Goal: Communication & Community: Answer question/provide support

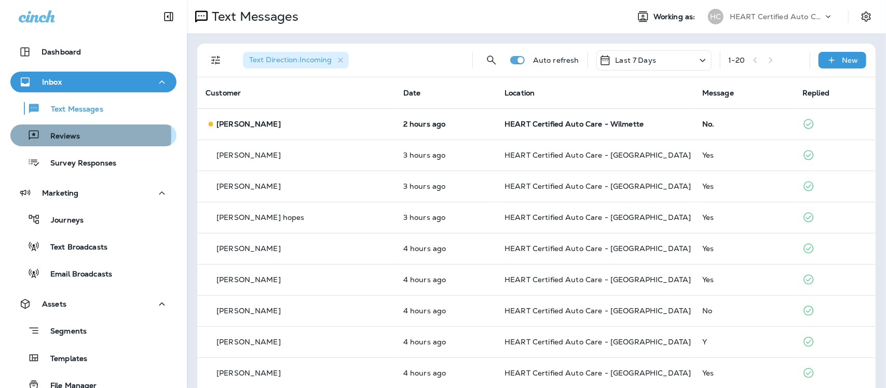
click at [66, 135] on p "Reviews" at bounding box center [60, 137] width 40 height 10
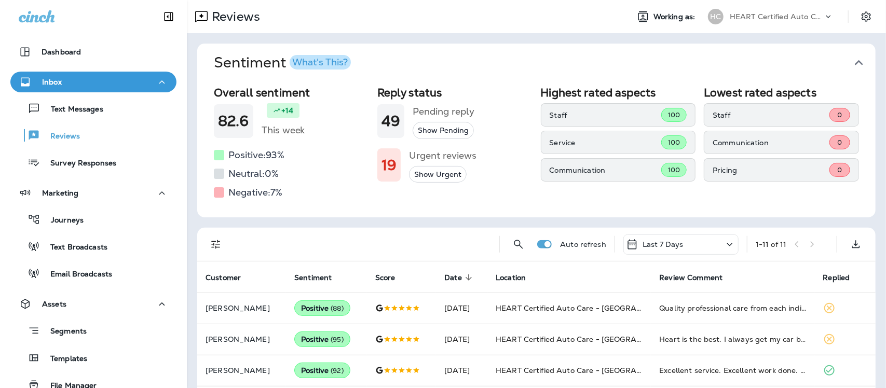
click at [850, 60] on icon "button" at bounding box center [858, 62] width 17 height 17
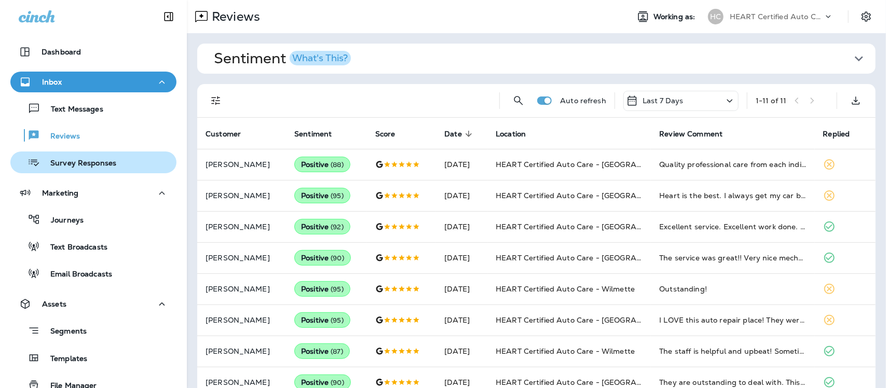
click at [87, 159] on p "Survey Responses" at bounding box center [78, 164] width 76 height 10
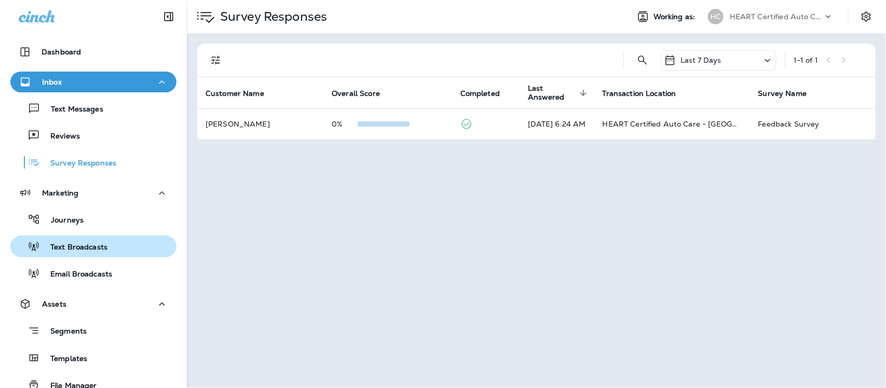
click at [81, 243] on p "Text Broadcasts" at bounding box center [73, 248] width 67 height 10
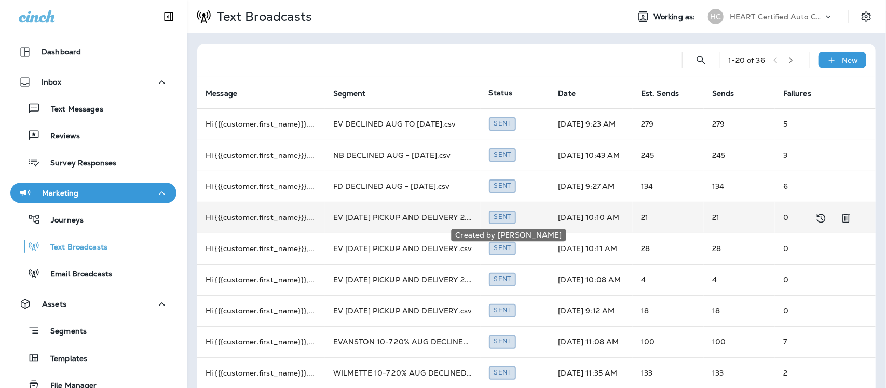
click at [507, 219] on div "Sent" at bounding box center [502, 217] width 27 height 13
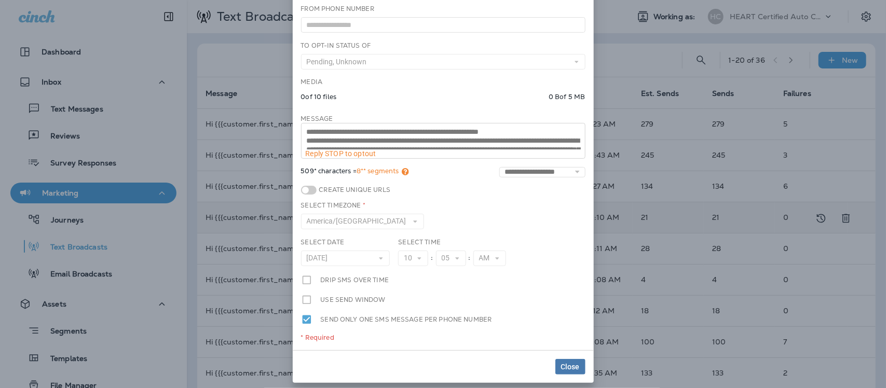
scroll to position [43, 0]
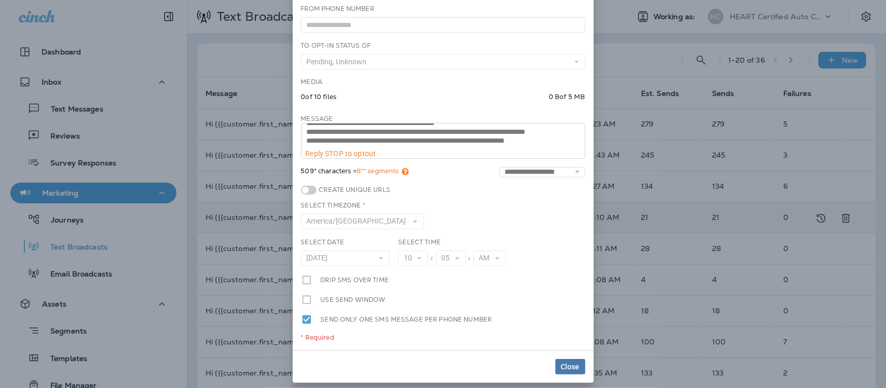
click at [561, 154] on div "**********" at bounding box center [443, 141] width 284 height 36
drag, startPoint x: 565, startPoint y: 370, endPoint x: 649, endPoint y: 278, distance: 124.5
click at [565, 369] on span "Close" at bounding box center [570, 366] width 19 height 7
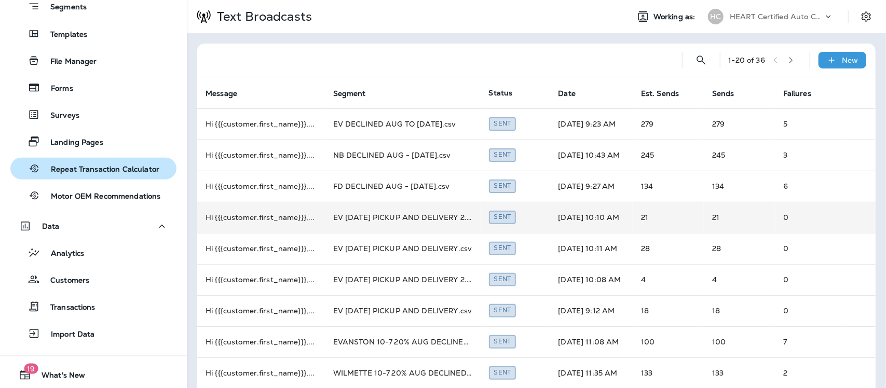
scroll to position [351, 0]
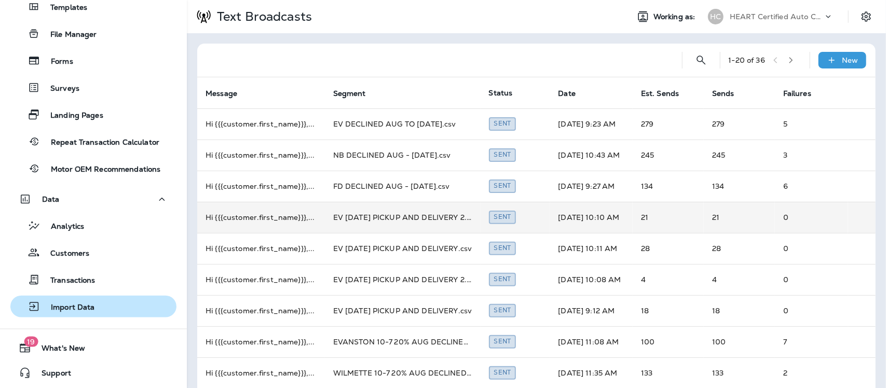
click at [77, 303] on p "Import Data" at bounding box center [67, 308] width 54 height 10
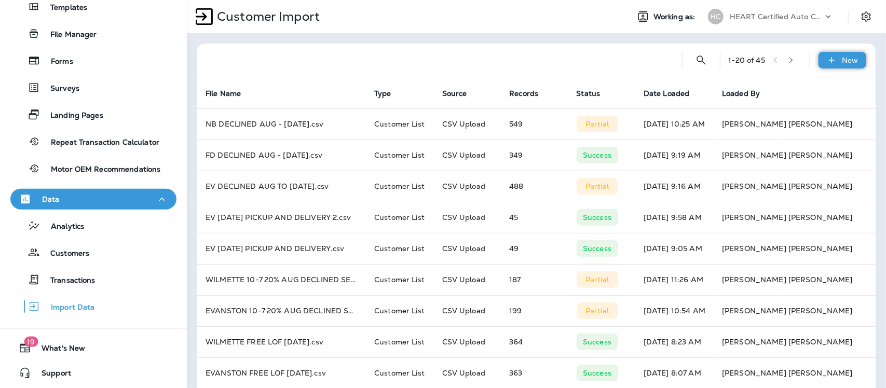
click at [842, 57] on p "New" at bounding box center [850, 60] width 16 height 8
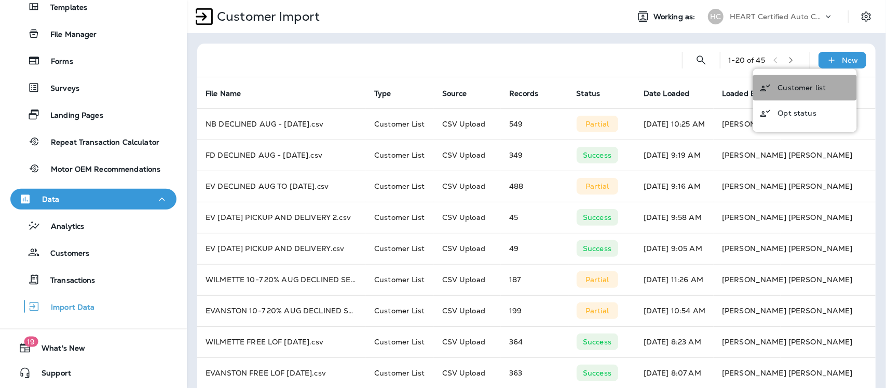
click at [797, 88] on p "Customer list" at bounding box center [802, 88] width 48 height 8
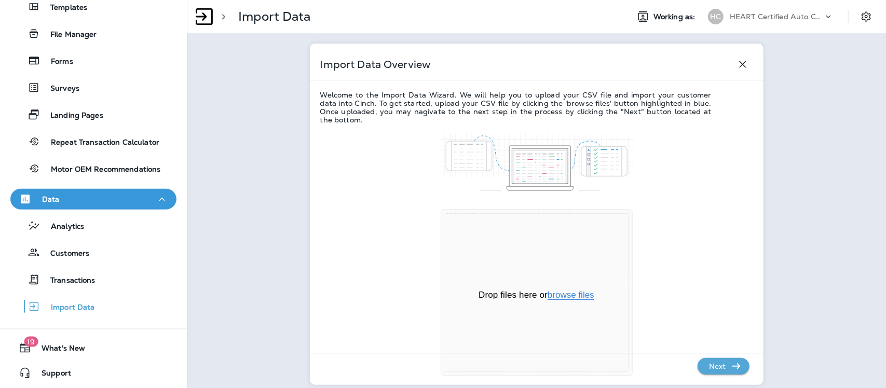
click at [572, 295] on button "browse files" at bounding box center [570, 295] width 47 height 9
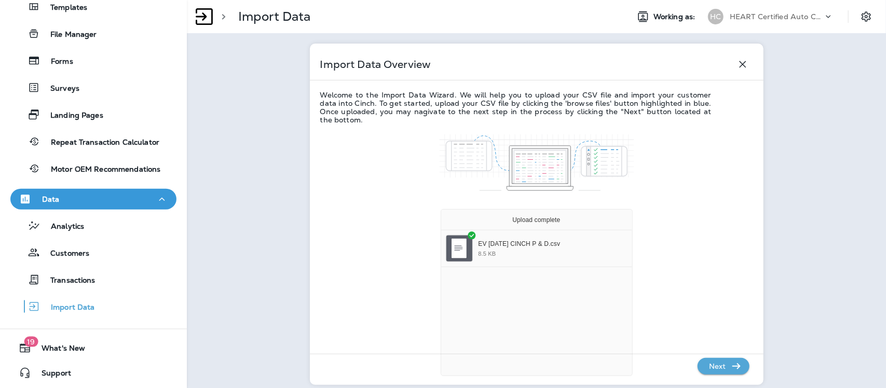
click at [712, 368] on p "Next" at bounding box center [717, 366] width 25 height 17
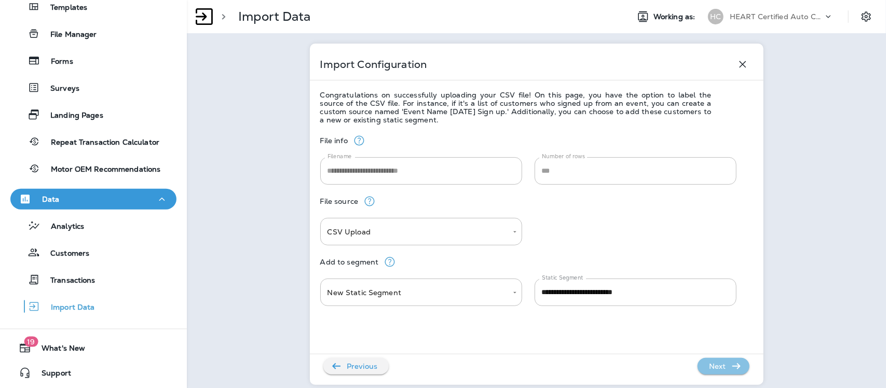
click at [712, 366] on p "Next" at bounding box center [717, 366] width 25 height 17
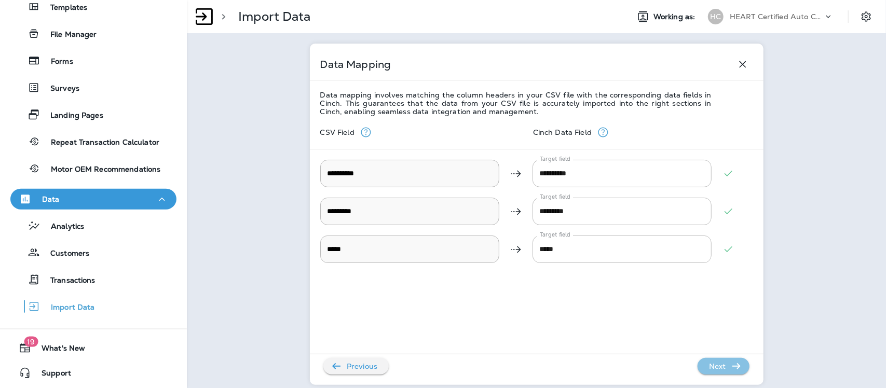
click at [713, 366] on p "Next" at bounding box center [717, 366] width 25 height 17
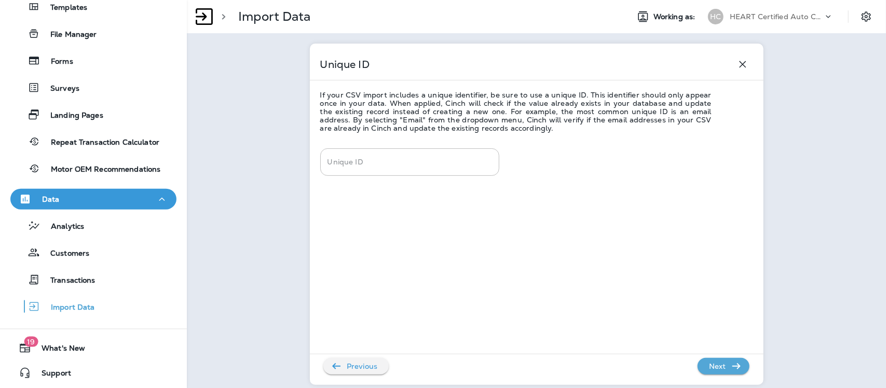
click at [713, 366] on p "Next" at bounding box center [717, 366] width 25 height 17
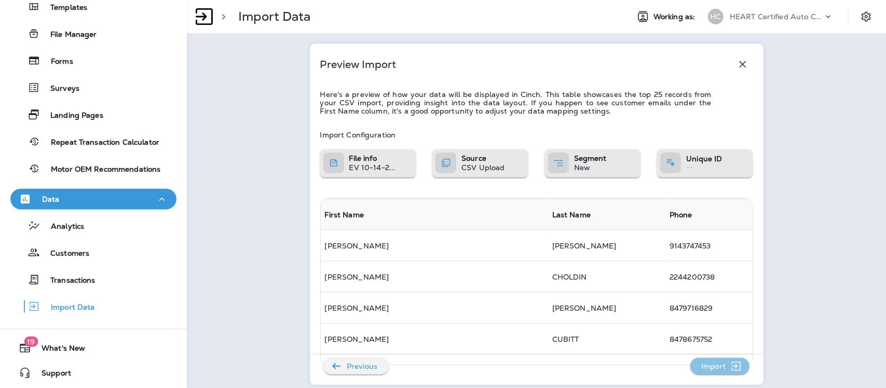
click at [713, 366] on p "Import" at bounding box center [713, 366] width 33 height 17
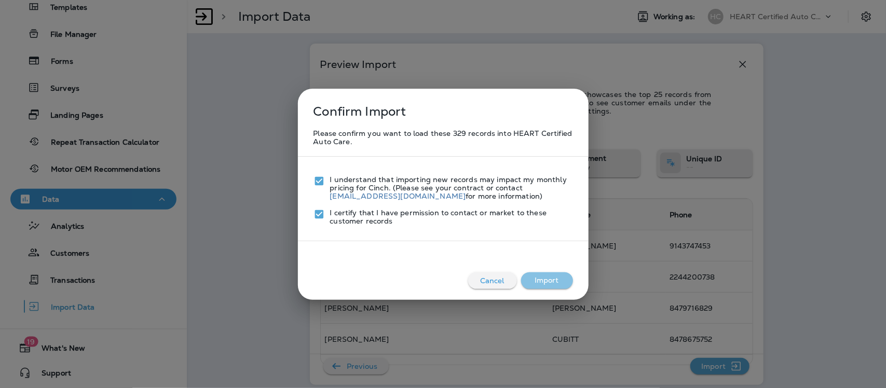
click at [543, 281] on button "Import" at bounding box center [547, 280] width 52 height 17
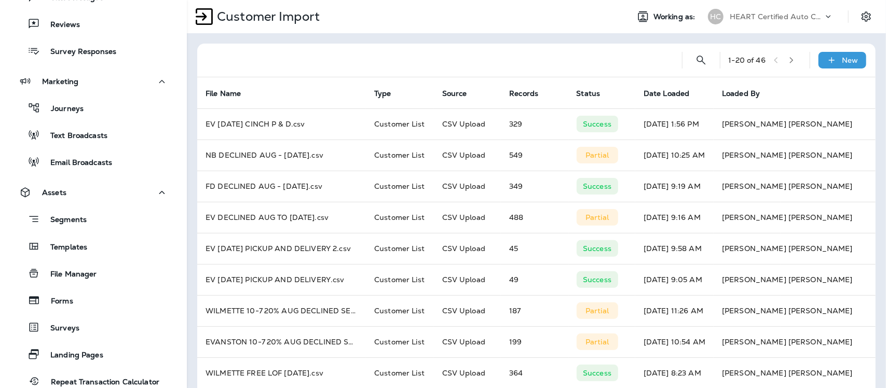
scroll to position [92, 0]
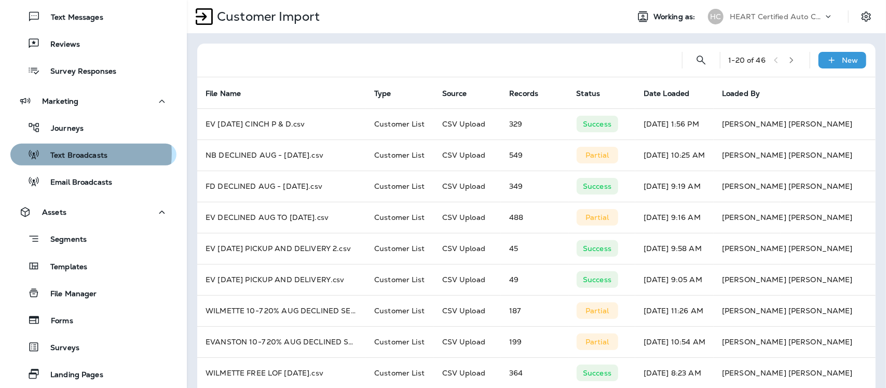
click at [79, 153] on p "Text Broadcasts" at bounding box center [73, 156] width 67 height 10
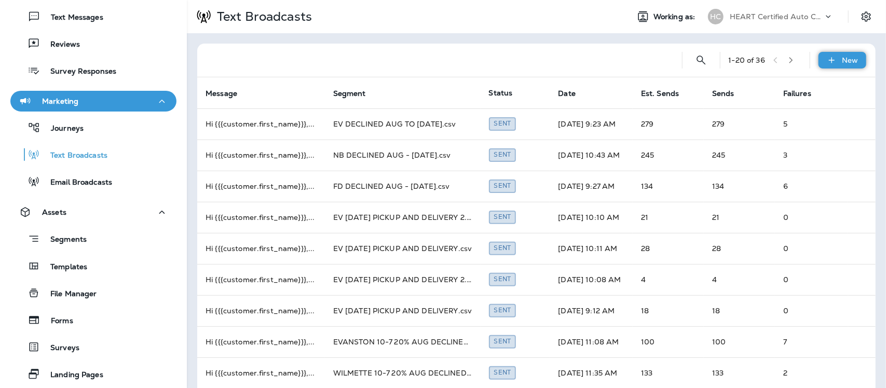
click at [846, 61] on p "New" at bounding box center [850, 60] width 16 height 8
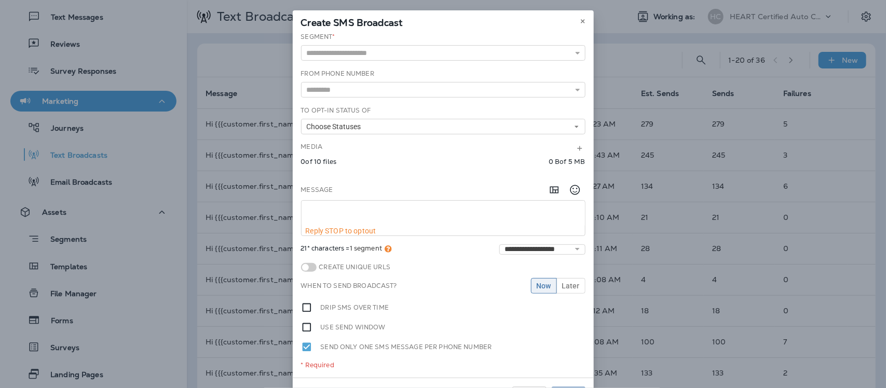
click at [318, 209] on textarea at bounding box center [442, 214] width 283 height 26
paste textarea "**********"
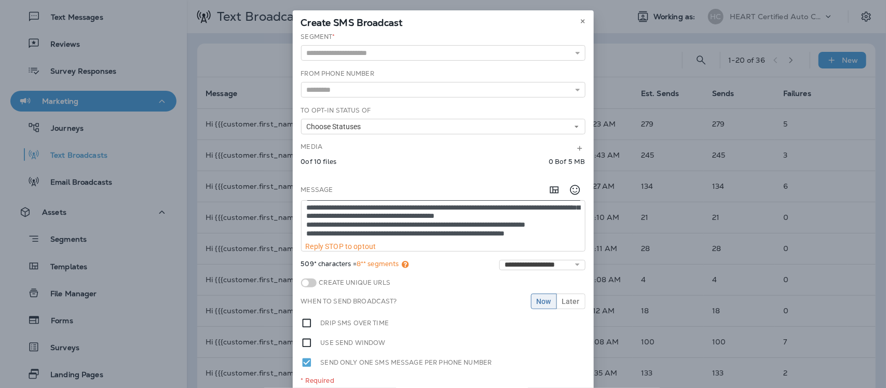
scroll to position [27, 0]
drag, startPoint x: 335, startPoint y: 214, endPoint x: 335, endPoint y: 238, distance: 23.4
click at [335, 218] on textarea "**********" at bounding box center [442, 222] width 283 height 42
type textarea "**********"
click at [574, 91] on icon at bounding box center [577, 89] width 7 height 7
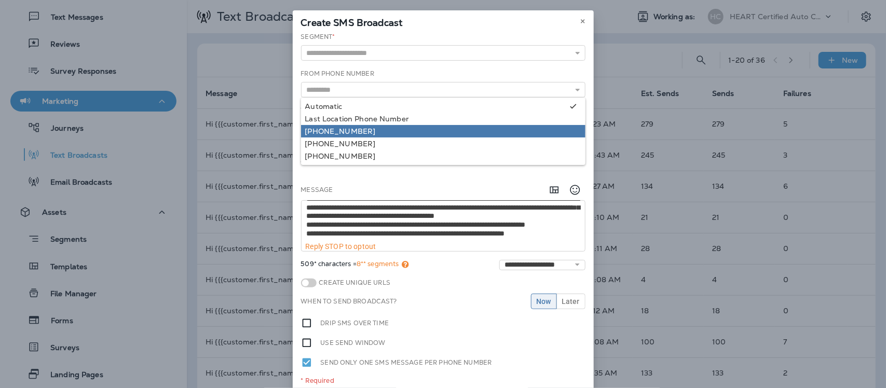
type input "**********"
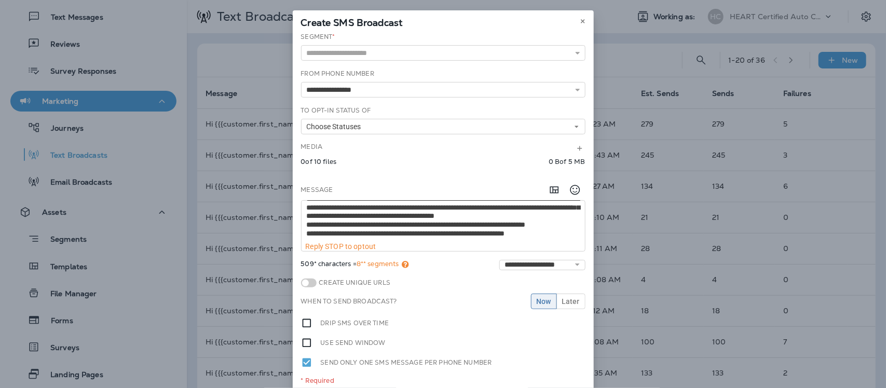
click at [362, 133] on div "**********" at bounding box center [443, 212] width 301 height 361
click at [353, 128] on span "Choose Statuses" at bounding box center [336, 126] width 59 height 9
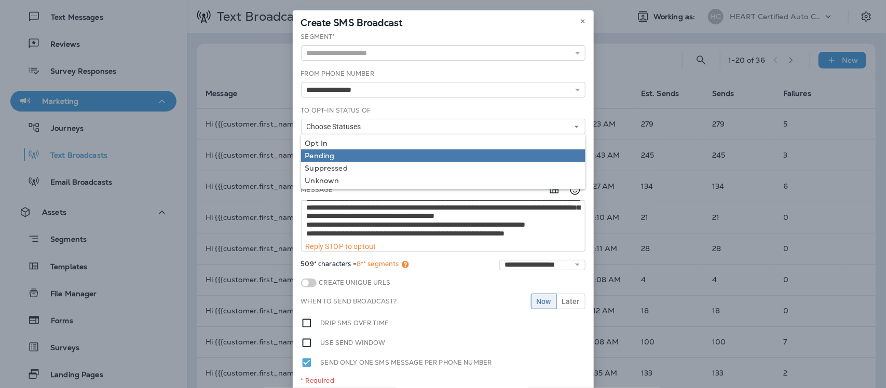
click at [335, 154] on div "Pending" at bounding box center [443, 155] width 276 height 8
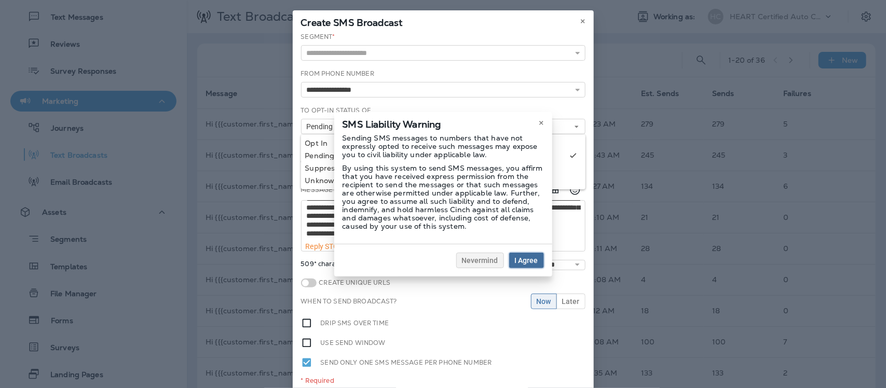
click at [528, 259] on span "I Agree" at bounding box center [526, 260] width 23 height 7
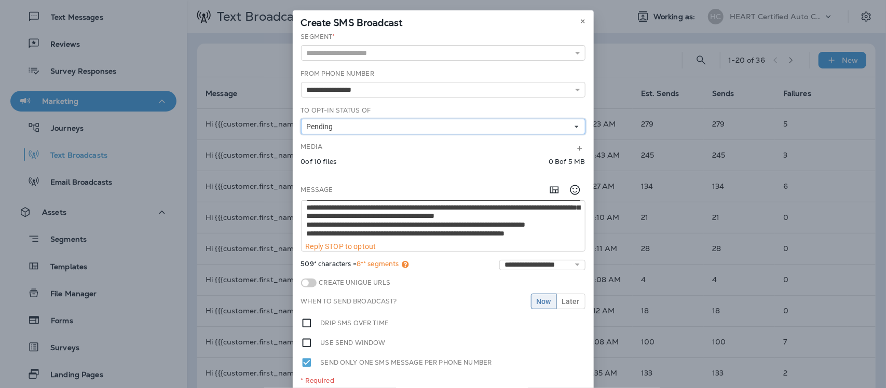
click at [371, 129] on button "Pending" at bounding box center [443, 127] width 284 height 16
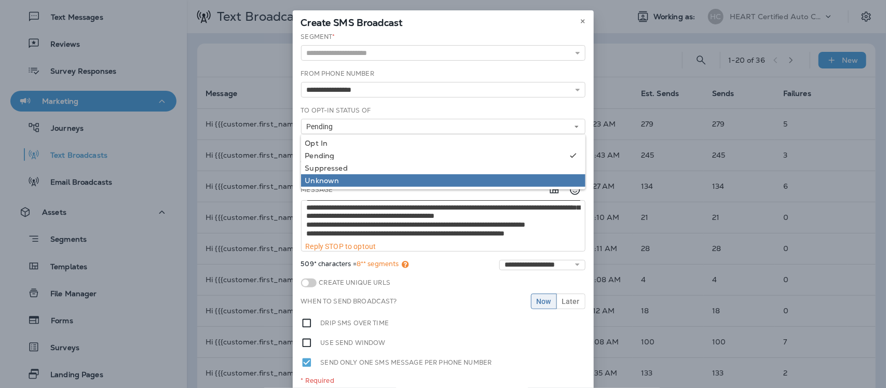
click at [320, 182] on div "Unknown" at bounding box center [443, 180] width 276 height 8
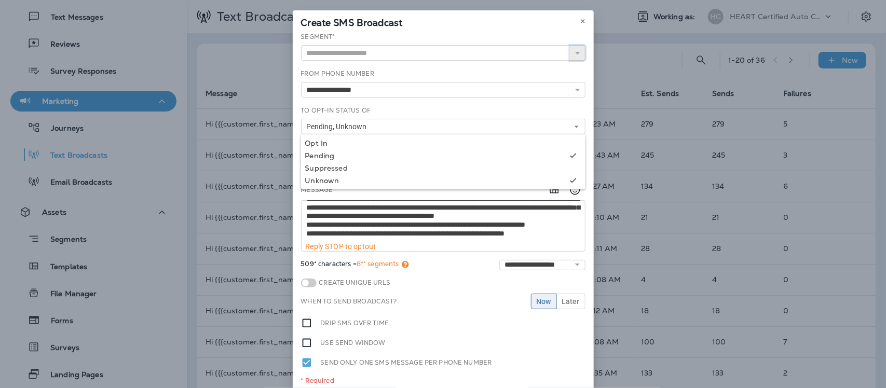
click at [574, 55] on icon "button" at bounding box center [577, 52] width 7 height 7
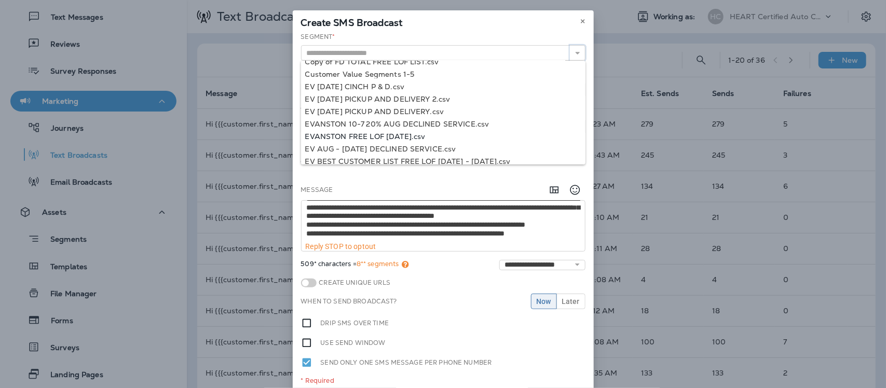
scroll to position [209, 0]
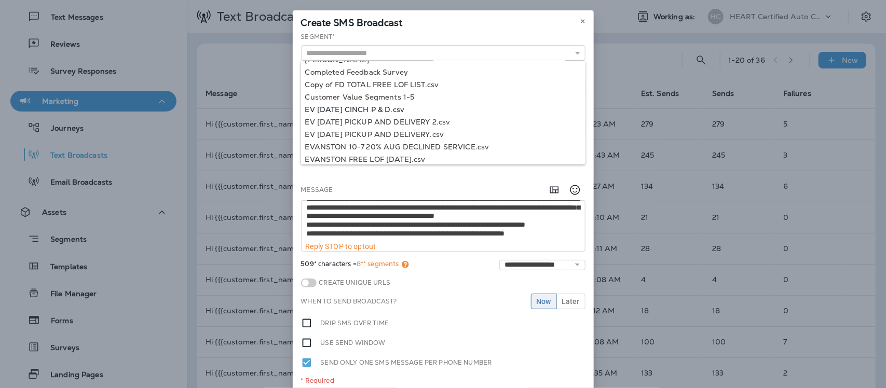
type input "**********"
click at [392, 107] on div "**********" at bounding box center [443, 212] width 301 height 361
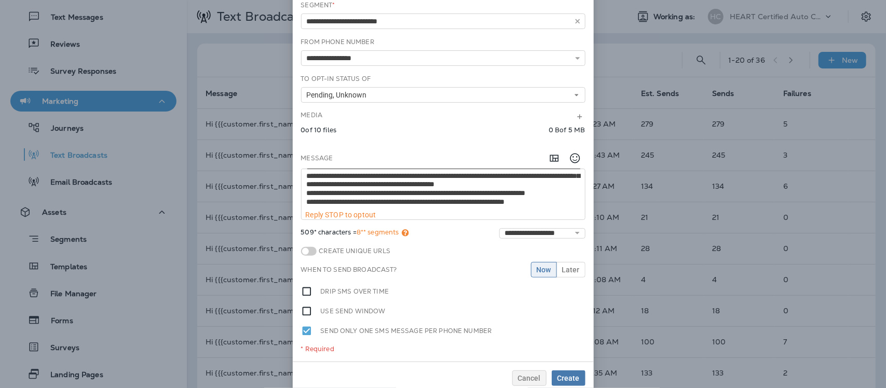
scroll to position [48, 0]
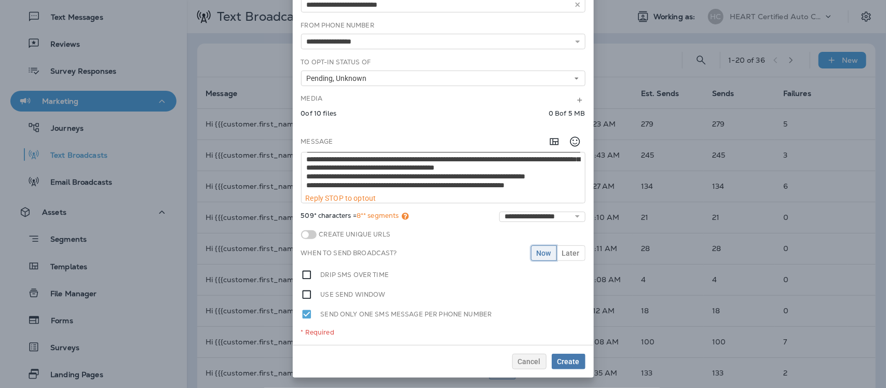
click at [541, 255] on span "Now" at bounding box center [543, 253] width 15 height 7
click at [571, 362] on span "Create" at bounding box center [568, 361] width 22 height 7
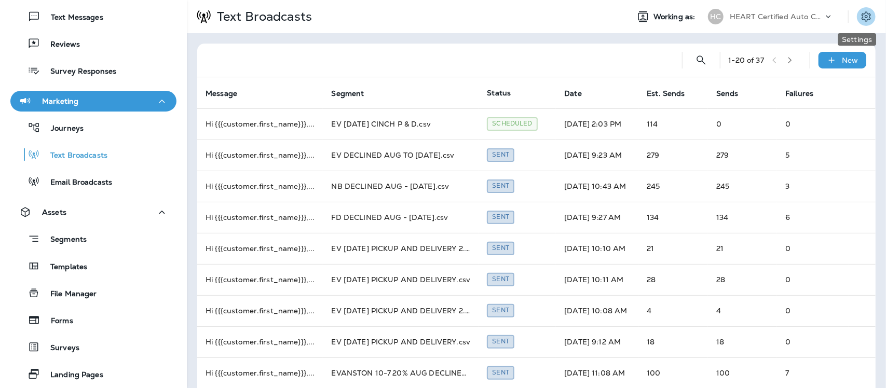
click at [861, 16] on icon "Settings" at bounding box center [865, 16] width 9 height 10
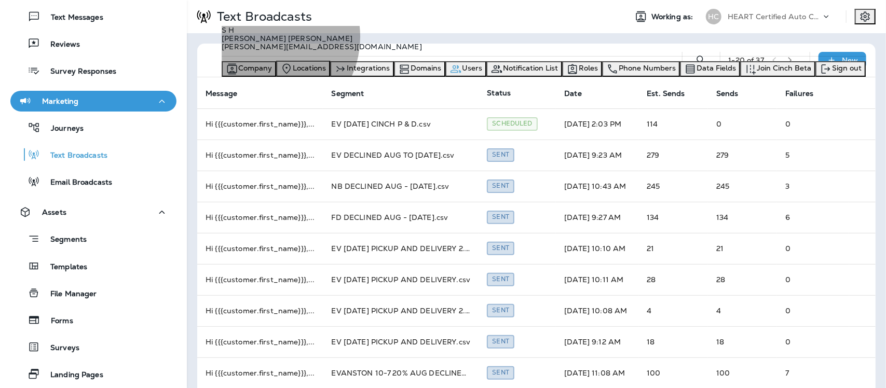
click at [482, 73] on span "Users" at bounding box center [472, 67] width 20 height 9
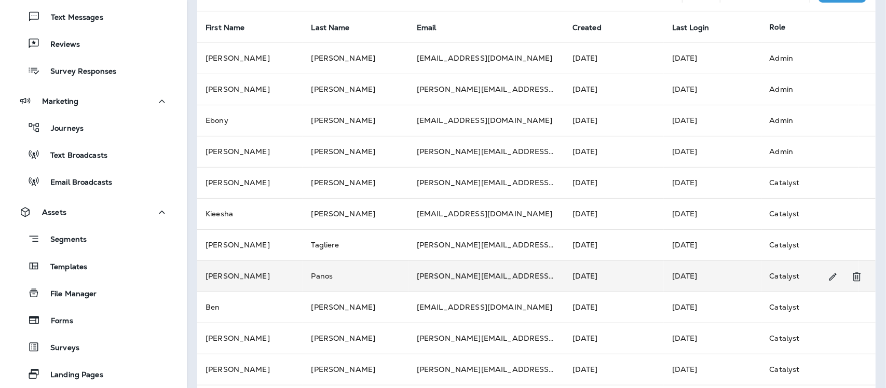
scroll to position [167, 0]
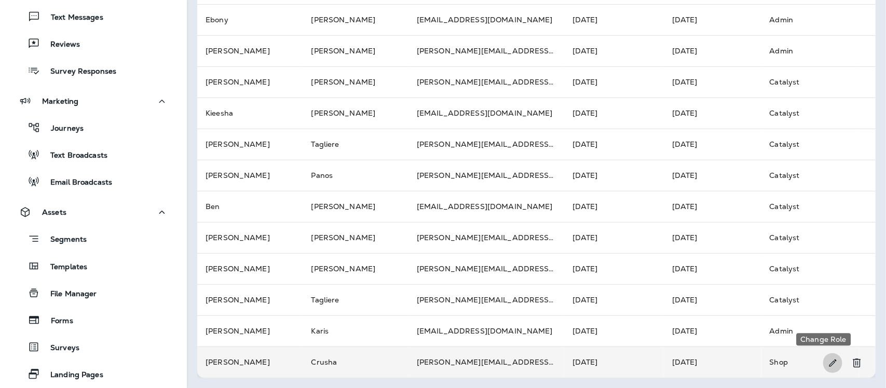
click at [829, 364] on icon "Change Role" at bounding box center [832, 363] width 7 height 7
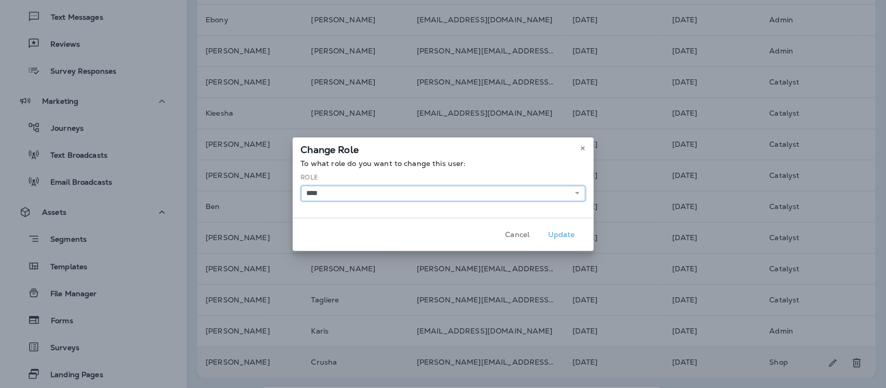
click at [579, 193] on select "**** ******** *****" at bounding box center [443, 194] width 284 height 16
select select "*"
click at [301, 186] on select "**** ******** *****" at bounding box center [443, 194] width 284 height 16
click at [564, 235] on button "Update" at bounding box center [561, 235] width 39 height 16
select select
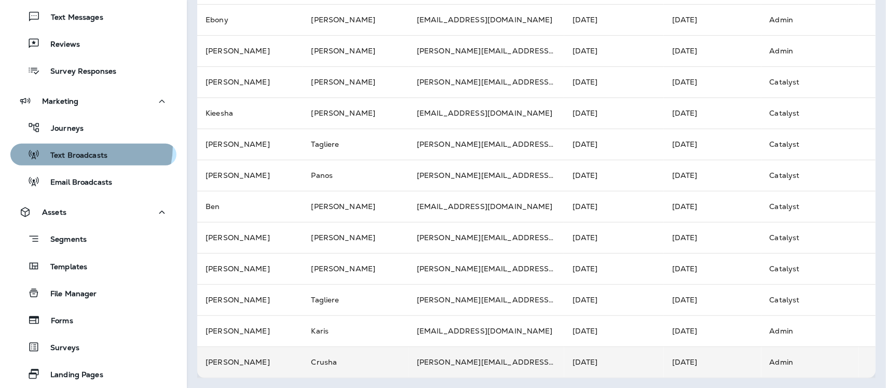
click at [81, 147] on div "Text Broadcasts" at bounding box center [61, 155] width 93 height 16
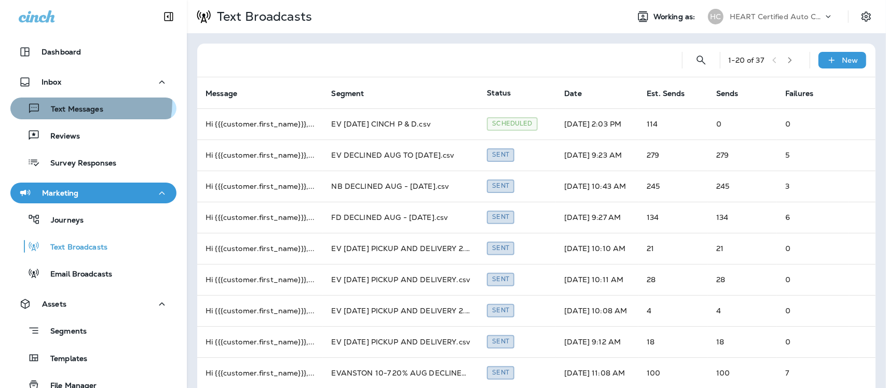
click at [79, 102] on div "Text Messages" at bounding box center [59, 109] width 89 height 16
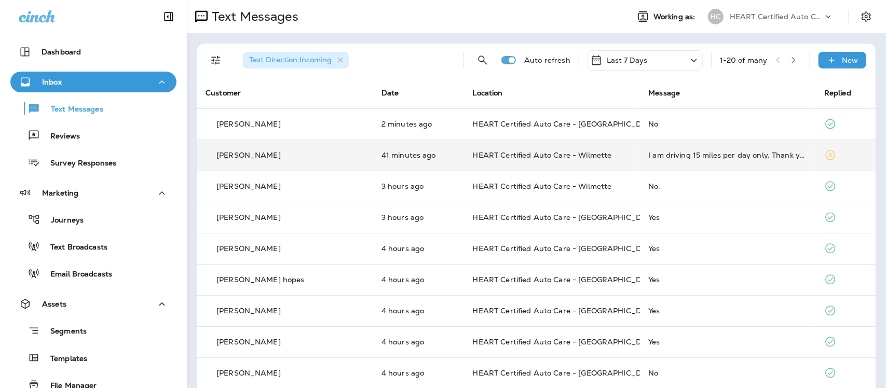
click at [671, 156] on div "I am driving 15 miles per day only. Thank you !" at bounding box center [727, 155] width 159 height 8
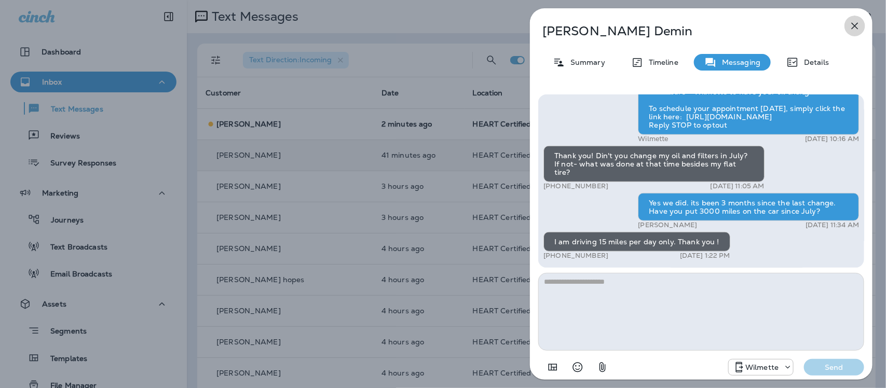
click at [857, 24] on icon "button" at bounding box center [854, 26] width 12 height 12
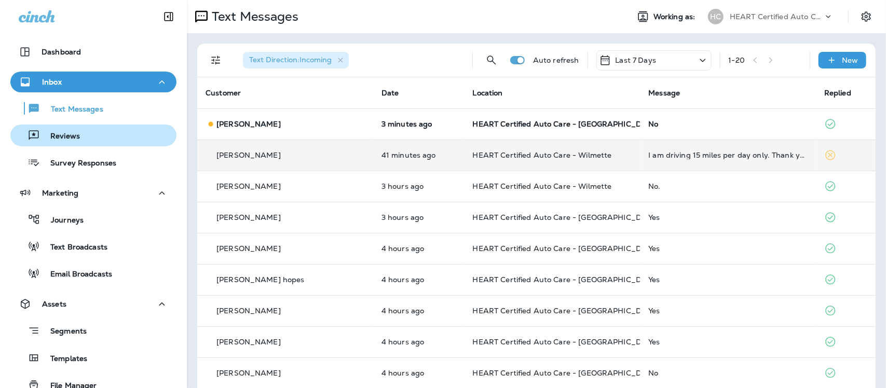
click at [65, 130] on div "Reviews" at bounding box center [47, 136] width 65 height 16
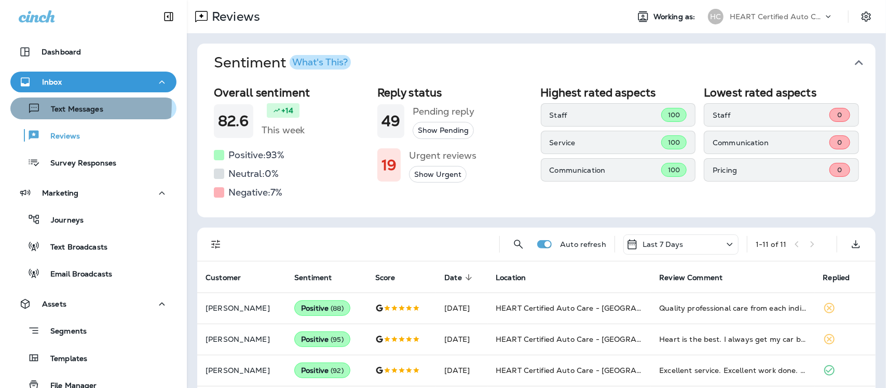
click at [61, 105] on p "Text Messages" at bounding box center [71, 110] width 63 height 10
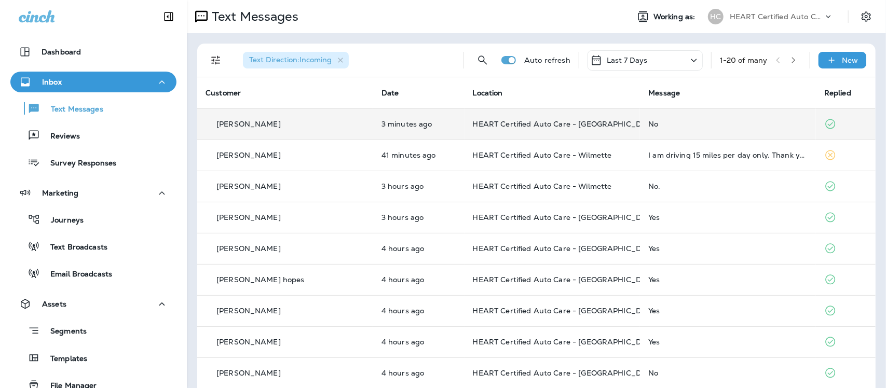
click at [648, 125] on div "No" at bounding box center [727, 124] width 159 height 8
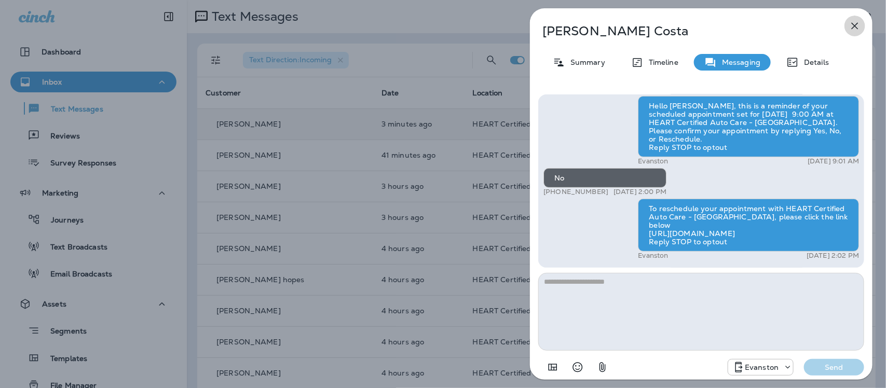
click at [854, 23] on icon "button" at bounding box center [854, 26] width 12 height 12
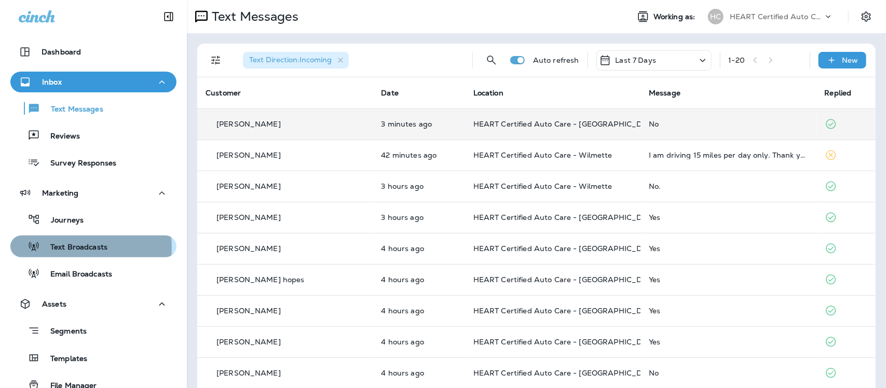
click at [77, 247] on p "Text Broadcasts" at bounding box center [73, 248] width 67 height 10
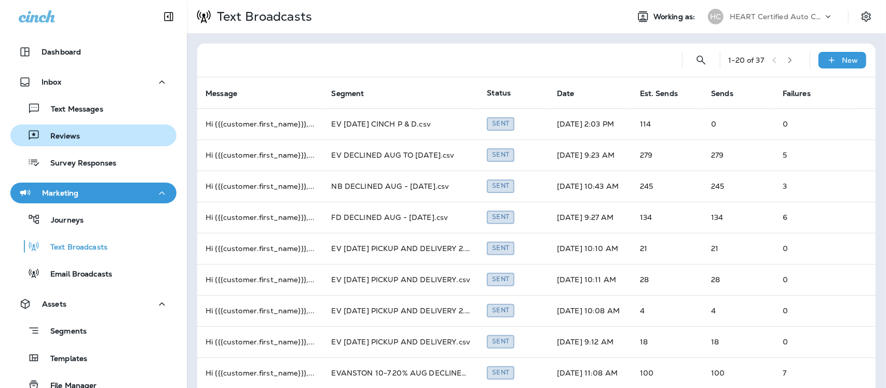
click at [61, 140] on p "Reviews" at bounding box center [60, 137] width 40 height 10
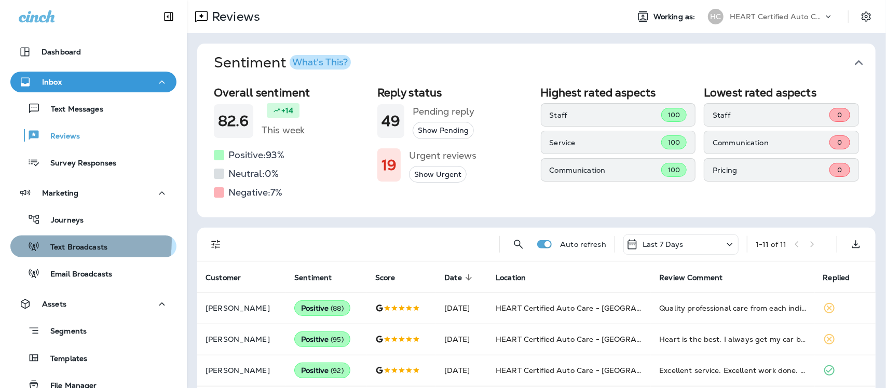
click at [60, 241] on div "Text Broadcasts" at bounding box center [61, 247] width 93 height 16
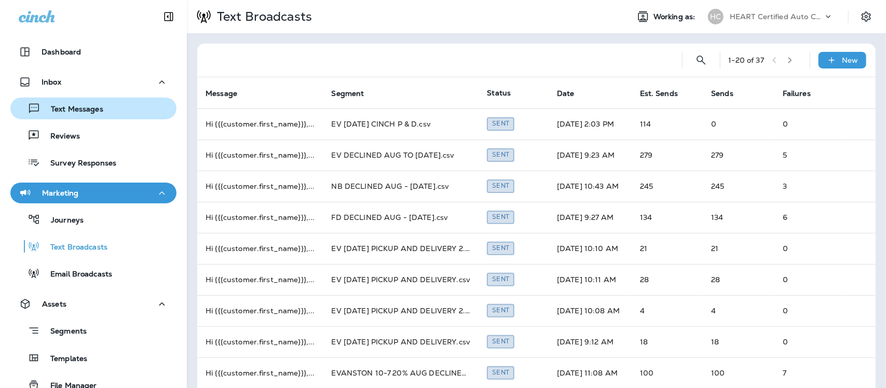
click at [71, 111] on p "Text Messages" at bounding box center [71, 110] width 63 height 10
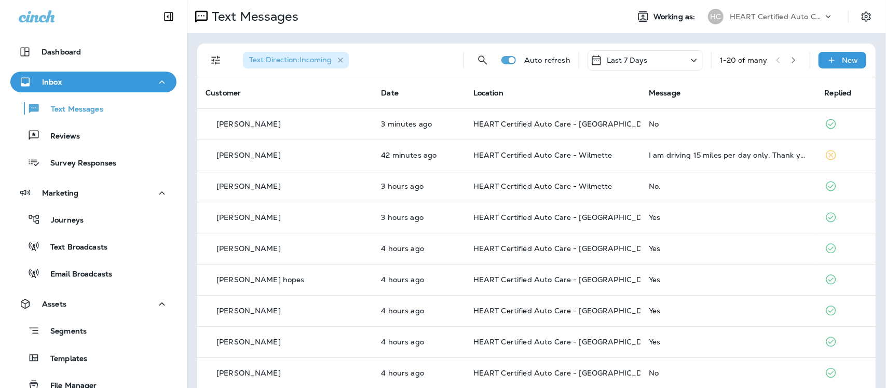
click at [342, 61] on icon "button" at bounding box center [340, 60] width 5 height 5
click at [210, 62] on icon "Filters" at bounding box center [216, 60] width 12 height 12
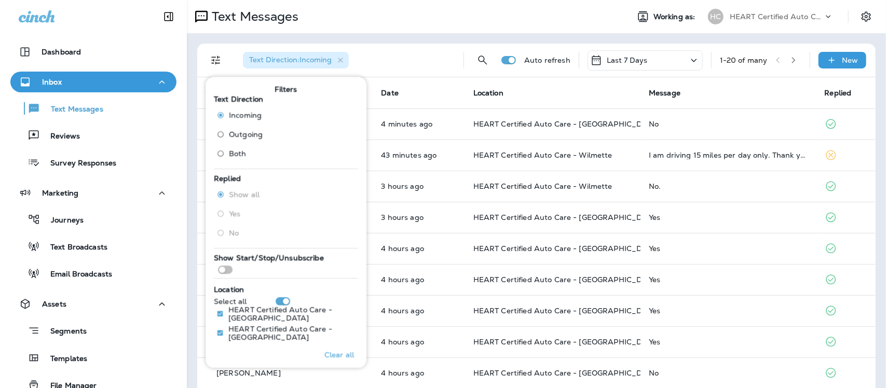
click at [410, 58] on div "Text Direction : Incoming" at bounding box center [344, 60] width 220 height 33
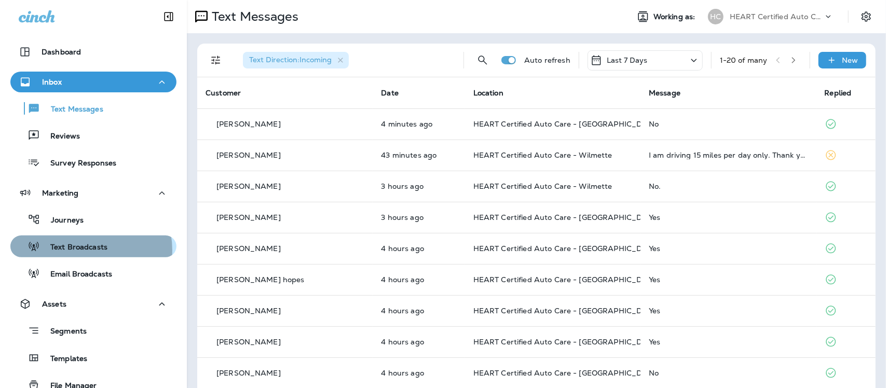
click at [87, 250] on p "Text Broadcasts" at bounding box center [73, 248] width 67 height 10
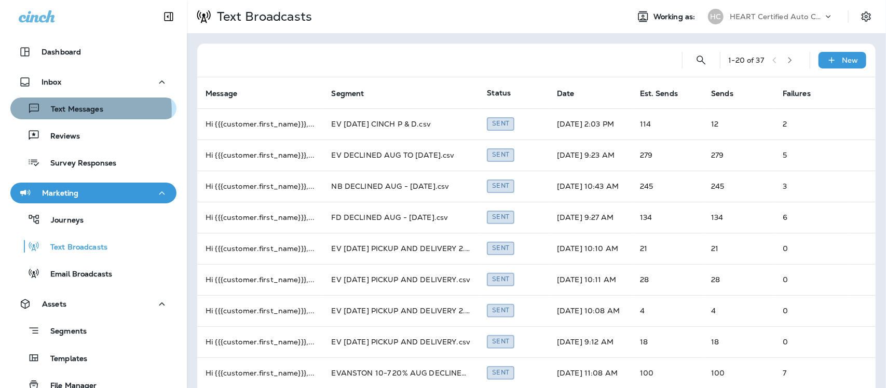
click at [81, 111] on p "Text Messages" at bounding box center [71, 110] width 63 height 10
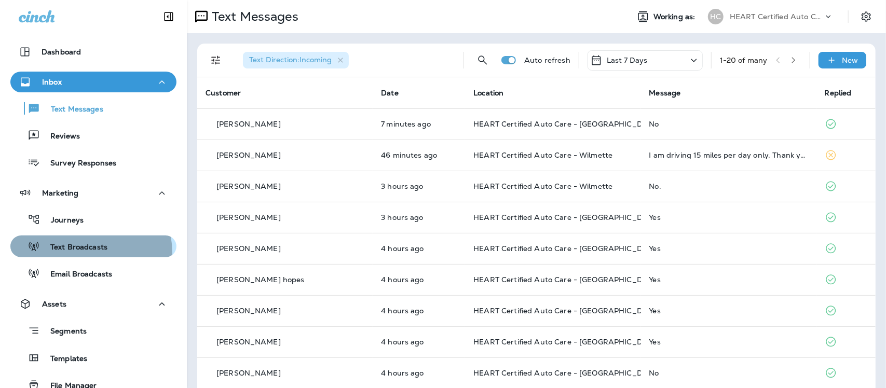
click at [76, 253] on div "Text Broadcasts" at bounding box center [61, 247] width 93 height 16
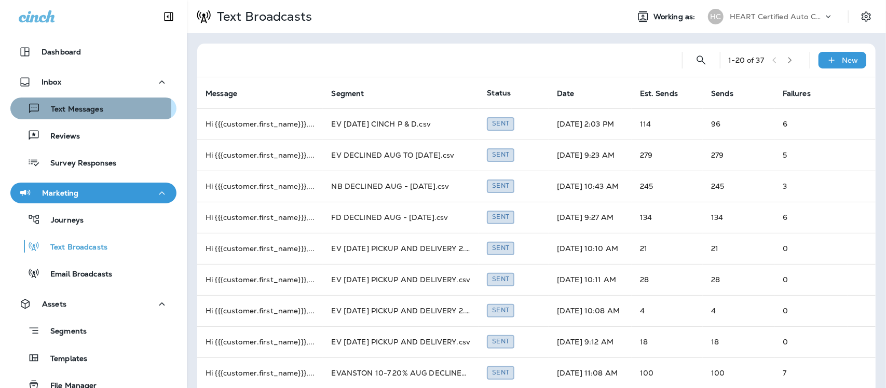
click at [70, 107] on p "Text Messages" at bounding box center [71, 110] width 63 height 10
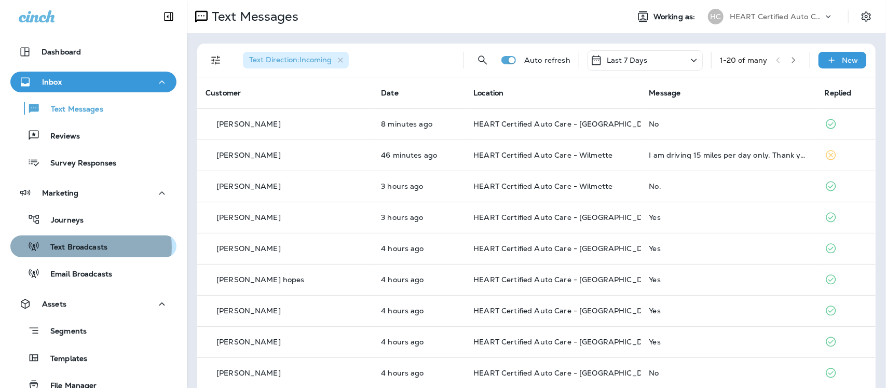
click at [80, 247] on p "Text Broadcasts" at bounding box center [73, 248] width 67 height 10
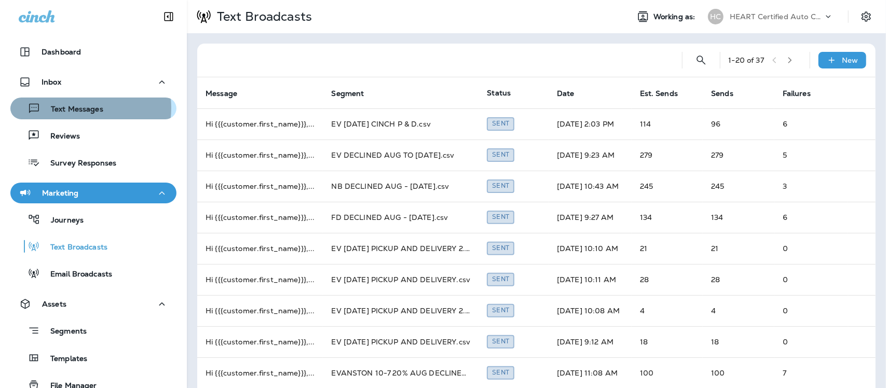
click at [71, 108] on p "Text Messages" at bounding box center [71, 110] width 63 height 10
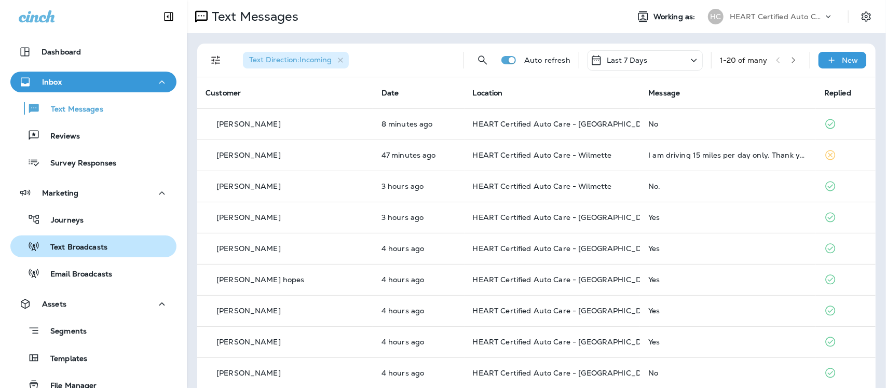
click at [73, 250] on p "Text Broadcasts" at bounding box center [73, 248] width 67 height 10
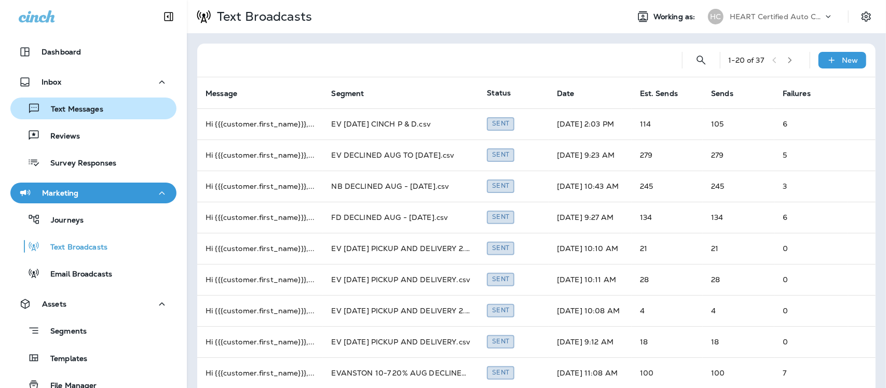
click at [61, 112] on p "Text Messages" at bounding box center [71, 110] width 63 height 10
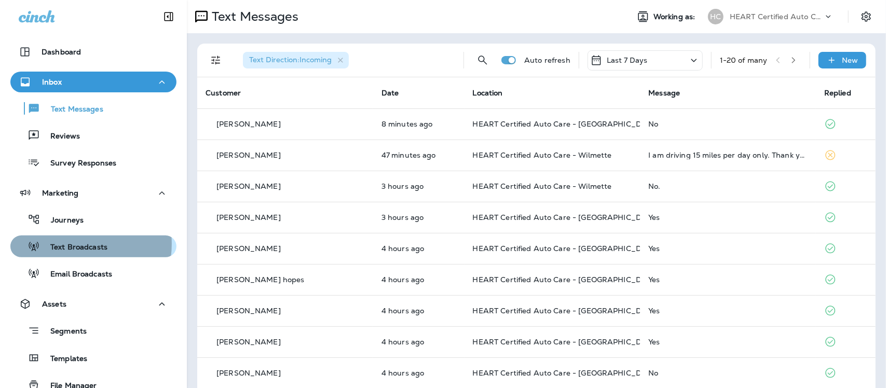
click at [69, 244] on p "Text Broadcasts" at bounding box center [73, 248] width 67 height 10
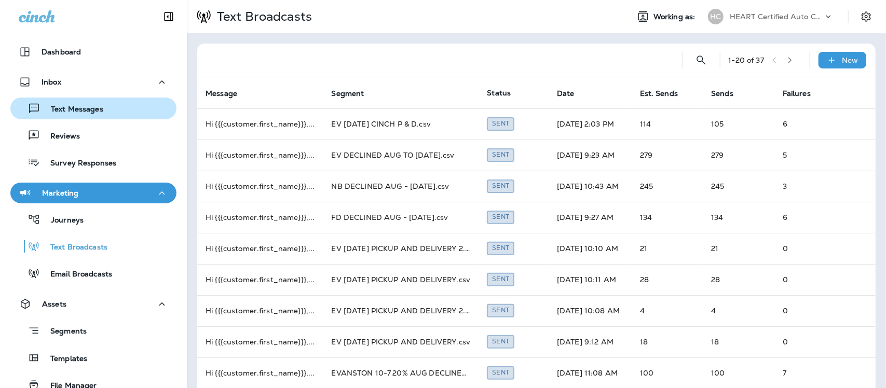
click at [69, 109] on p "Text Messages" at bounding box center [71, 110] width 63 height 10
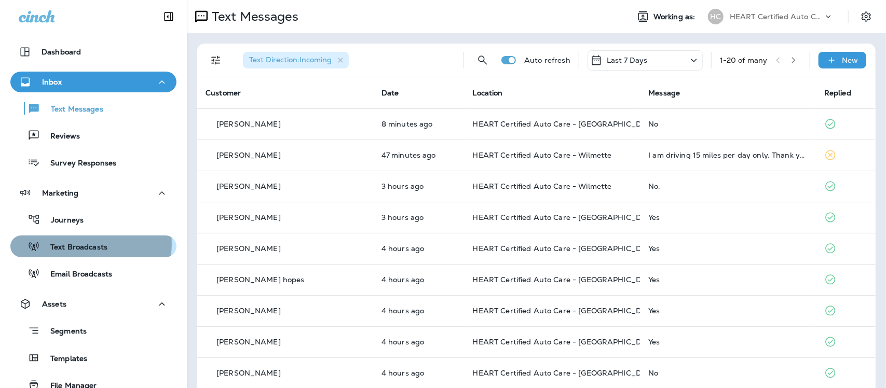
click at [74, 244] on p "Text Broadcasts" at bounding box center [73, 248] width 67 height 10
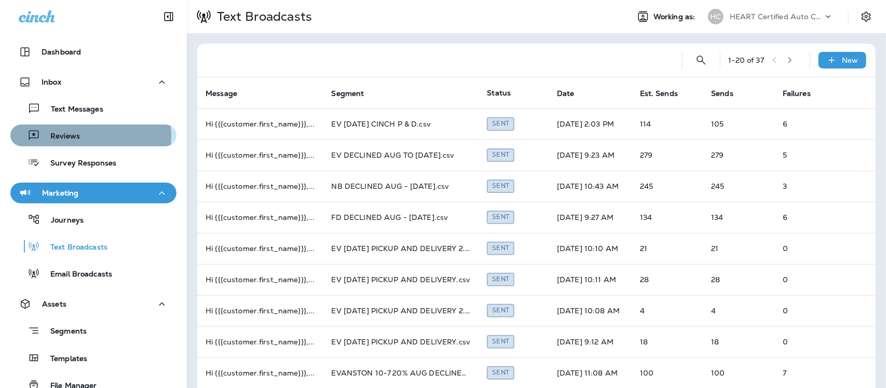
click at [76, 136] on p "Reviews" at bounding box center [60, 137] width 40 height 10
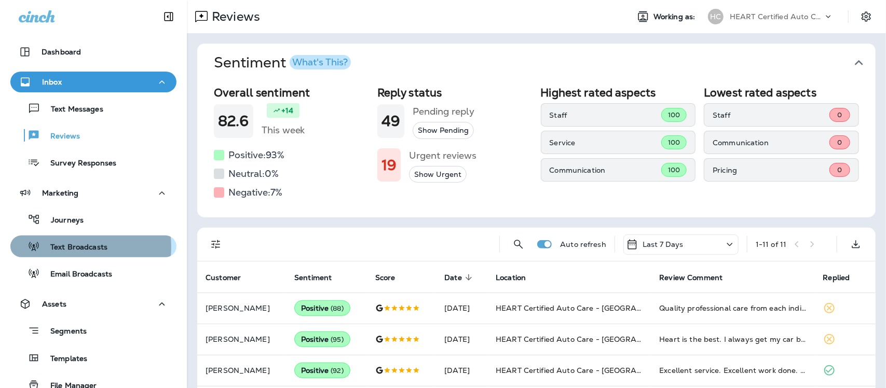
click at [73, 247] on p "Text Broadcasts" at bounding box center [73, 248] width 67 height 10
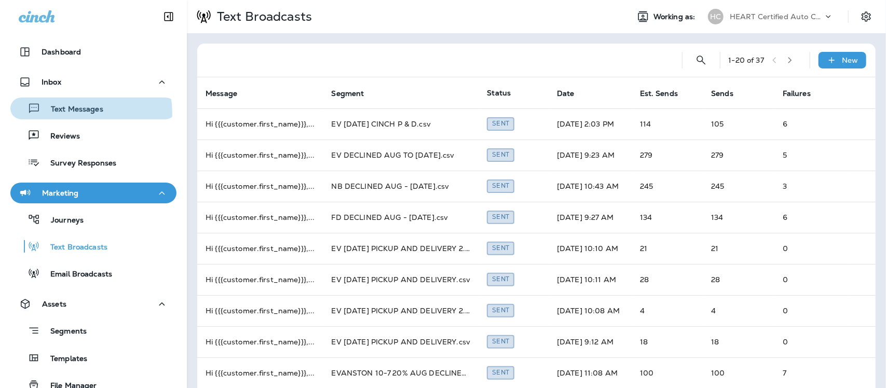
drag, startPoint x: 87, startPoint y: 113, endPoint x: 115, endPoint y: 9, distance: 107.5
click at [87, 110] on p "Text Messages" at bounding box center [71, 110] width 63 height 10
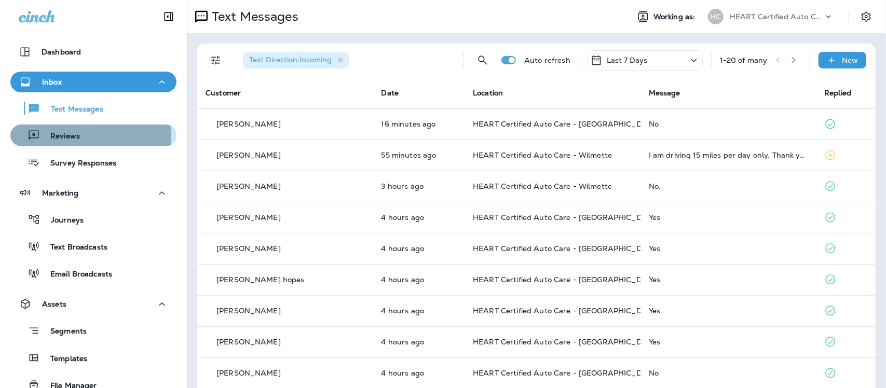
click at [45, 133] on p "Reviews" at bounding box center [60, 137] width 40 height 10
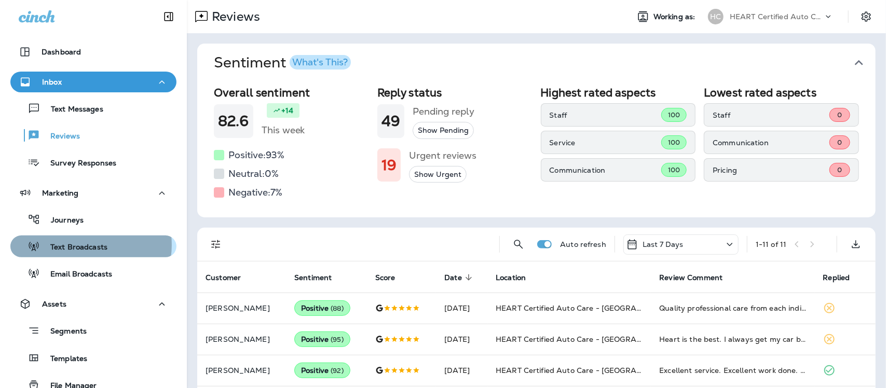
click at [82, 245] on p "Text Broadcasts" at bounding box center [73, 248] width 67 height 10
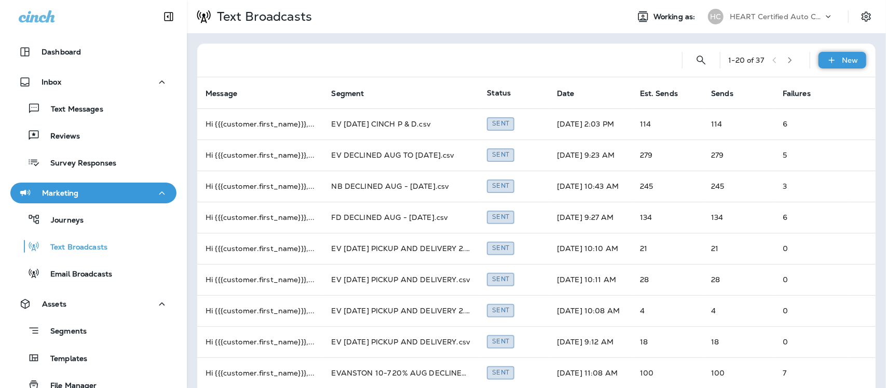
click at [843, 63] on p "New" at bounding box center [850, 60] width 16 height 8
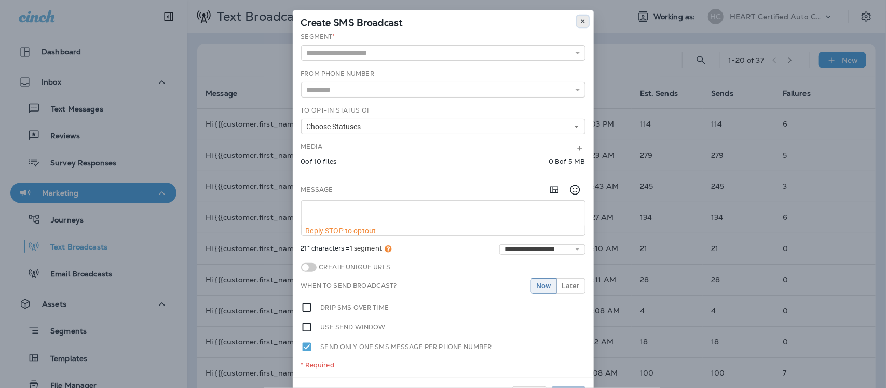
click at [579, 19] on icon at bounding box center [582, 21] width 6 height 6
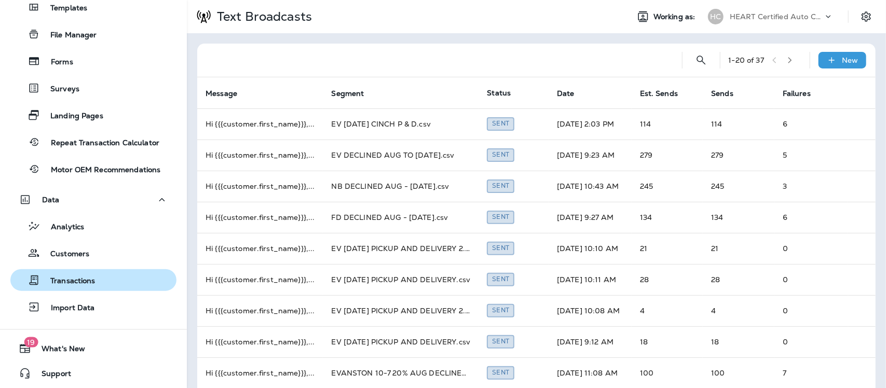
scroll to position [351, 0]
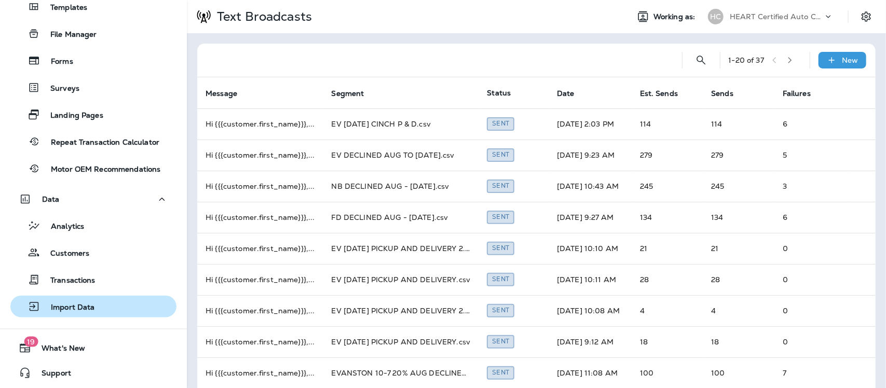
click at [87, 305] on p "Import Data" at bounding box center [67, 308] width 54 height 10
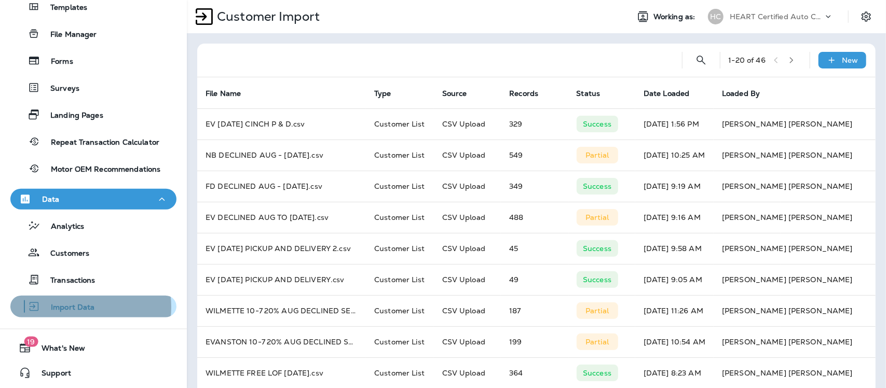
click at [68, 307] on p "Import Data" at bounding box center [67, 308] width 54 height 10
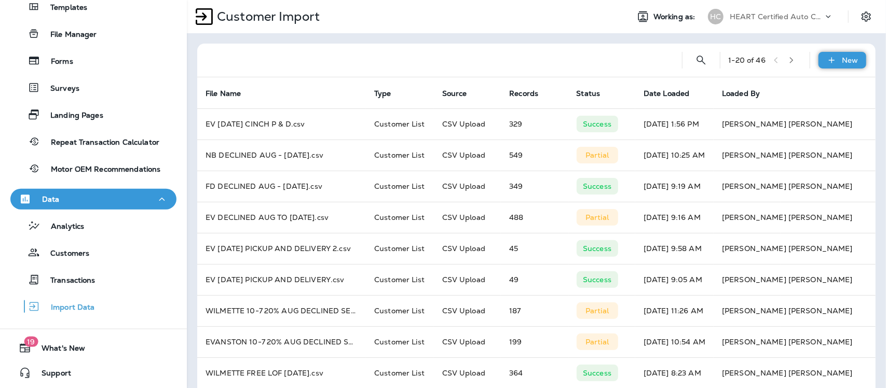
click at [849, 58] on div "New" at bounding box center [842, 60] width 48 height 17
click at [809, 90] on p "Customer list" at bounding box center [802, 88] width 48 height 8
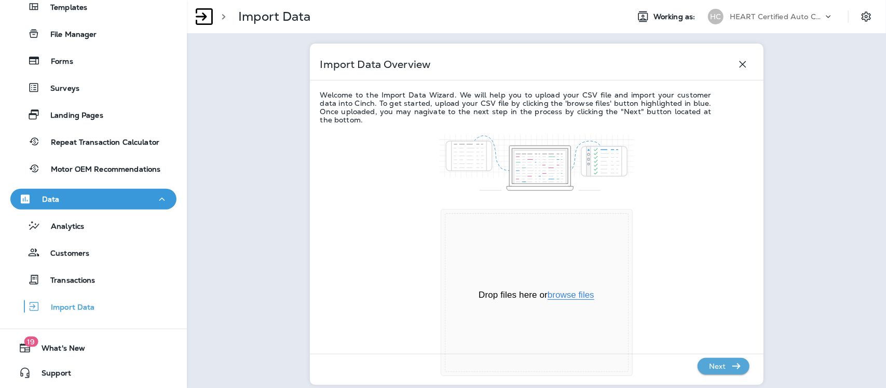
click at [560, 299] on button "browse files" at bounding box center [570, 295] width 47 height 9
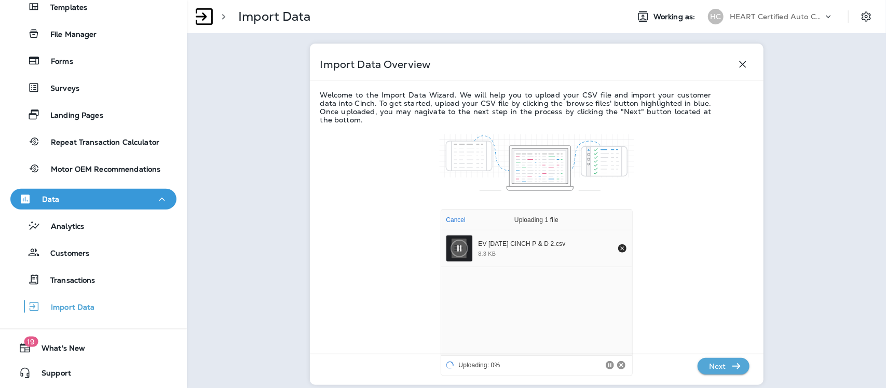
click at [705, 370] on p "Next" at bounding box center [717, 366] width 25 height 17
click at [705, 366] on p "Next" at bounding box center [717, 366] width 25 height 17
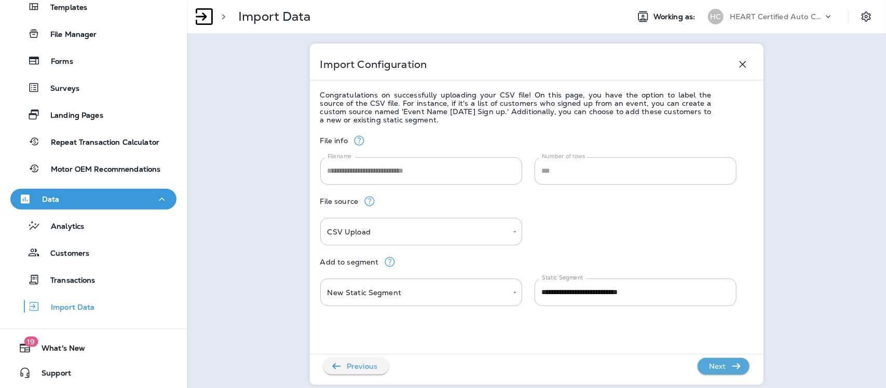
click at [705, 366] on p "Next" at bounding box center [717, 366] width 25 height 17
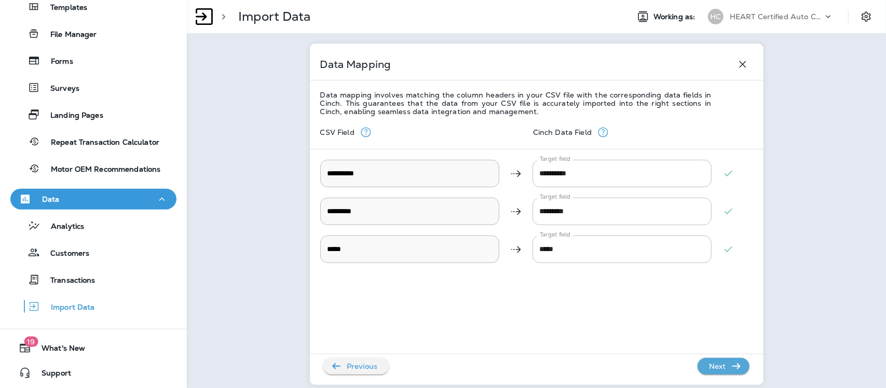
click at [705, 366] on p "Next" at bounding box center [717, 366] width 25 height 17
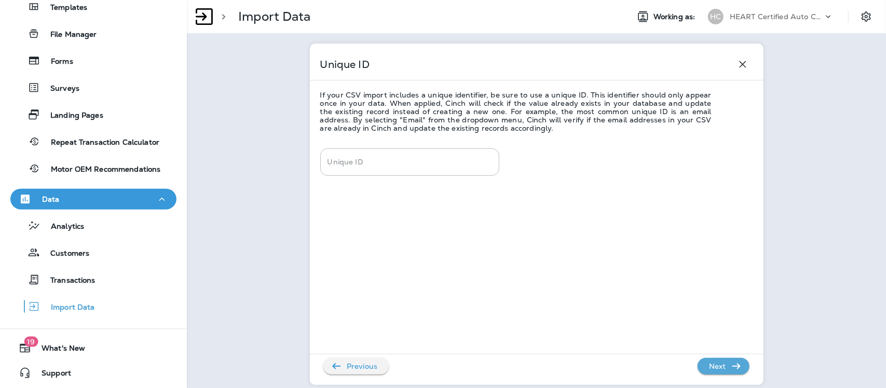
click at [705, 366] on p "Next" at bounding box center [717, 366] width 25 height 17
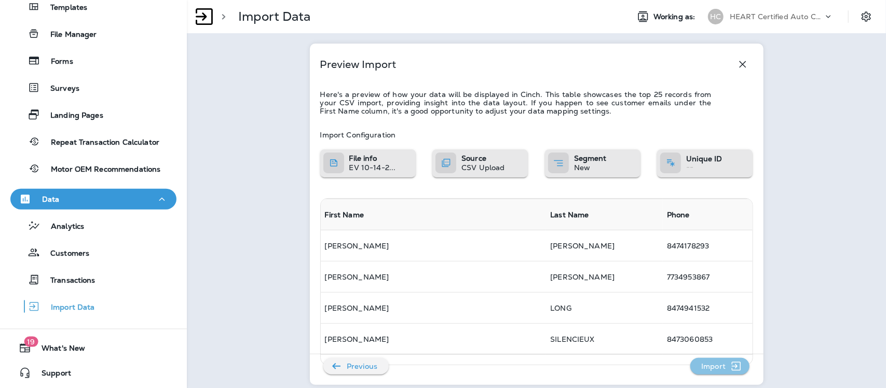
click at [704, 366] on p "Import" at bounding box center [713, 366] width 33 height 17
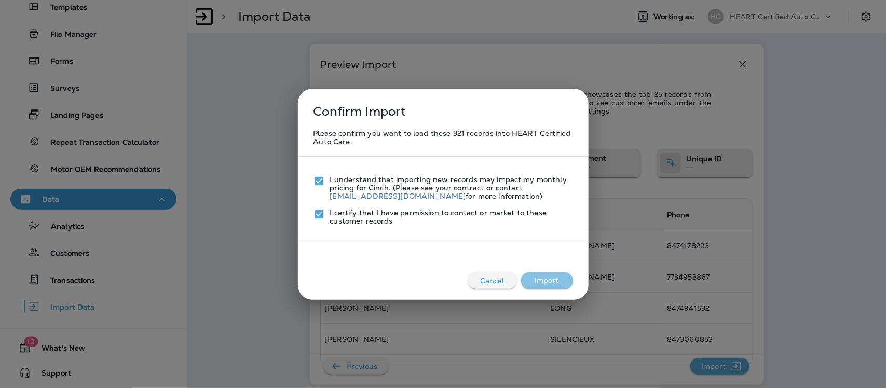
click at [550, 285] on button "Import" at bounding box center [547, 280] width 52 height 17
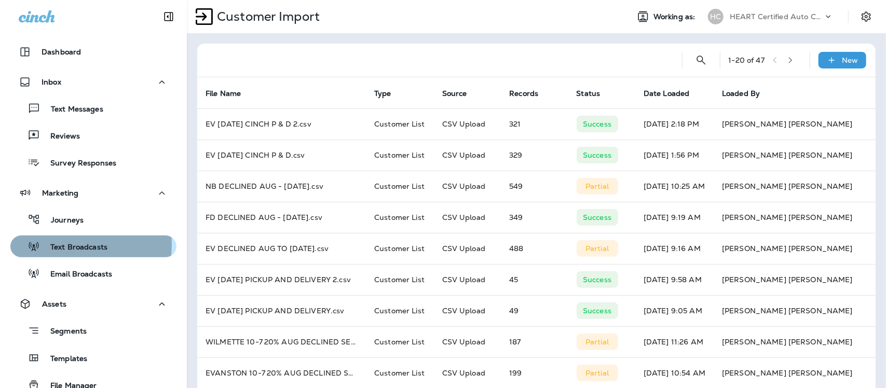
click at [68, 244] on p "Text Broadcasts" at bounding box center [73, 248] width 67 height 10
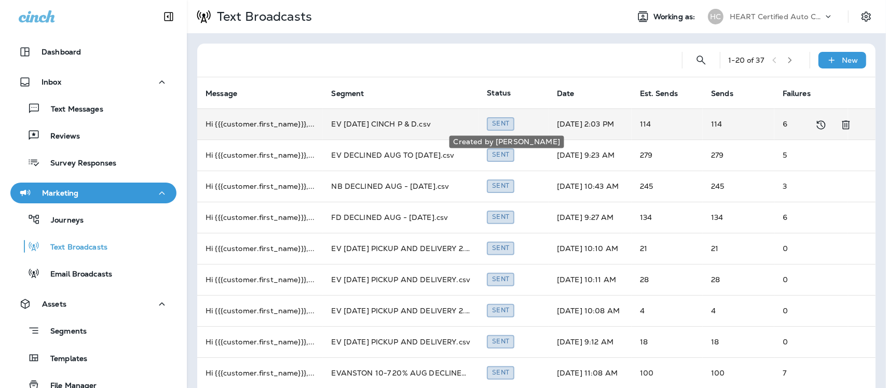
click at [494, 126] on div "Sent" at bounding box center [500, 123] width 27 height 13
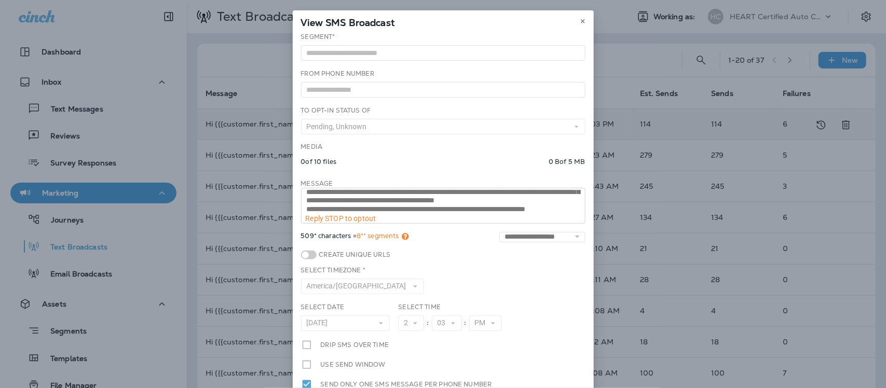
scroll to position [43, 0]
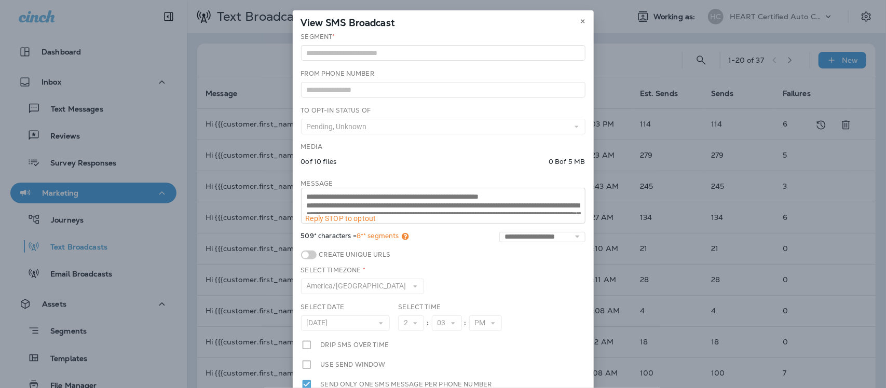
scroll to position [43, 0]
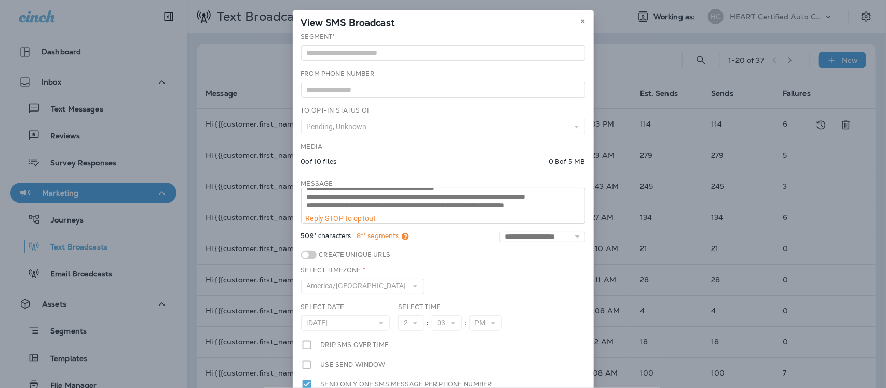
click at [554, 217] on div "**********" at bounding box center [443, 206] width 284 height 36
drag, startPoint x: 577, startPoint y: 21, endPoint x: 636, endPoint y: 37, distance: 60.8
click at [579, 21] on icon at bounding box center [582, 21] width 6 height 6
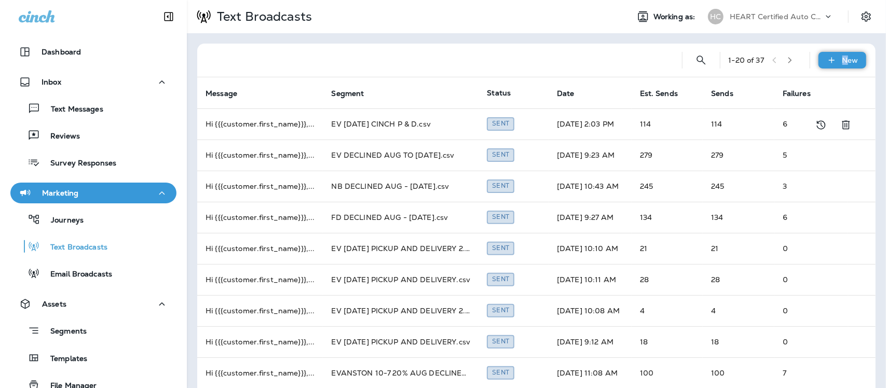
click at [836, 65] on div "New" at bounding box center [842, 60] width 48 height 17
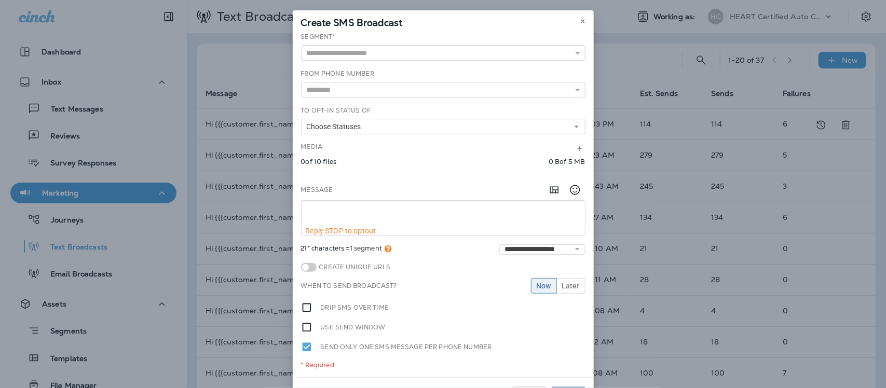
click at [326, 209] on textarea at bounding box center [442, 214] width 283 height 26
paste textarea "**********"
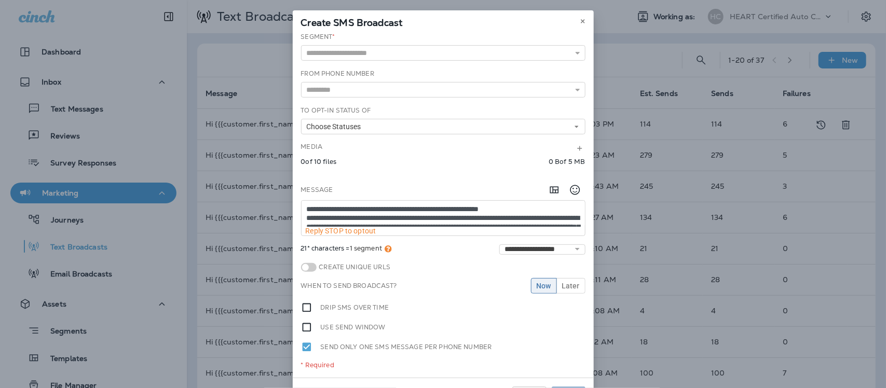
scroll to position [24, 0]
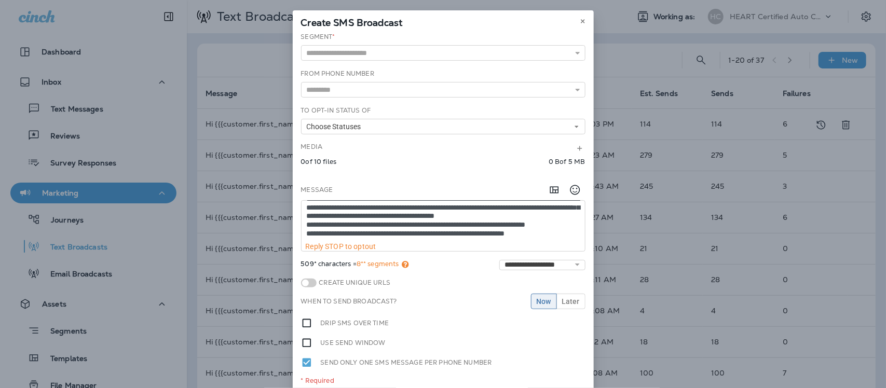
type textarea "**********"
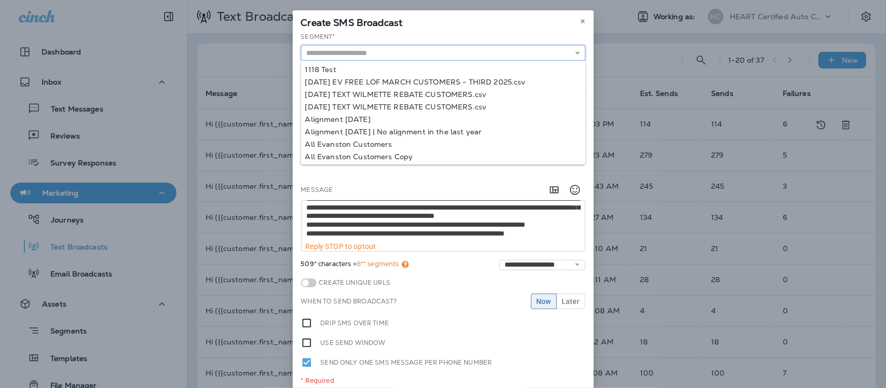
click at [320, 54] on input "text" at bounding box center [443, 53] width 284 height 16
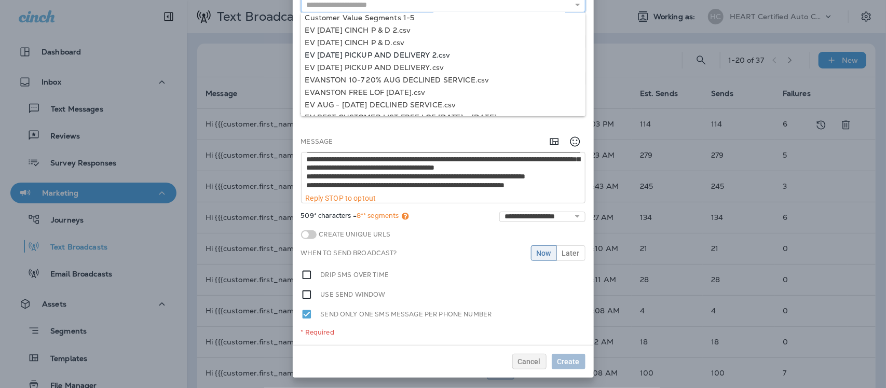
scroll to position [209, 0]
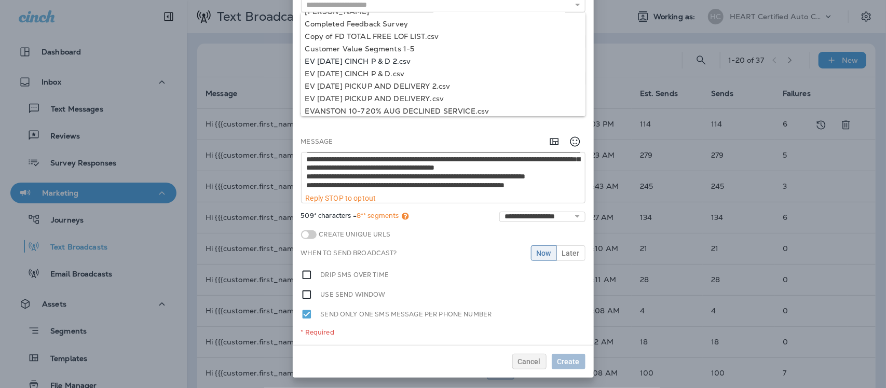
type input "**********"
click at [382, 57] on div "**********" at bounding box center [443, 164] width 301 height 361
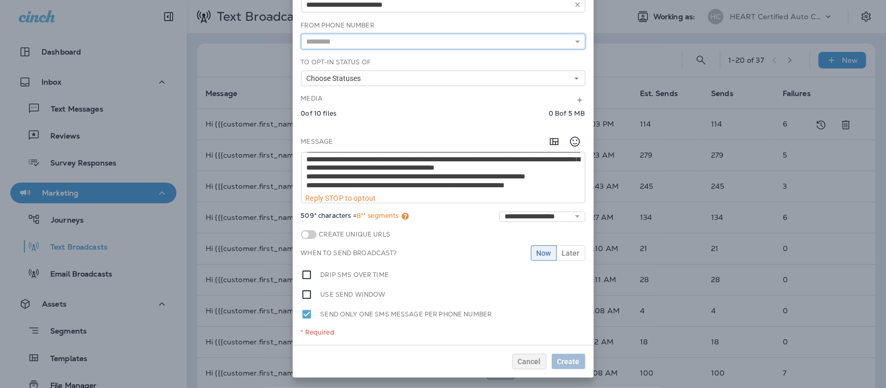
click at [385, 45] on input "text" at bounding box center [443, 42] width 284 height 16
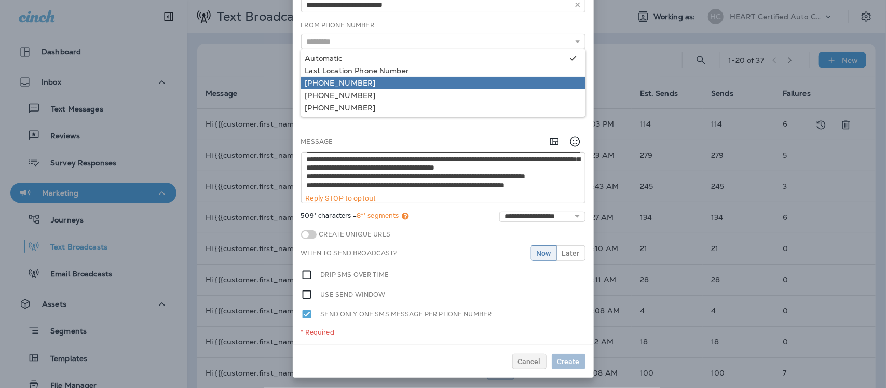
type input "**********"
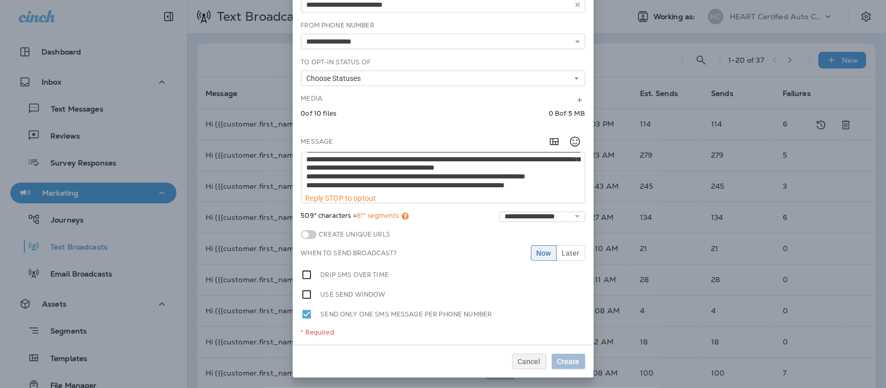
click at [348, 86] on div "**********" at bounding box center [443, 164] width 301 height 361
click at [333, 79] on span "Choose Statuses" at bounding box center [336, 78] width 59 height 9
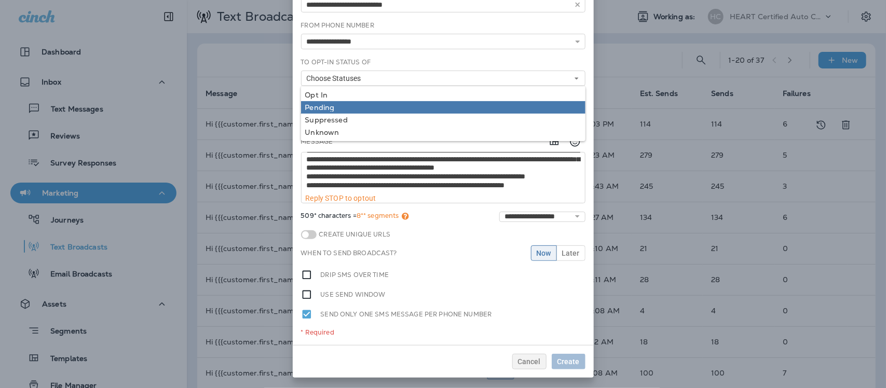
click at [323, 109] on div "Pending" at bounding box center [443, 107] width 276 height 8
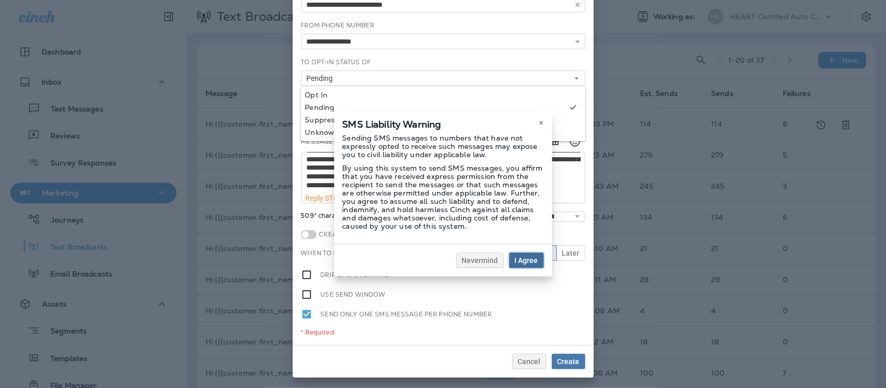
click at [529, 260] on span "I Agree" at bounding box center [526, 260] width 23 height 7
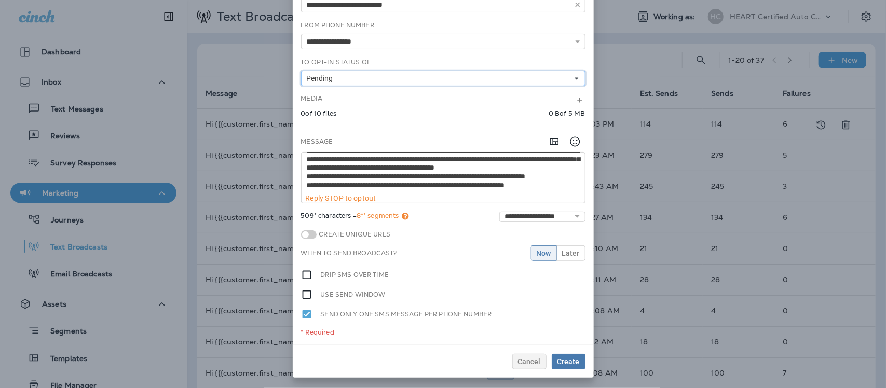
click at [352, 79] on button "Pending" at bounding box center [443, 79] width 284 height 16
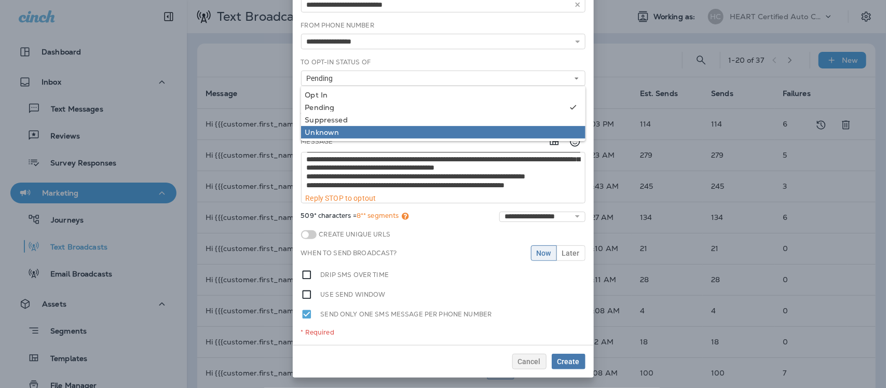
click at [333, 130] on div "Unknown" at bounding box center [443, 132] width 276 height 8
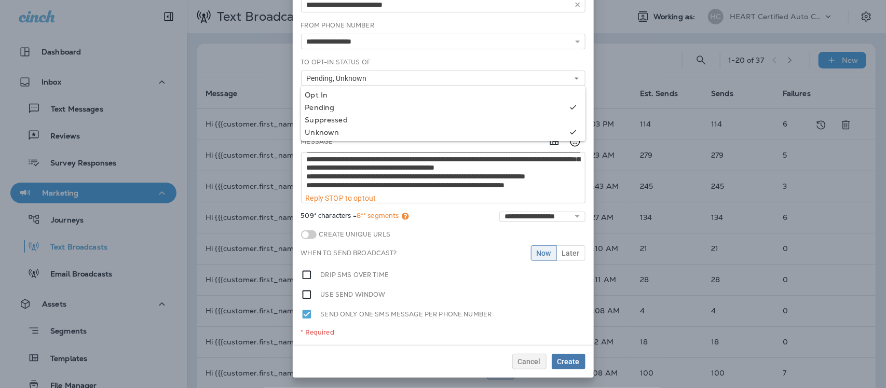
click at [407, 60] on div "To Opt-In Status of Pending, Unknown Opt In Pending Suppressed Unknown" at bounding box center [443, 72] width 284 height 29
click at [539, 252] on span "Now" at bounding box center [543, 253] width 15 height 7
click at [564, 361] on span "Create" at bounding box center [568, 361] width 22 height 7
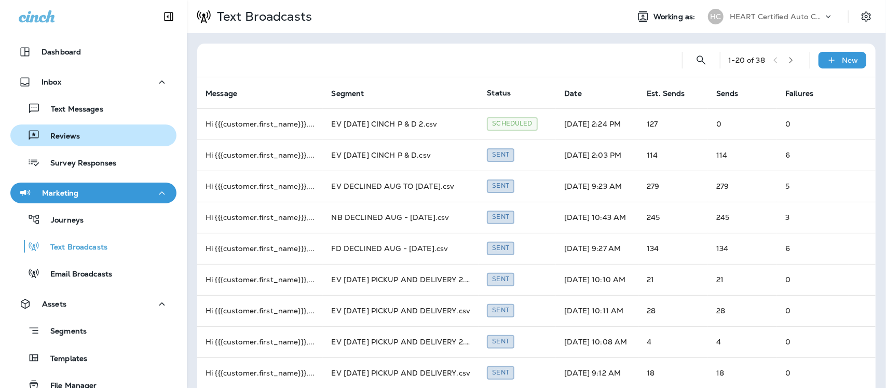
click at [78, 135] on p "Reviews" at bounding box center [60, 137] width 40 height 10
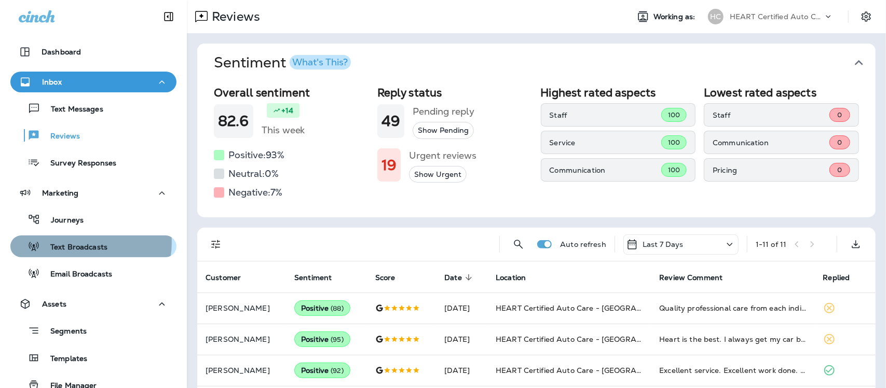
click at [81, 243] on p "Text Broadcasts" at bounding box center [73, 248] width 67 height 10
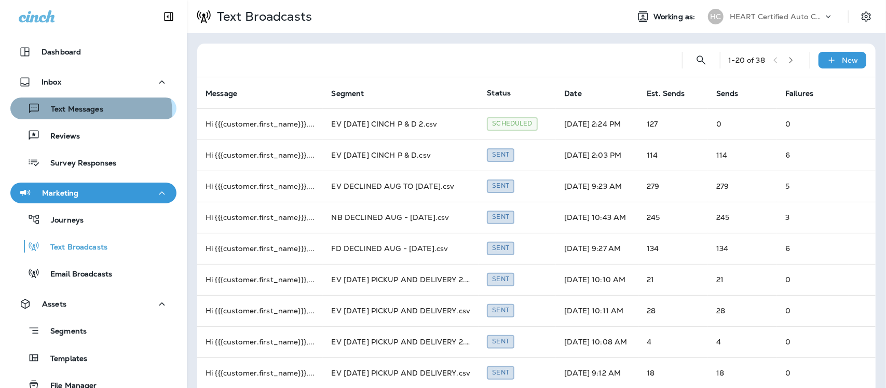
click at [74, 114] on p "Text Messages" at bounding box center [71, 110] width 63 height 10
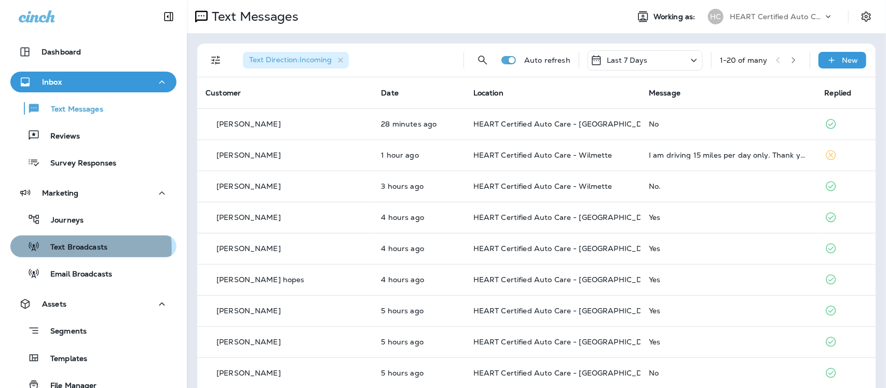
click at [86, 249] on p "Text Broadcasts" at bounding box center [73, 248] width 67 height 10
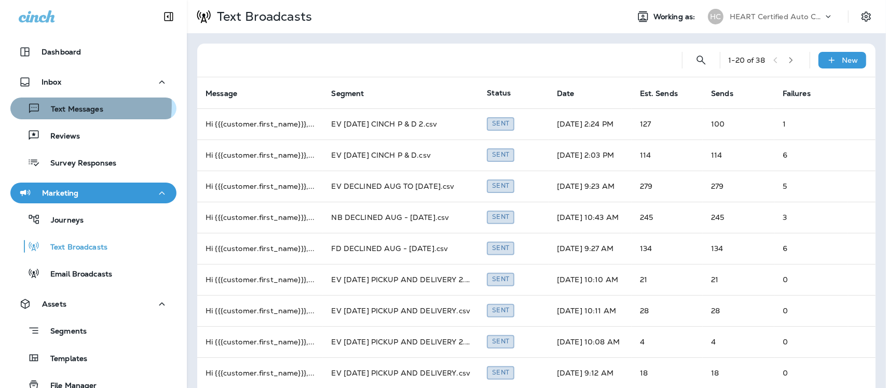
click at [69, 105] on p "Text Messages" at bounding box center [71, 110] width 63 height 10
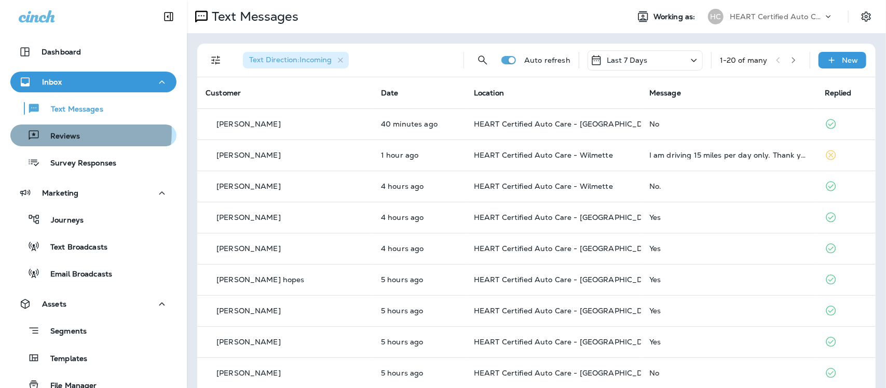
click at [74, 132] on p "Reviews" at bounding box center [60, 137] width 40 height 10
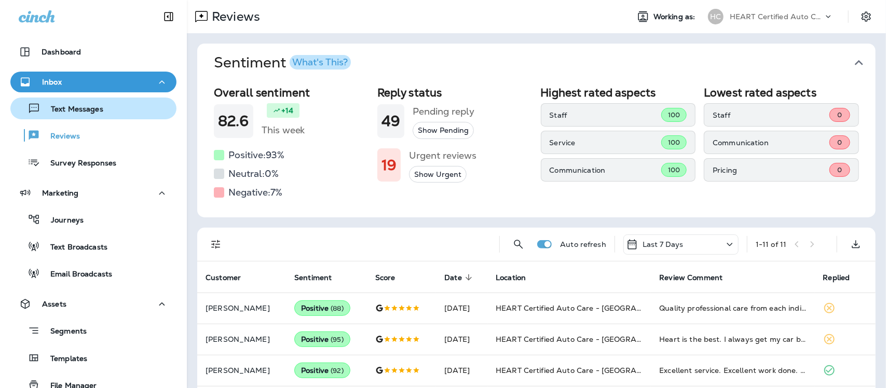
click at [76, 108] on p "Text Messages" at bounding box center [71, 110] width 63 height 10
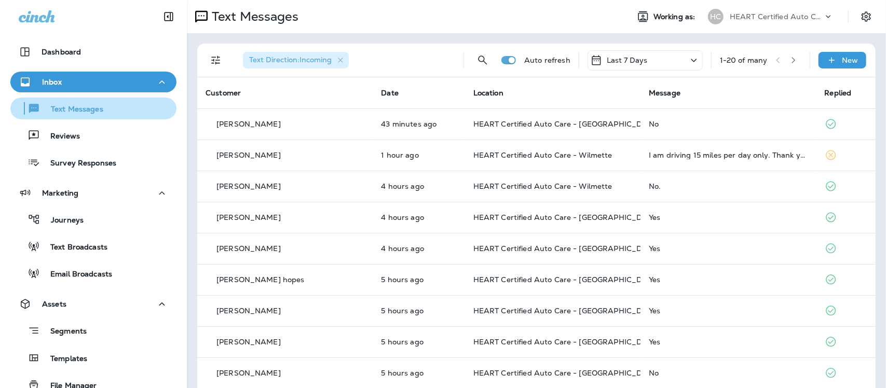
click at [79, 112] on p "Text Messages" at bounding box center [71, 110] width 63 height 10
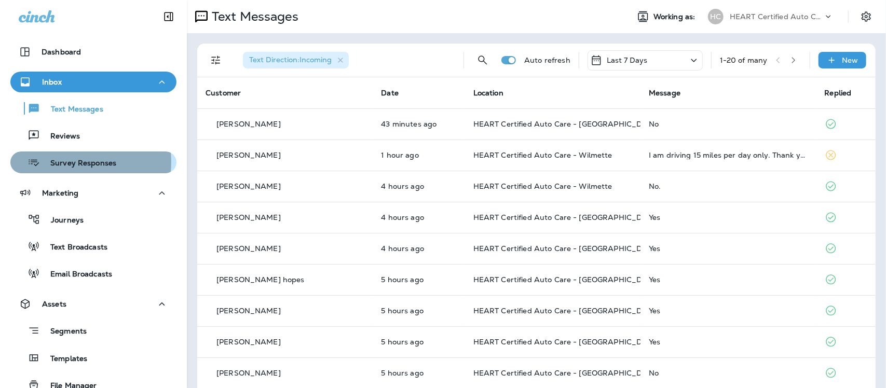
click at [68, 162] on p "Survey Responses" at bounding box center [78, 164] width 76 height 10
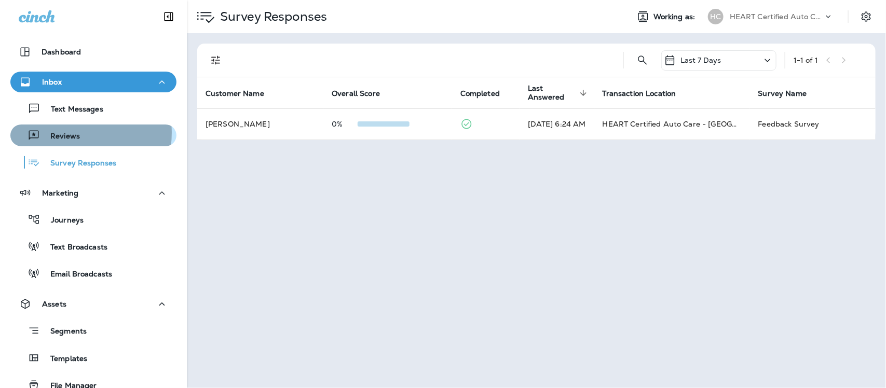
click at [66, 133] on p "Reviews" at bounding box center [60, 137] width 40 height 10
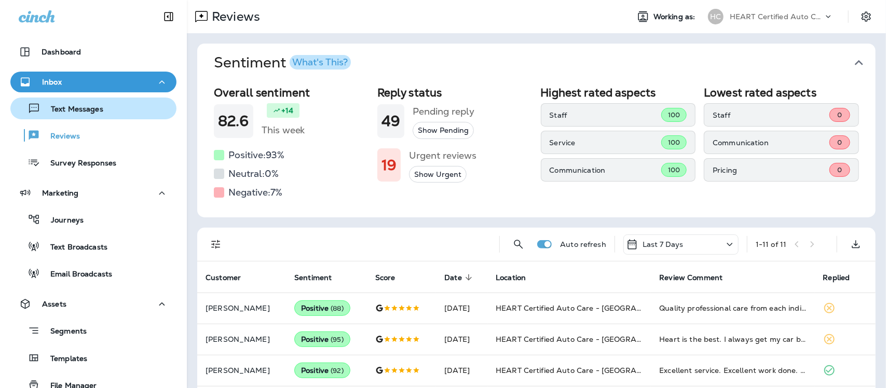
click at [92, 113] on p "Text Messages" at bounding box center [71, 110] width 63 height 10
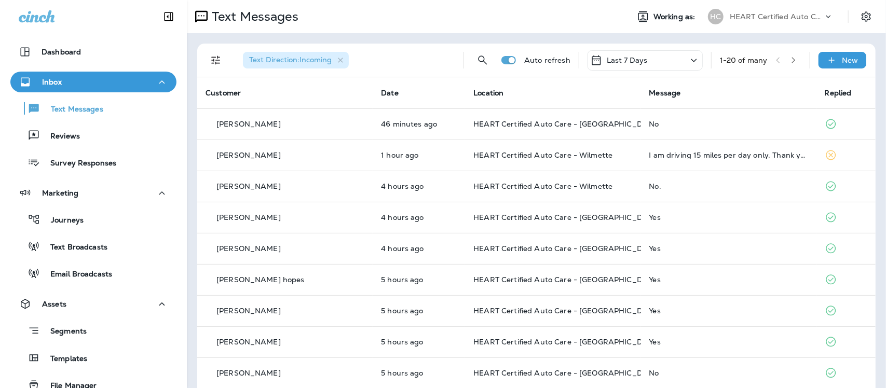
click at [707, 87] on th "Message" at bounding box center [728, 92] width 175 height 31
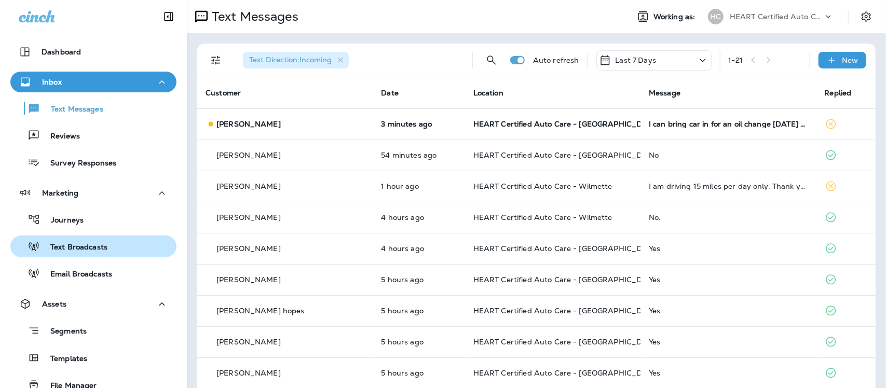
click at [69, 247] on p "Text Broadcasts" at bounding box center [73, 248] width 67 height 10
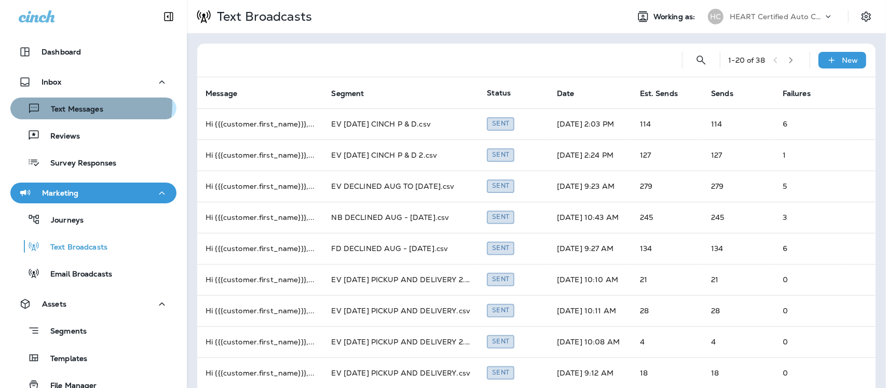
click at [85, 105] on p "Text Messages" at bounding box center [71, 110] width 63 height 10
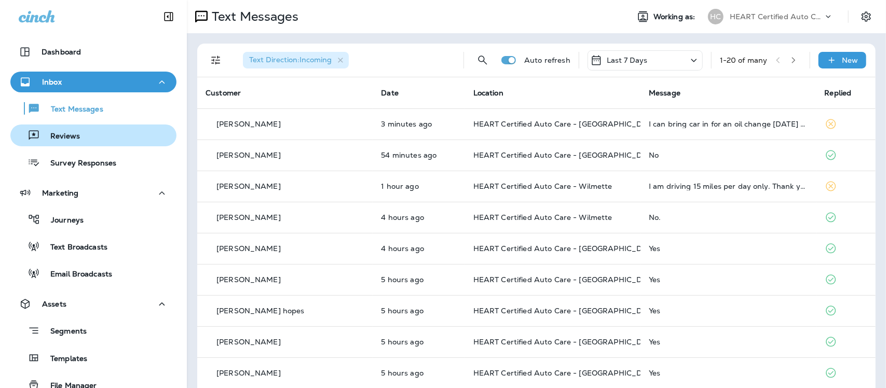
click at [64, 135] on p "Reviews" at bounding box center [60, 137] width 40 height 10
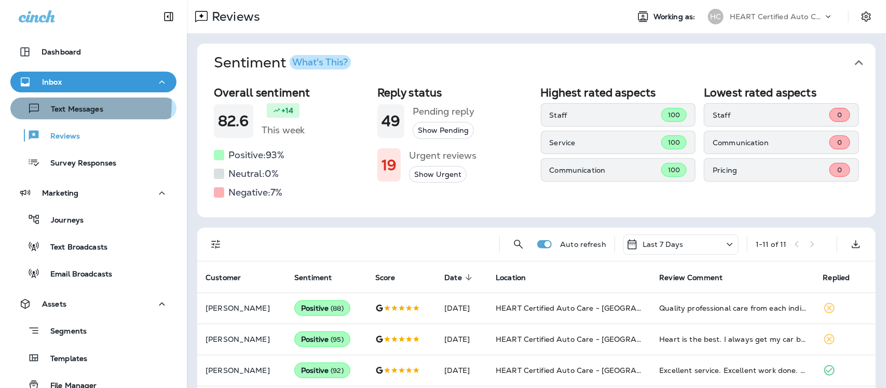
click at [66, 104] on div "Text Messages" at bounding box center [59, 109] width 89 height 16
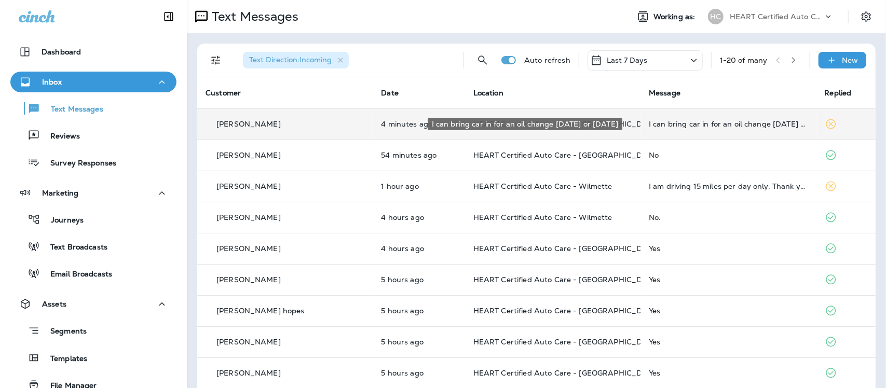
click at [693, 125] on div "I can bring car in for an oil change this Wednesday or Thursday" at bounding box center [727, 124] width 159 height 8
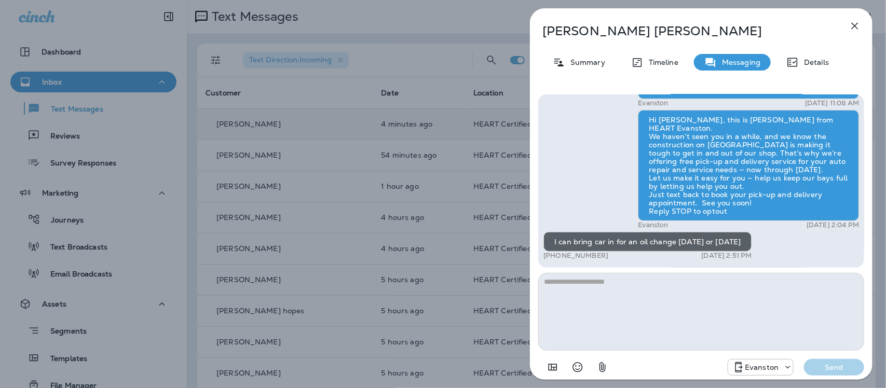
click at [857, 24] on icon "button" at bounding box center [854, 26] width 12 height 12
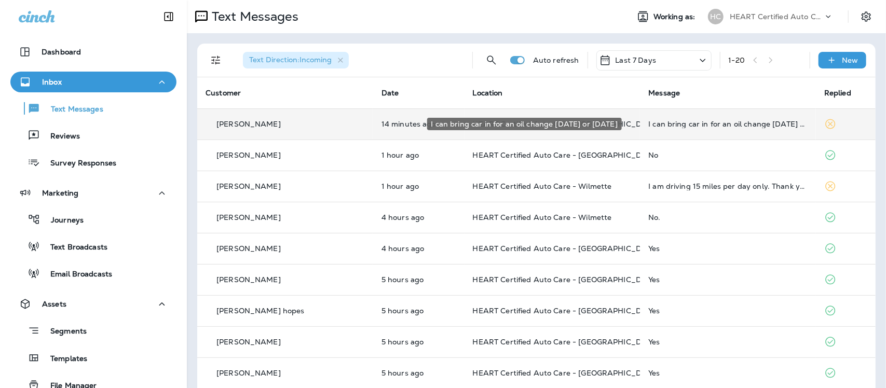
click at [713, 125] on div "I can bring car in for an oil change this Wednesday or Thursday" at bounding box center [727, 124] width 159 height 8
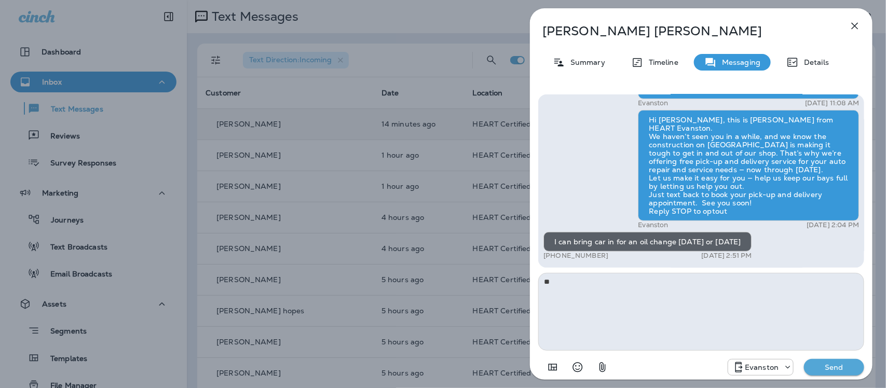
type textarea "*"
type textarea "**********"
click at [846, 368] on p "Send" at bounding box center [834, 367] width 44 height 9
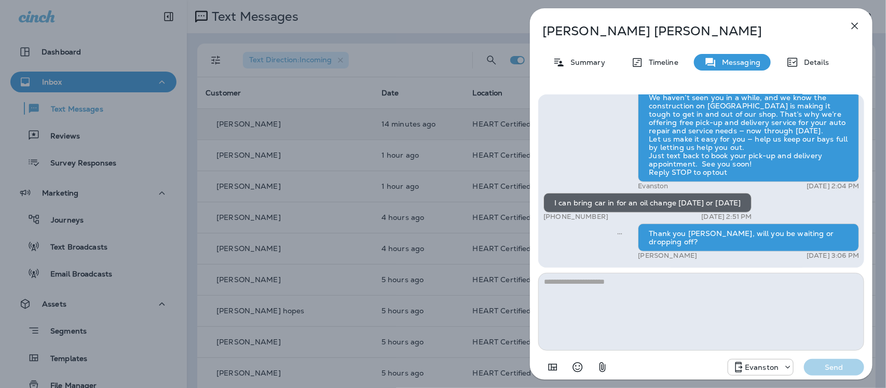
click at [852, 25] on icon "button" at bounding box center [854, 26] width 12 height 12
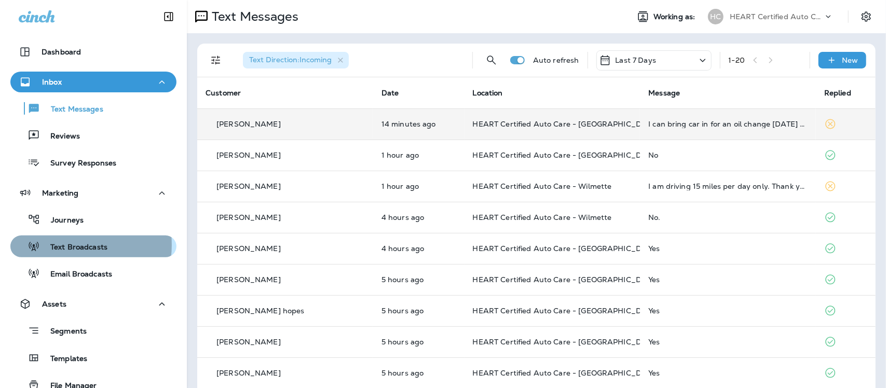
click at [65, 245] on p "Text Broadcasts" at bounding box center [73, 248] width 67 height 10
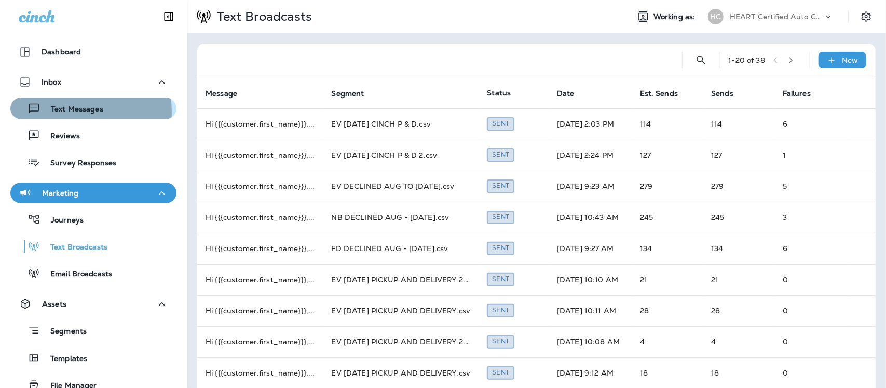
click at [73, 112] on p "Text Messages" at bounding box center [71, 110] width 63 height 10
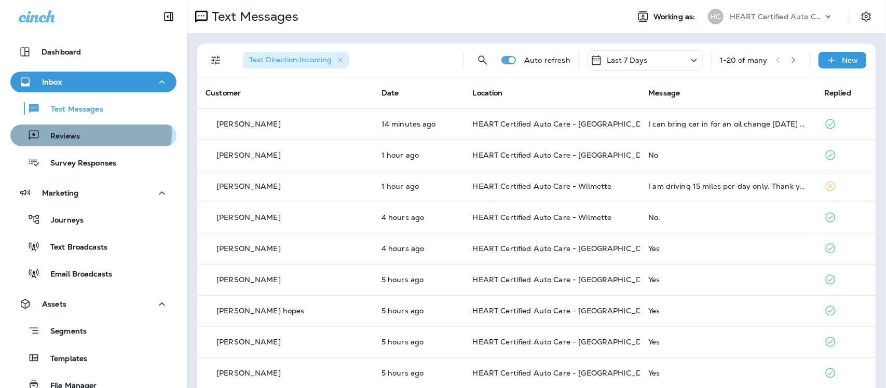
click at [63, 133] on p "Reviews" at bounding box center [60, 137] width 40 height 10
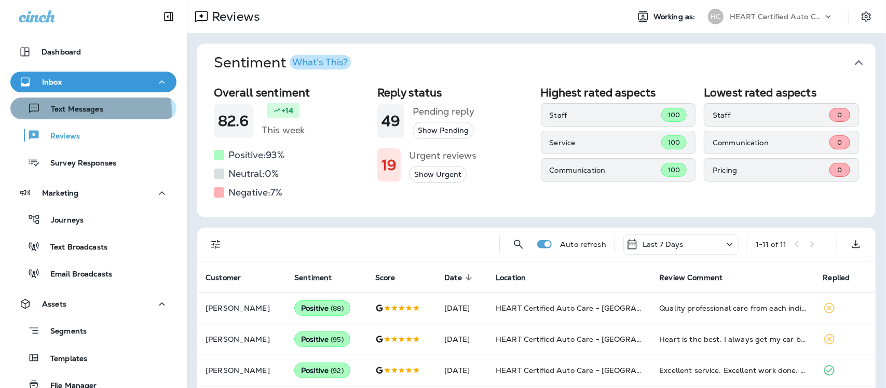
click at [70, 112] on p "Text Messages" at bounding box center [71, 110] width 63 height 10
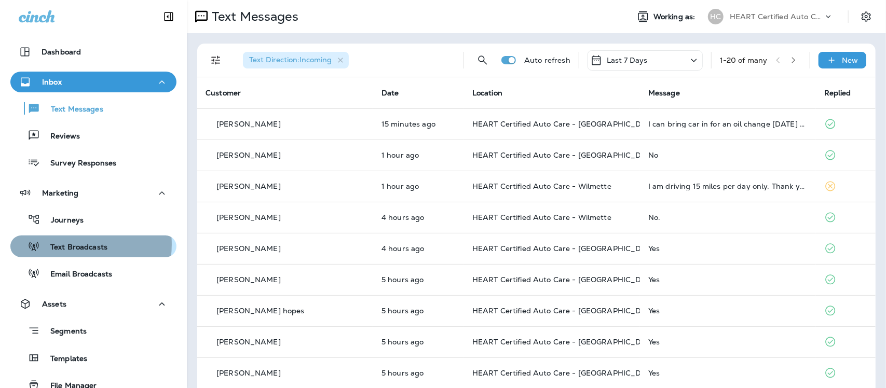
click at [69, 244] on p "Text Broadcasts" at bounding box center [73, 248] width 67 height 10
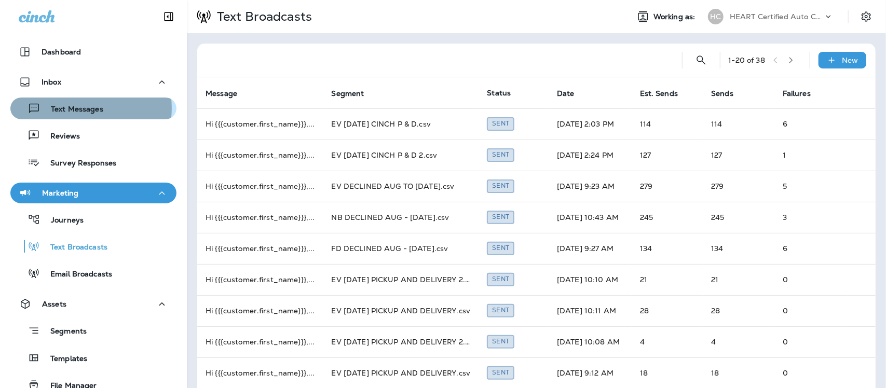
click at [80, 108] on p "Text Messages" at bounding box center [71, 110] width 63 height 10
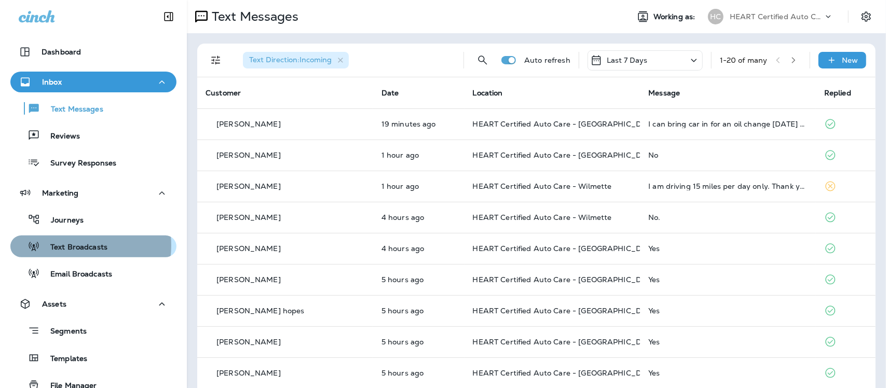
click at [63, 245] on p "Text Broadcasts" at bounding box center [73, 248] width 67 height 10
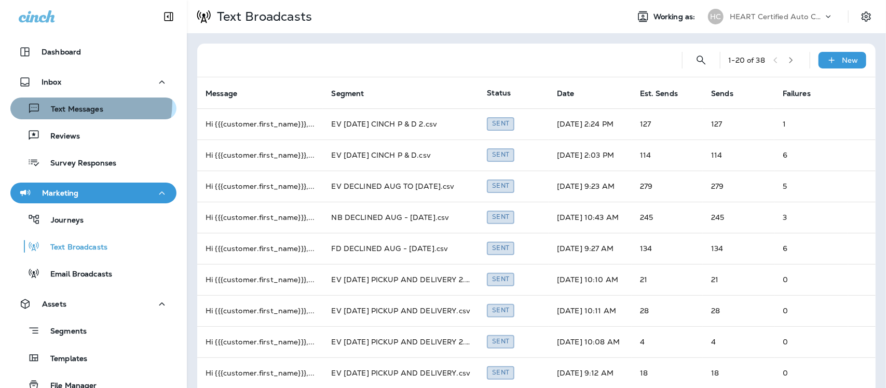
click at [76, 103] on div "Text Messages" at bounding box center [59, 109] width 89 height 16
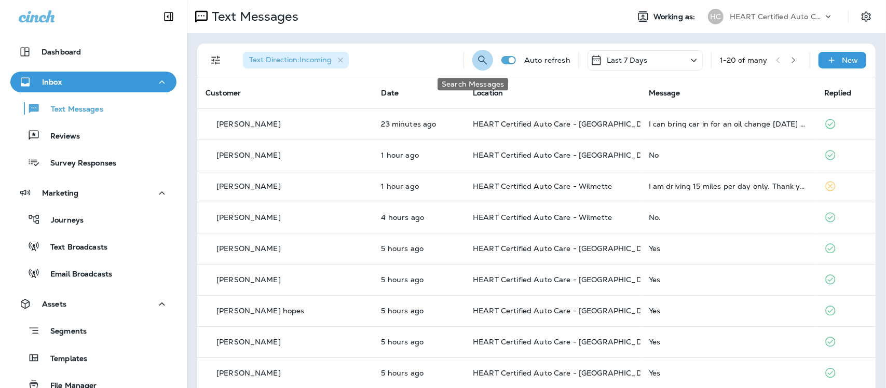
click at [478, 61] on icon "Search Messages" at bounding box center [482, 60] width 9 height 9
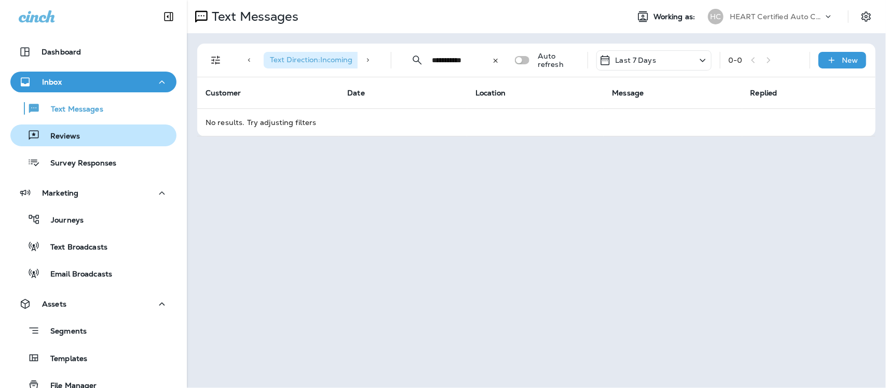
type input "**********"
click at [74, 141] on p "Reviews" at bounding box center [60, 137] width 40 height 10
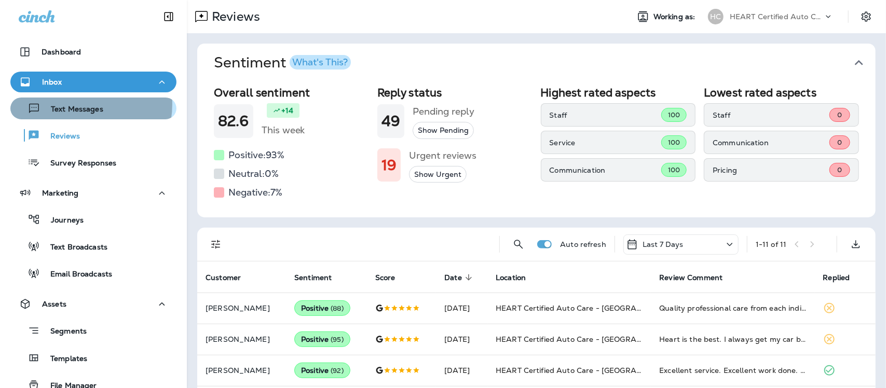
click at [80, 105] on p "Text Messages" at bounding box center [71, 110] width 63 height 10
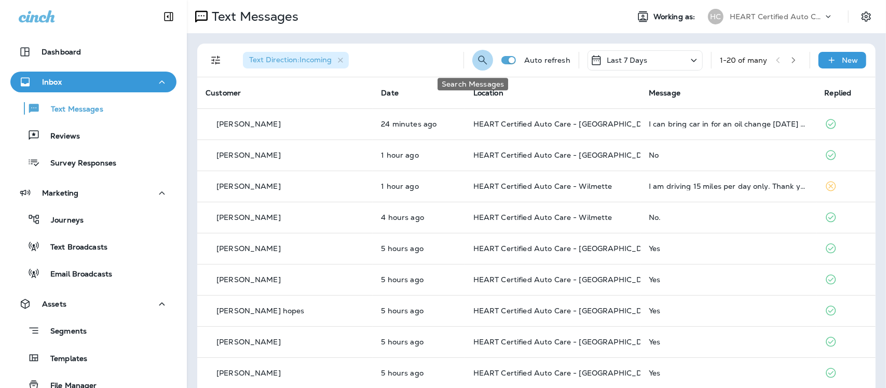
click at [476, 58] on icon "Search Messages" at bounding box center [482, 60] width 12 height 12
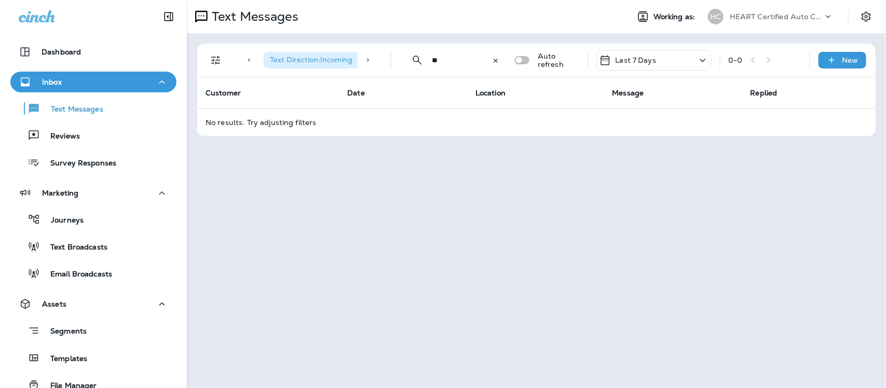
type input "*"
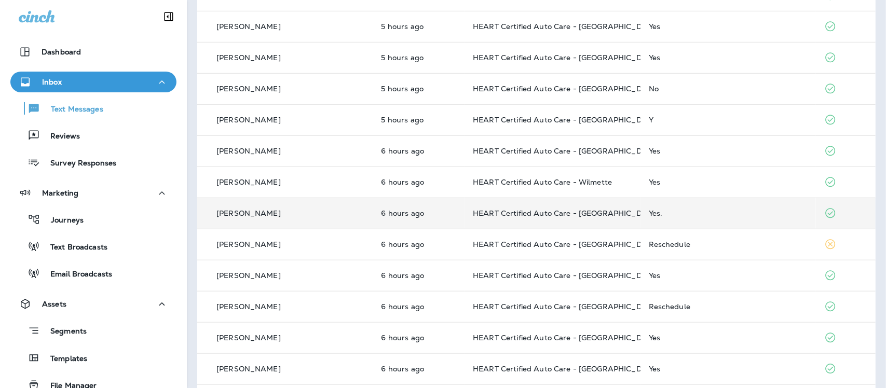
scroll to position [324, 0]
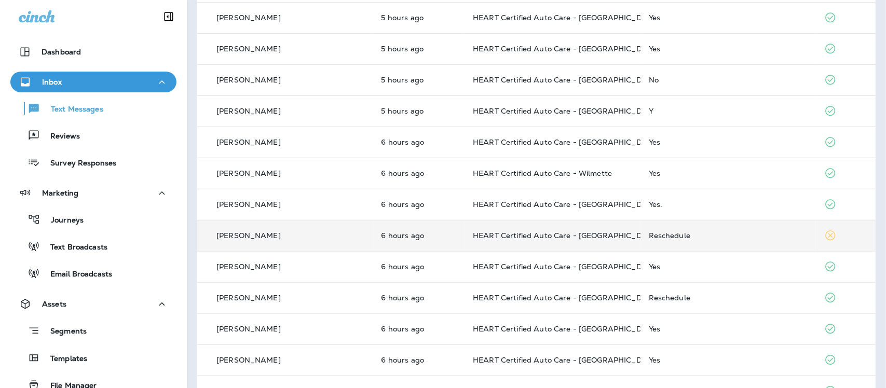
click at [654, 237] on div "Reschedule" at bounding box center [727, 235] width 159 height 8
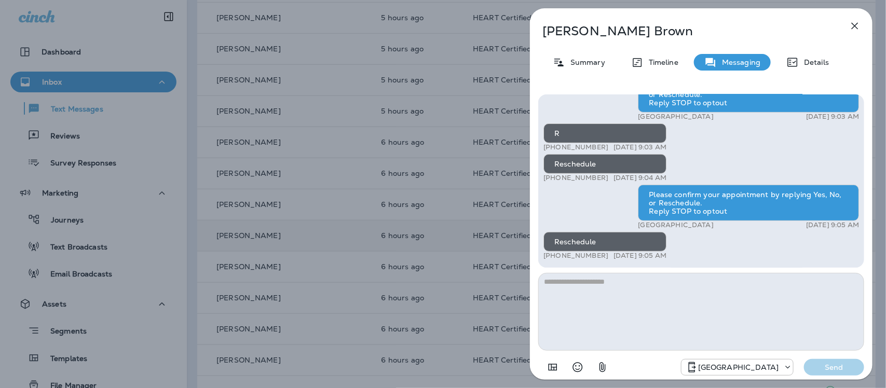
click at [582, 291] on textarea at bounding box center [701, 312] width 326 height 78
type textarea "*"
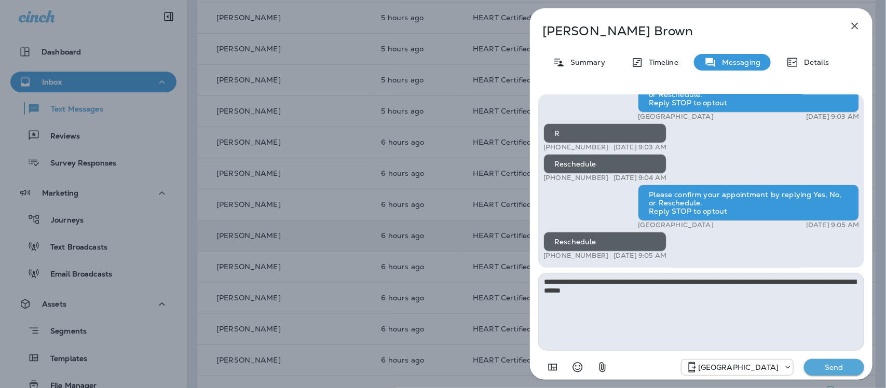
type textarea "**********"
click at [839, 368] on p "Send" at bounding box center [834, 367] width 44 height 9
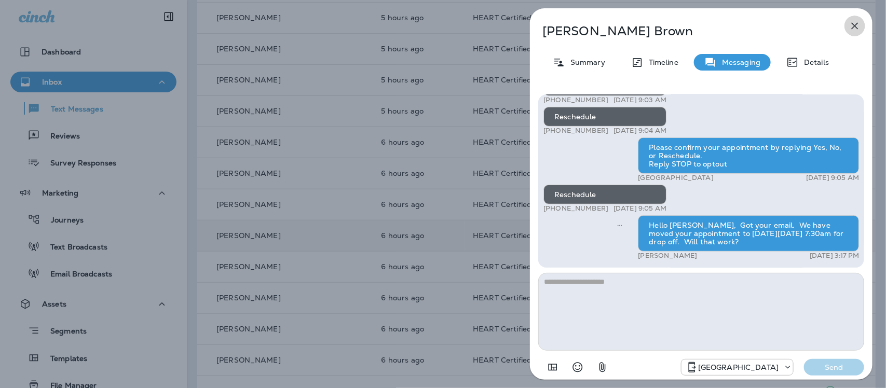
click at [860, 24] on button "button" at bounding box center [854, 26] width 21 height 21
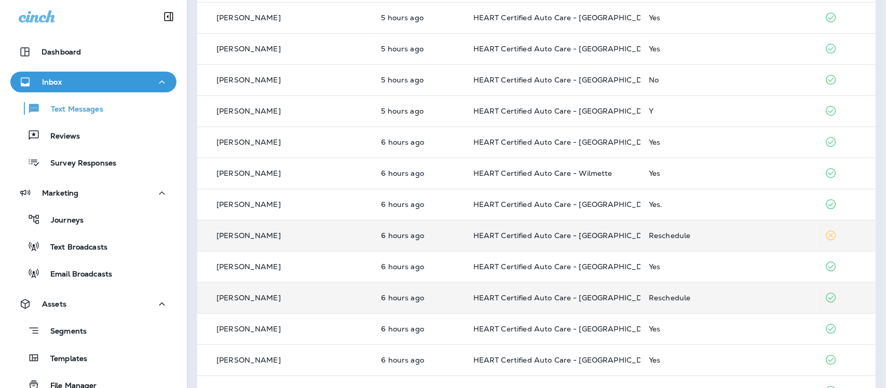
click at [548, 288] on td "HEART Certified Auto Care - [GEOGRAPHIC_DATA]" at bounding box center [552, 297] width 175 height 31
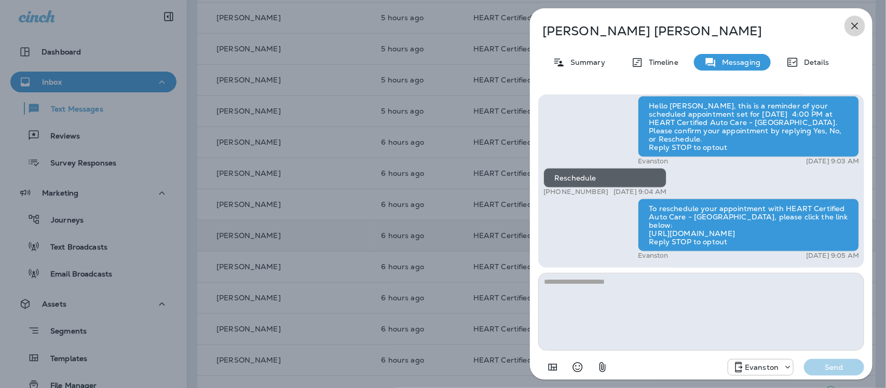
click at [852, 26] on icon "button" at bounding box center [854, 26] width 12 height 12
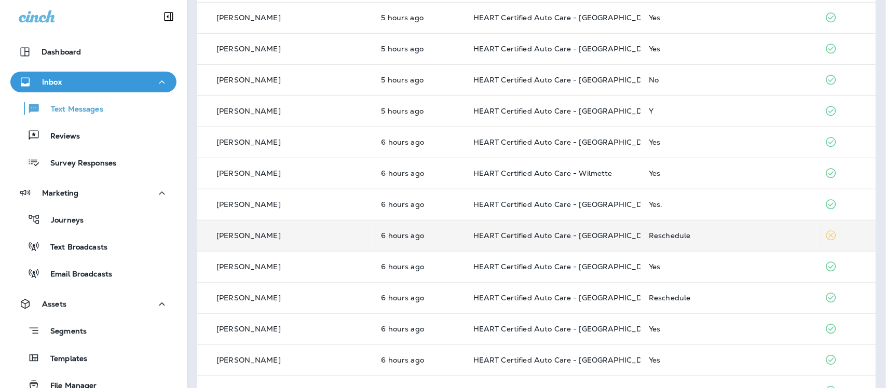
click at [660, 235] on div "Reschedule" at bounding box center [727, 235] width 159 height 8
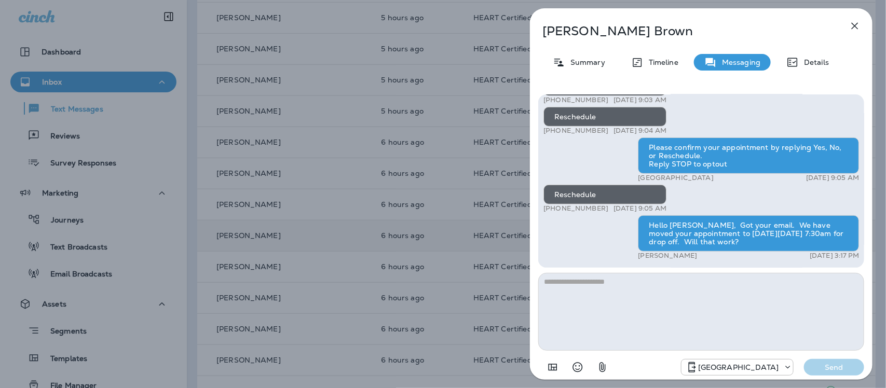
scroll to position [1, 0]
click at [850, 27] on icon "button" at bounding box center [854, 26] width 12 height 12
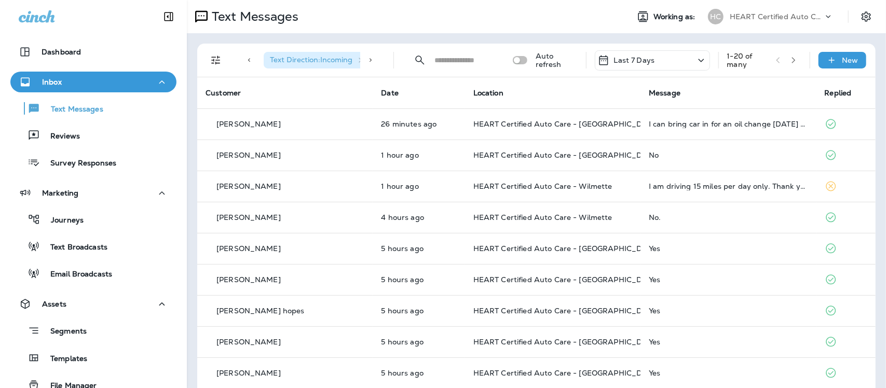
click at [790, 61] on icon "button" at bounding box center [793, 60] width 7 height 7
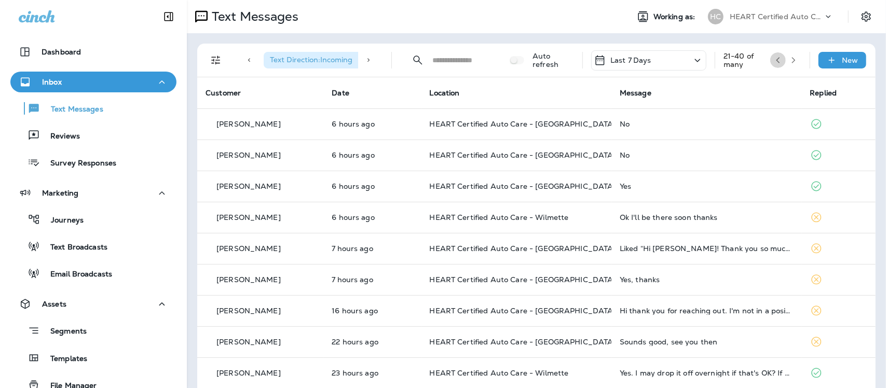
click at [774, 61] on icon "button" at bounding box center [777, 60] width 7 height 7
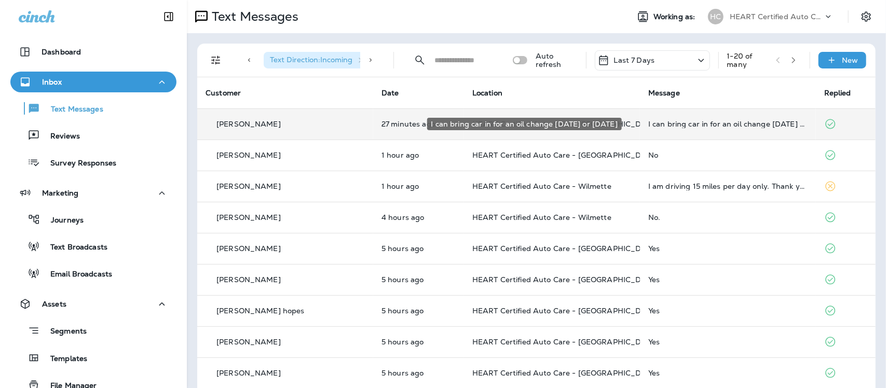
click at [679, 123] on div "I can bring car in for an oil change this Wednesday or Thursday" at bounding box center [727, 124] width 159 height 8
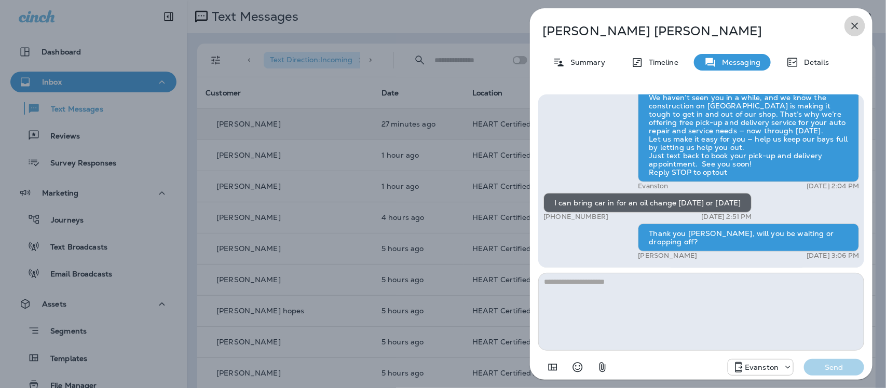
click at [855, 24] on icon "button" at bounding box center [854, 26] width 12 height 12
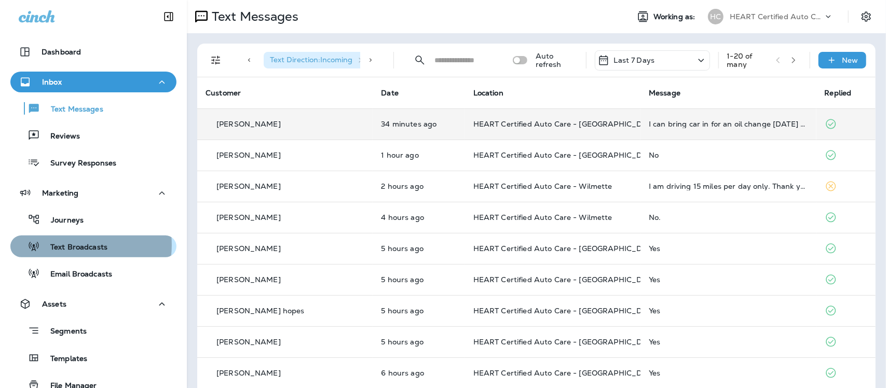
click at [69, 245] on p "Text Broadcasts" at bounding box center [73, 248] width 67 height 10
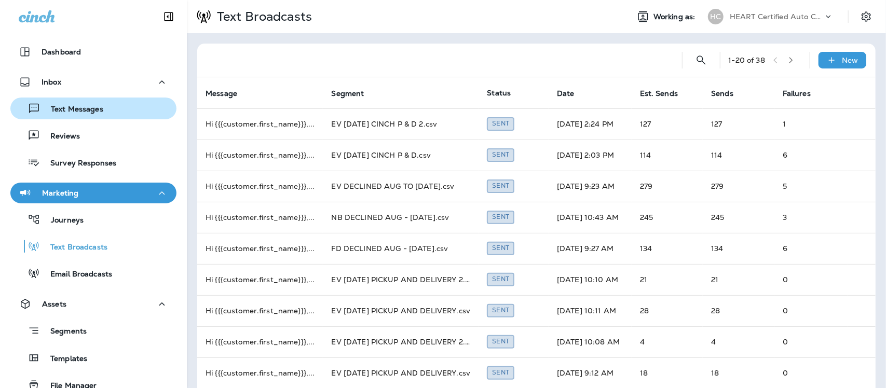
click at [78, 113] on p "Text Messages" at bounding box center [71, 110] width 63 height 10
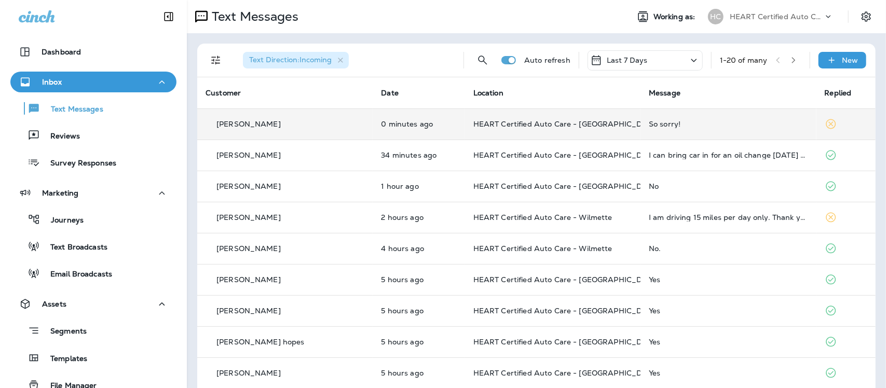
click at [648, 122] on div "So sorry!" at bounding box center [727, 124] width 159 height 8
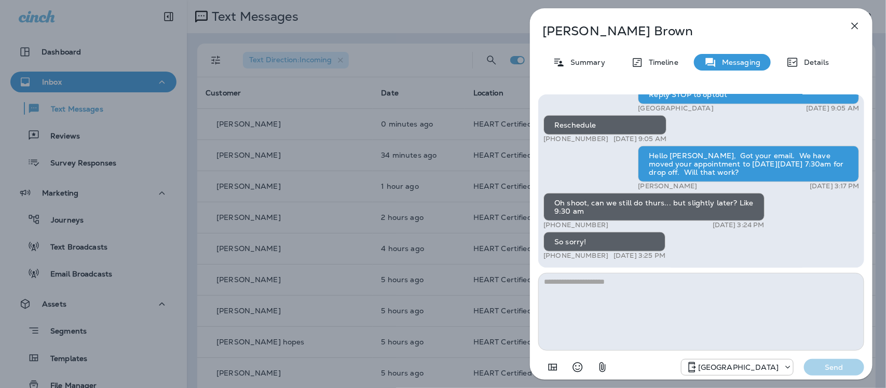
click at [591, 291] on textarea at bounding box center [701, 312] width 326 height 78
type textarea "*"
type textarea "**********"
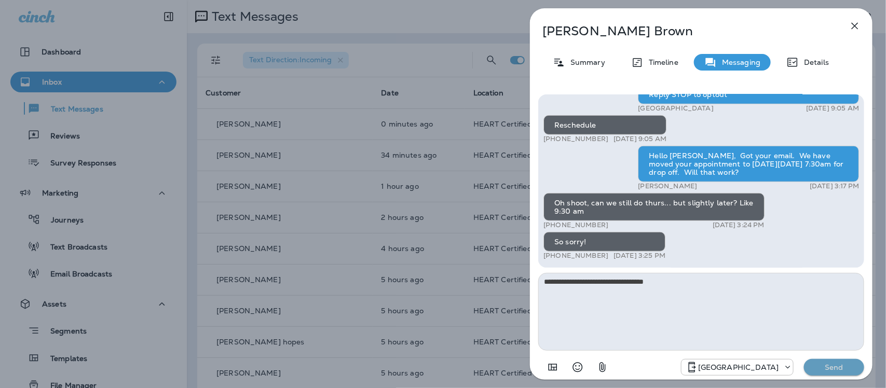
click at [833, 368] on p "Send" at bounding box center [834, 367] width 44 height 9
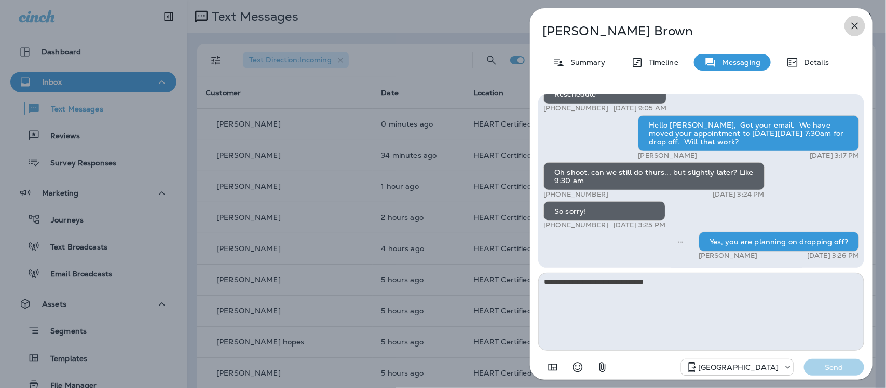
click at [852, 22] on icon "button" at bounding box center [854, 26] width 12 height 12
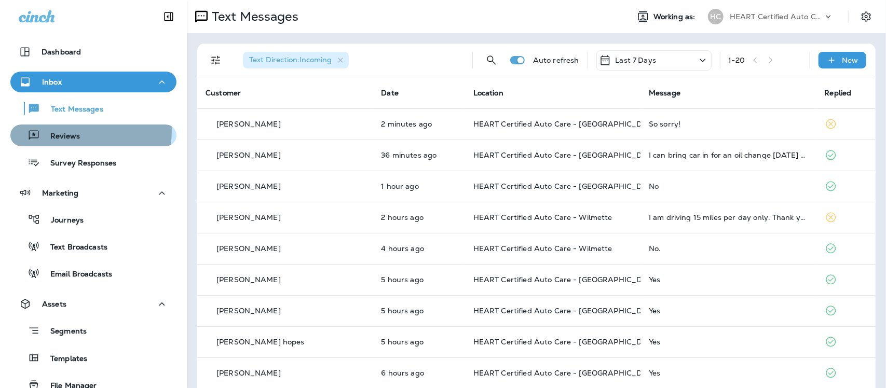
click at [65, 132] on p "Reviews" at bounding box center [60, 137] width 40 height 10
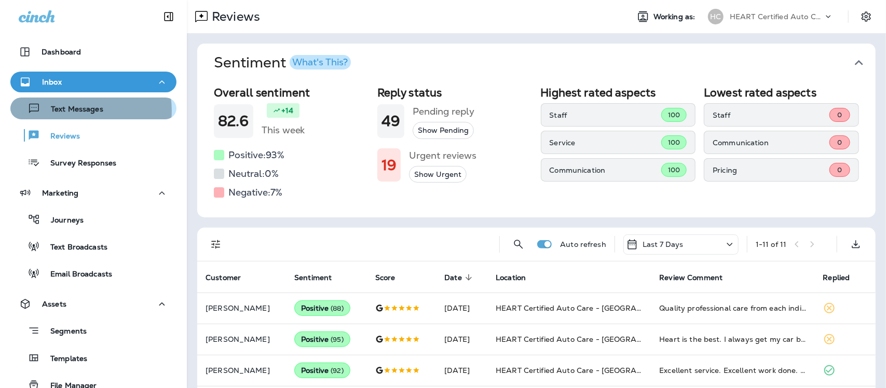
click at [79, 111] on p "Text Messages" at bounding box center [71, 110] width 63 height 10
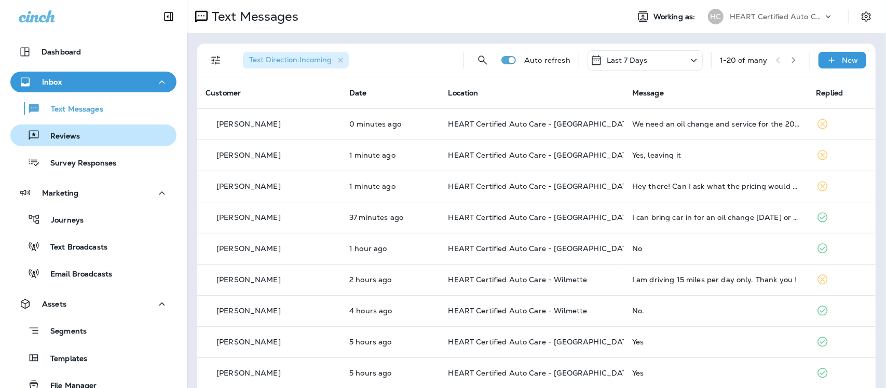
click at [73, 139] on p "Reviews" at bounding box center [60, 137] width 40 height 10
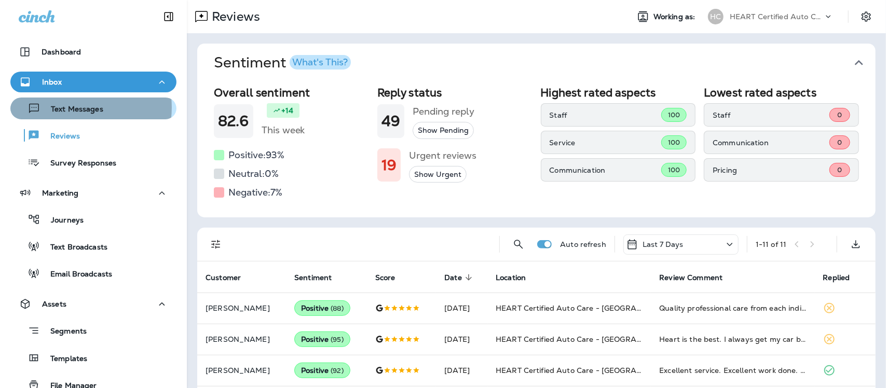
click at [74, 107] on p "Text Messages" at bounding box center [71, 110] width 63 height 10
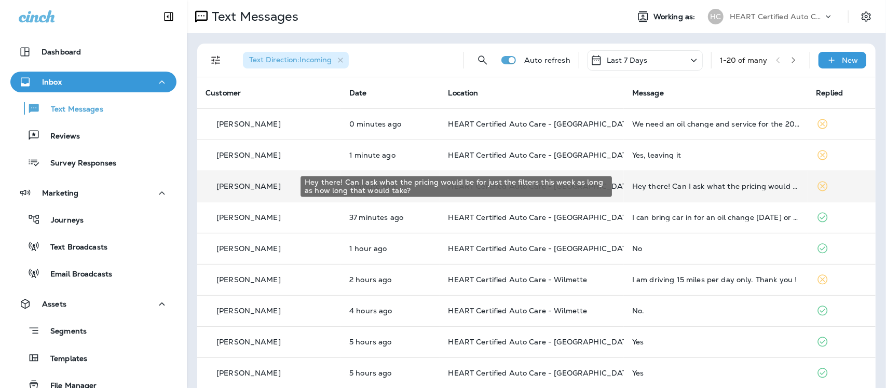
click at [694, 183] on div "Hey there! Can I ask what the pricing would be for just the filters this week a…" at bounding box center [715, 186] width 167 height 8
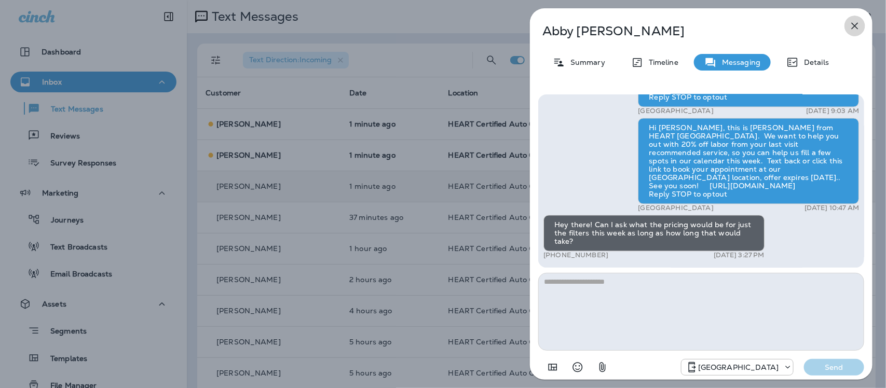
click at [850, 24] on icon "button" at bounding box center [854, 26] width 12 height 12
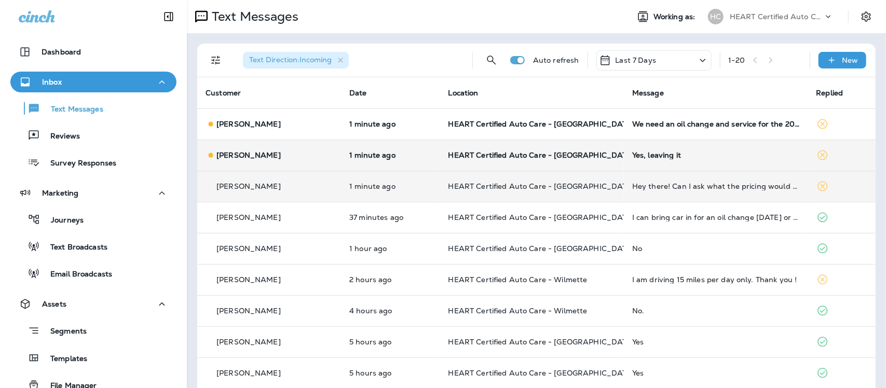
click at [666, 157] on div "Yes, leaving it" at bounding box center [715, 155] width 167 height 8
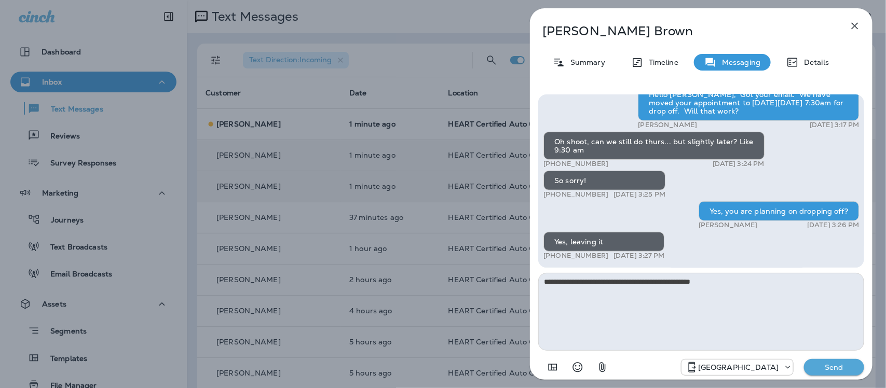
type textarea "**********"
click at [838, 368] on p "Send" at bounding box center [834, 367] width 44 height 9
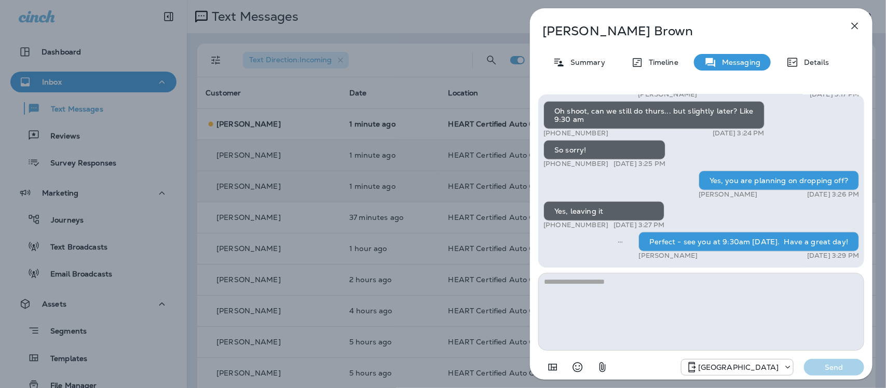
click at [855, 24] on icon "button" at bounding box center [854, 26] width 12 height 12
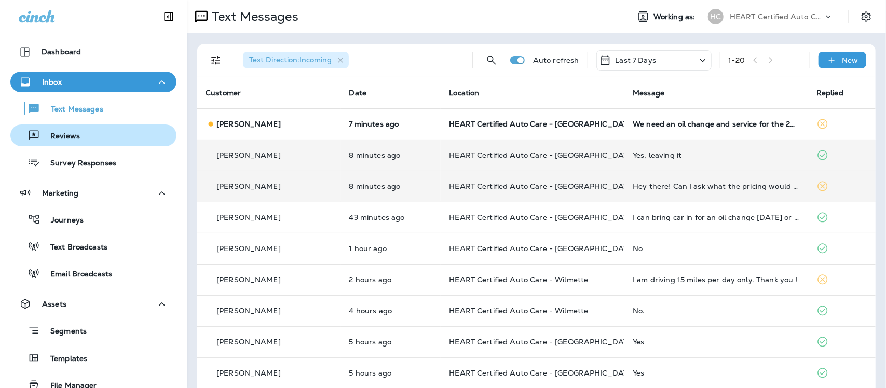
click at [63, 130] on div "Reviews" at bounding box center [47, 136] width 65 height 16
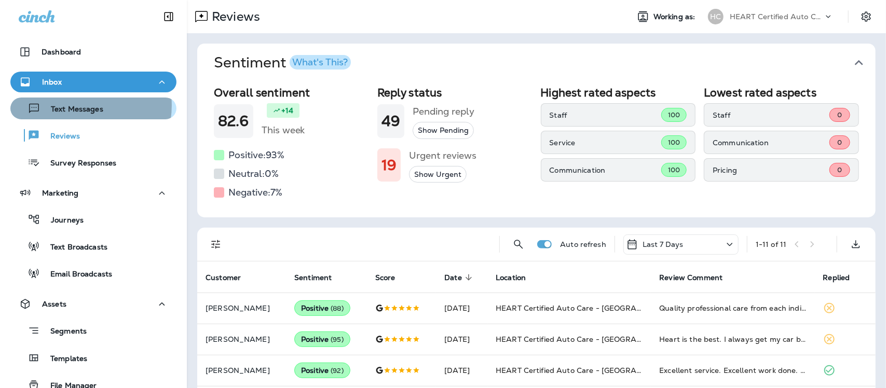
click at [78, 105] on p "Text Messages" at bounding box center [71, 110] width 63 height 10
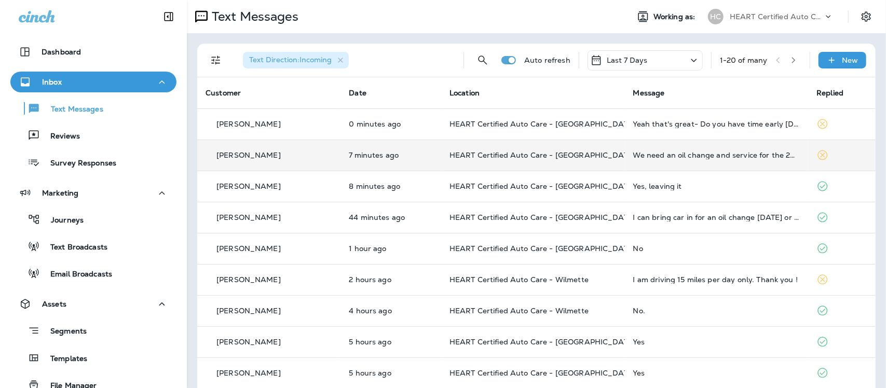
click at [673, 160] on td "We need an oil change and service for the 2018 Subaru outback" at bounding box center [717, 155] width 184 height 31
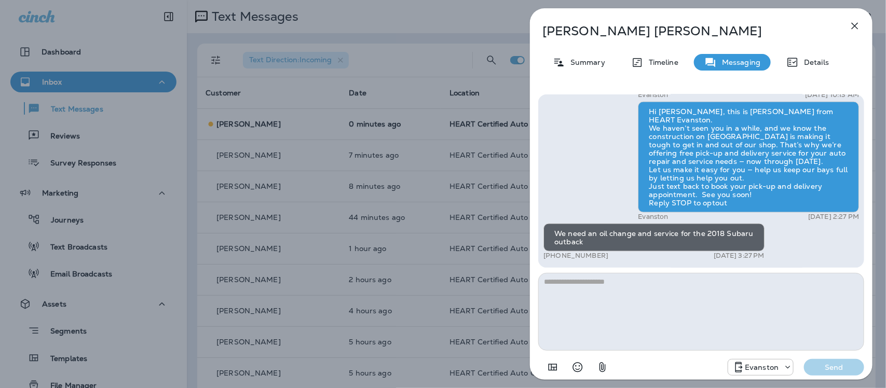
click at [594, 293] on textarea at bounding box center [701, 312] width 326 height 78
click at [585, 288] on textarea at bounding box center [701, 312] width 326 height 78
type textarea "*"
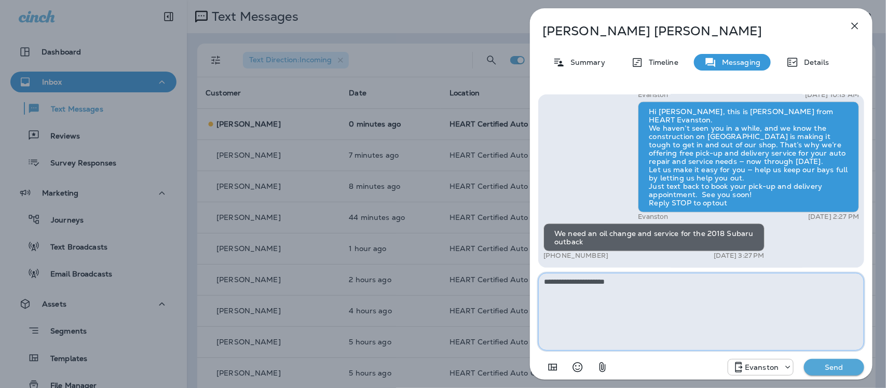
type textarea "**********"
click at [825, 361] on button "Send" at bounding box center [834, 367] width 60 height 17
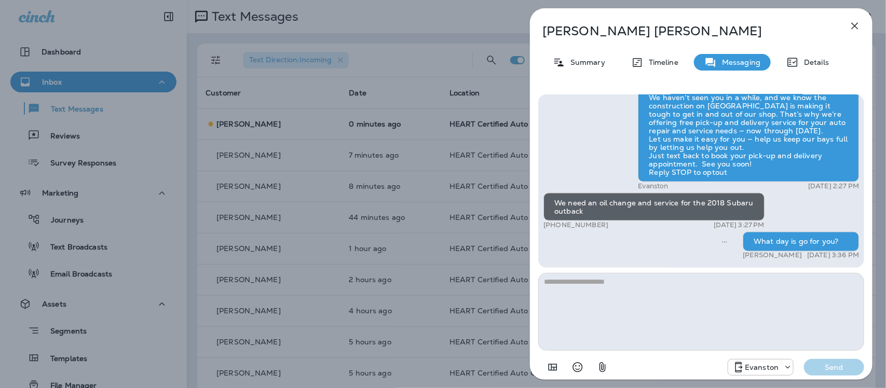
click at [853, 25] on icon "button" at bounding box center [854, 26] width 12 height 12
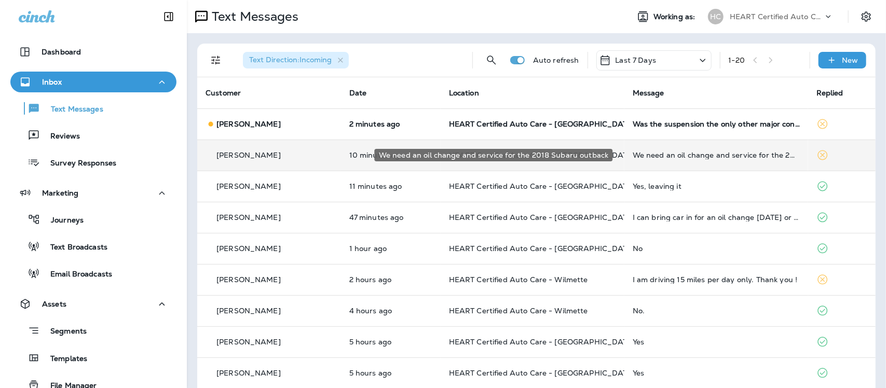
click at [657, 156] on div "We need an oil change and service for the 2018 Subaru outback" at bounding box center [715, 155] width 167 height 8
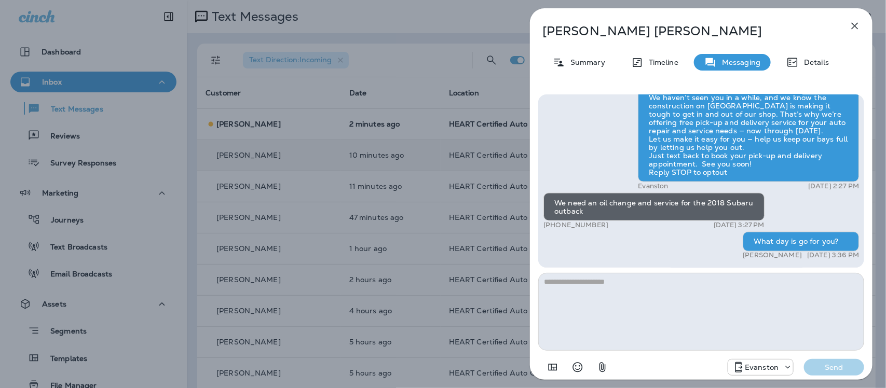
click at [852, 24] on icon "button" at bounding box center [854, 26] width 12 height 12
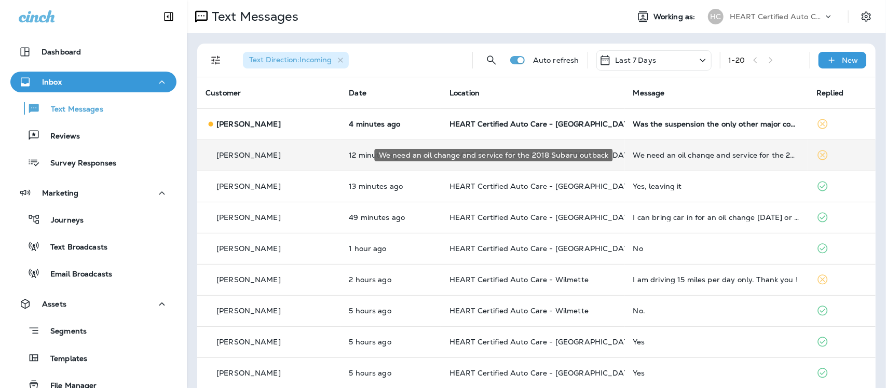
click at [682, 156] on div "We need an oil change and service for the 2018 Subaru outback" at bounding box center [716, 155] width 167 height 8
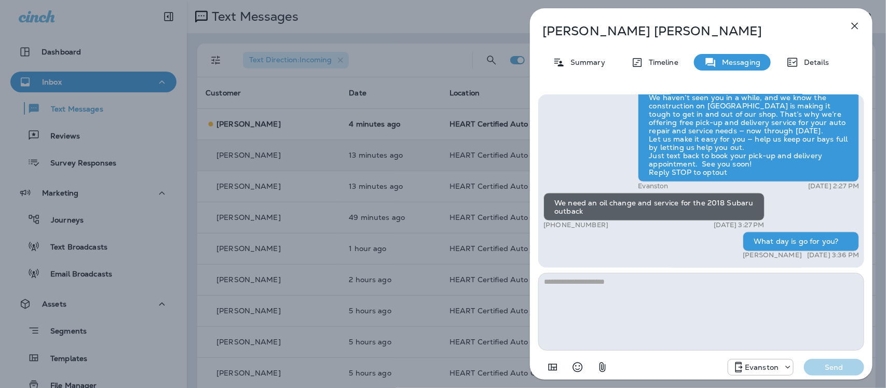
click at [633, 296] on textarea at bounding box center [701, 312] width 326 height 78
type textarea "*"
click at [852, 26] on icon "button" at bounding box center [854, 26] width 12 height 12
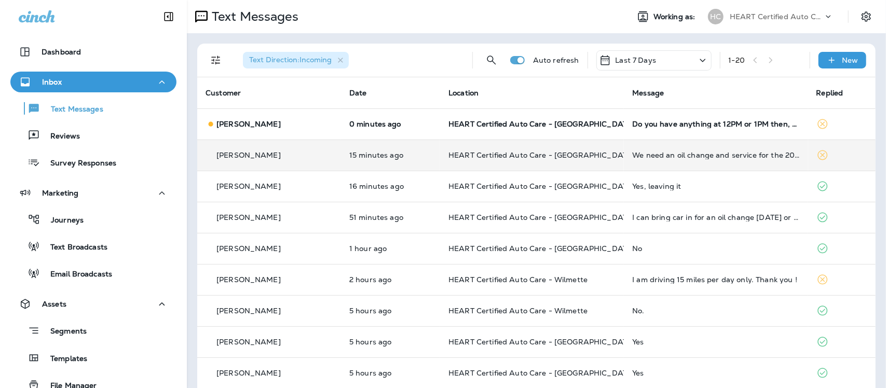
drag, startPoint x: 277, startPoint y: 155, endPoint x: 216, endPoint y: 156, distance: 60.7
click at [216, 156] on div "Benjamin Leung" at bounding box center [268, 155] width 127 height 11
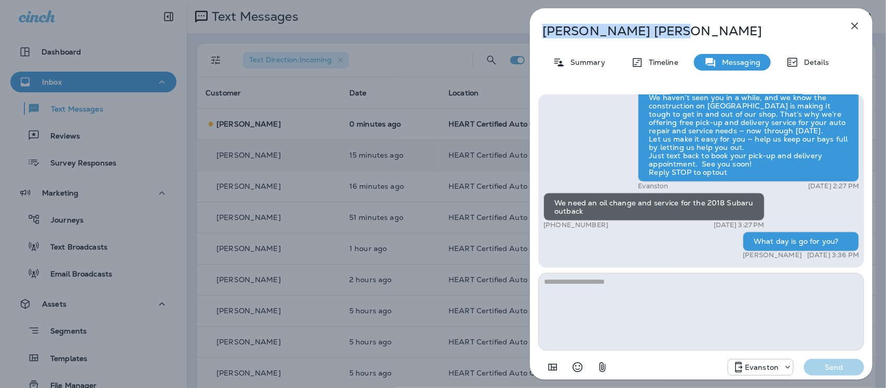
drag, startPoint x: 639, startPoint y: 32, endPoint x: 546, endPoint y: 36, distance: 93.5
click at [546, 36] on p "Benjamin Leung" at bounding box center [683, 31] width 283 height 15
copy p "Benjamin Leung"
click at [854, 25] on icon "button" at bounding box center [854, 26] width 12 height 12
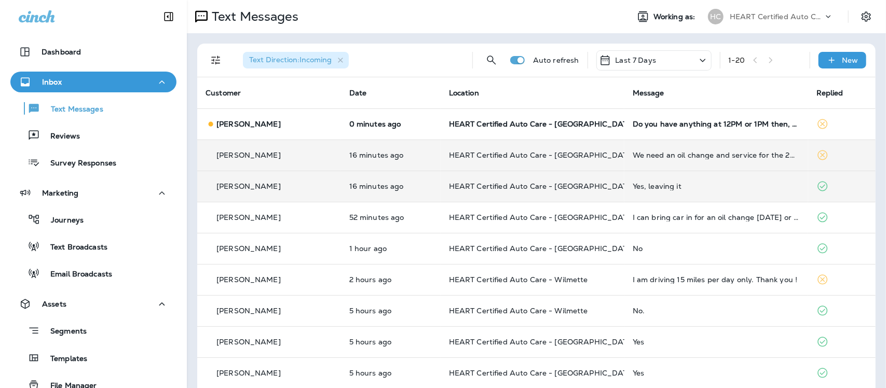
click at [652, 188] on div "Yes, leaving it" at bounding box center [715, 186] width 167 height 8
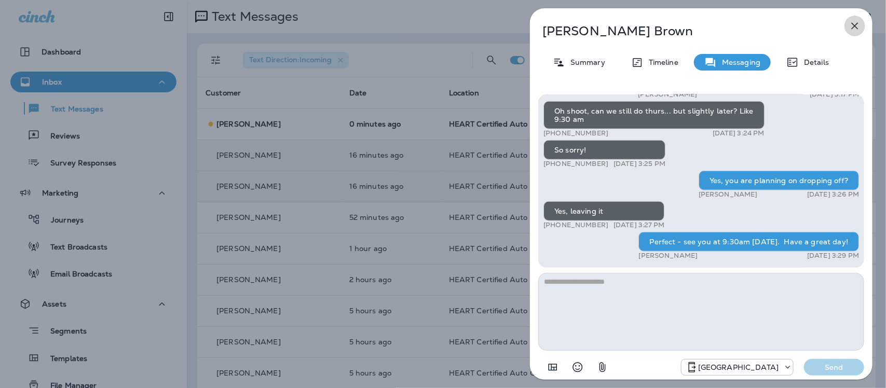
click at [851, 21] on icon "button" at bounding box center [854, 26] width 12 height 12
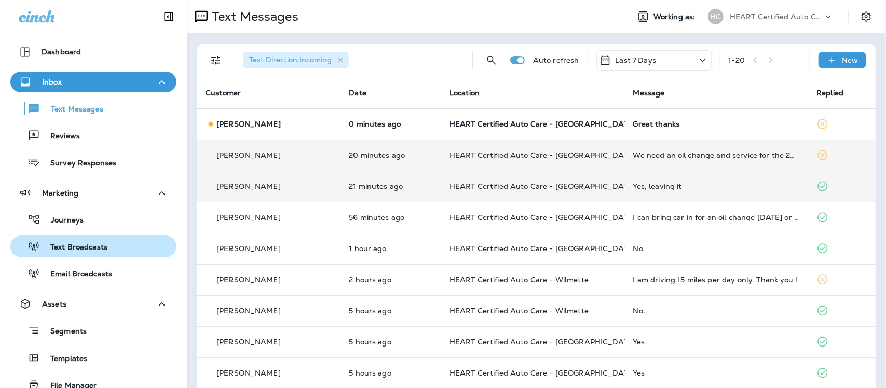
click at [73, 247] on p "Text Broadcasts" at bounding box center [73, 248] width 67 height 10
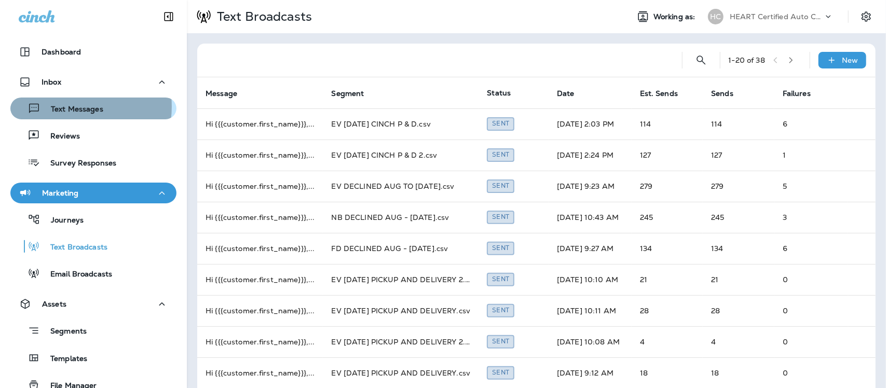
click at [66, 106] on p "Text Messages" at bounding box center [71, 110] width 63 height 10
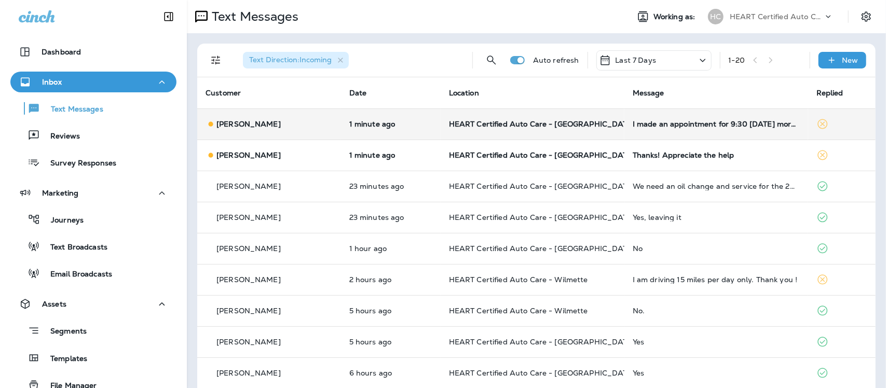
click at [699, 125] on div "I made an appointment for 9:30 tomorrow morning" at bounding box center [715, 124] width 167 height 8
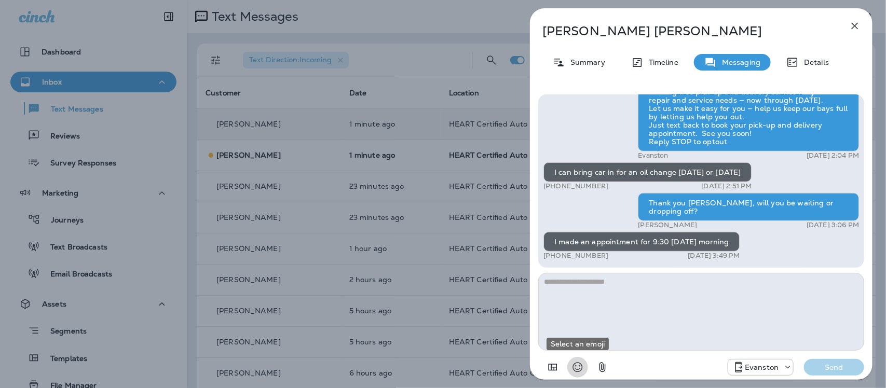
drag, startPoint x: 579, startPoint y: 364, endPoint x: 624, endPoint y: 263, distance: 110.8
click at [580, 362] on icon "Select an emoji" at bounding box center [577, 367] width 12 height 12
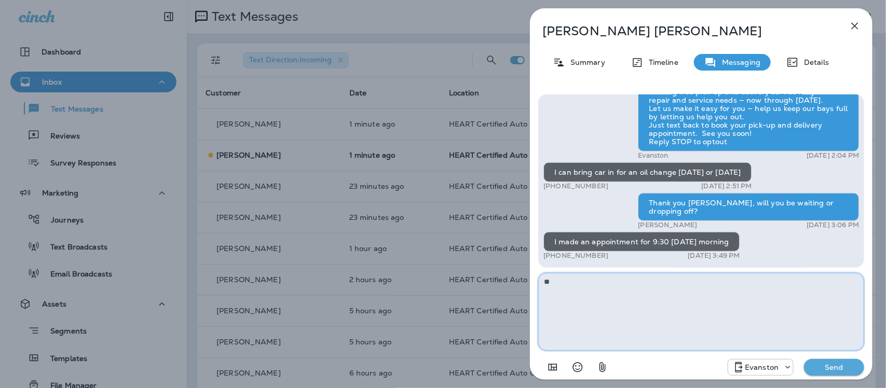
click at [587, 287] on textarea "**" at bounding box center [701, 312] width 326 height 78
type textarea "**********"
click at [832, 364] on p "Send" at bounding box center [834, 367] width 44 height 9
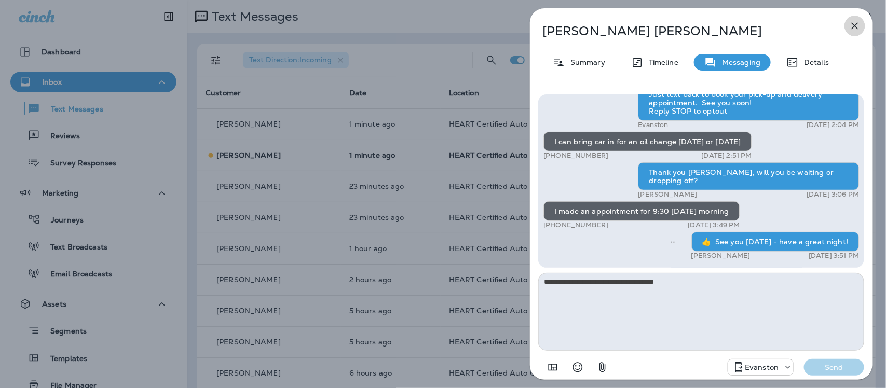
click at [853, 23] on icon "button" at bounding box center [854, 26] width 12 height 12
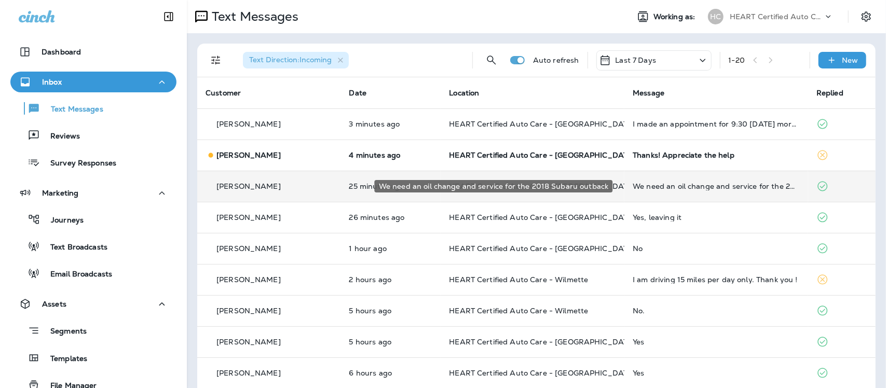
click at [738, 186] on div "We need an oil change and service for the 2018 Subaru outback" at bounding box center [715, 186] width 167 height 8
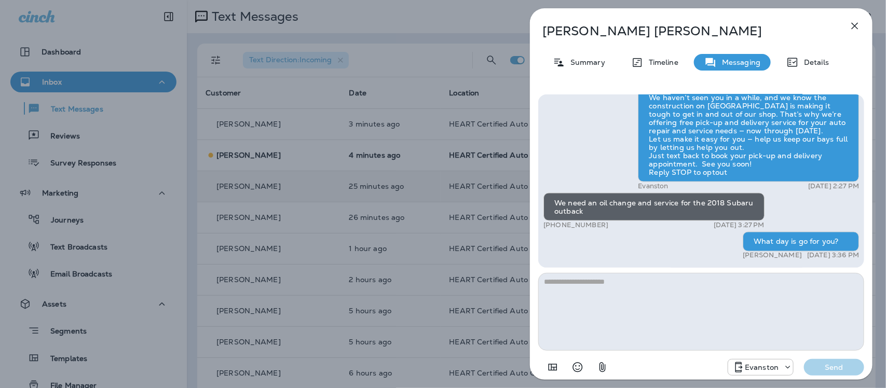
click at [849, 242] on div "What day is go for you?" at bounding box center [800, 242] width 116 height 20
click at [831, 243] on div "What day is go for you?" at bounding box center [800, 242] width 116 height 20
drag, startPoint x: 836, startPoint y: 243, endPoint x: 702, endPoint y: 253, distance: 134.2
click at [554, 292] on textarea at bounding box center [701, 312] width 326 height 78
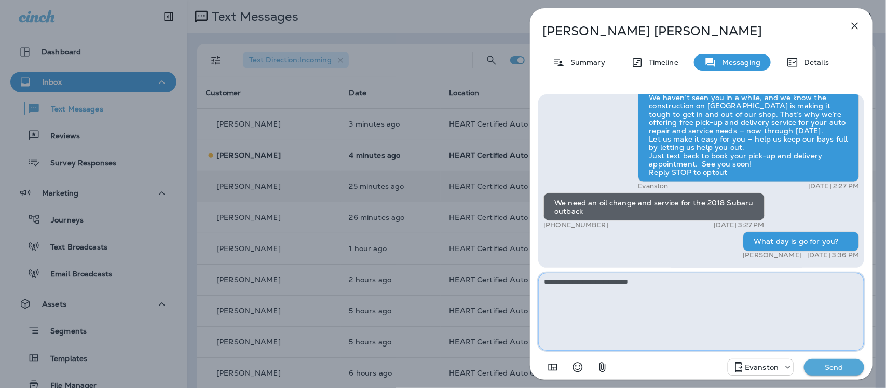
type textarea "**********"
click at [840, 368] on p "Send" at bounding box center [834, 367] width 44 height 9
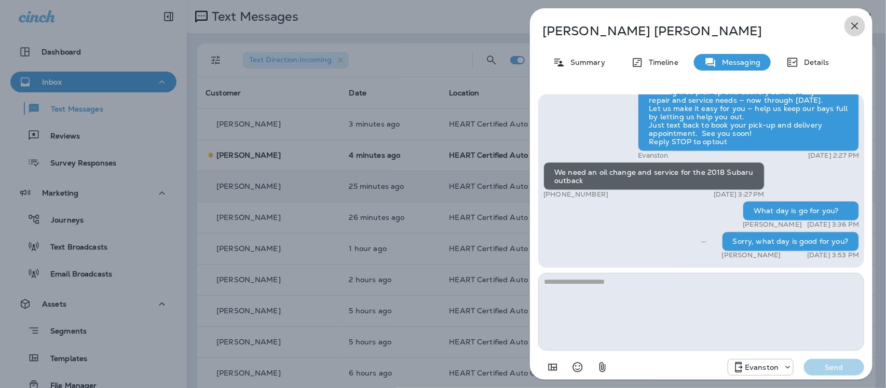
click at [855, 27] on icon "button" at bounding box center [854, 26] width 12 height 12
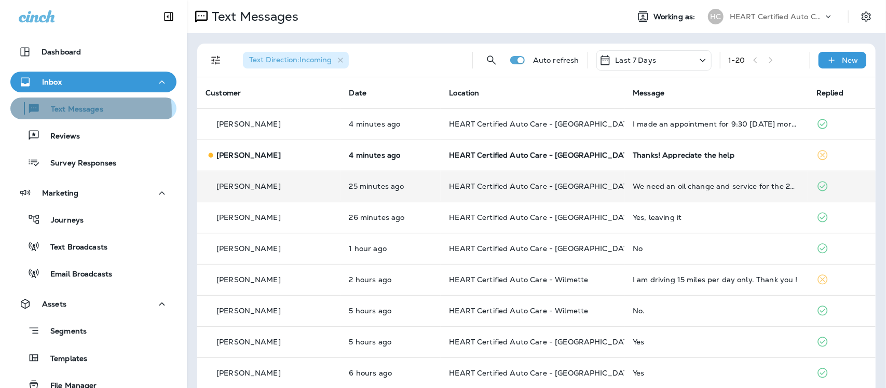
click at [63, 112] on p "Text Messages" at bounding box center [71, 110] width 63 height 10
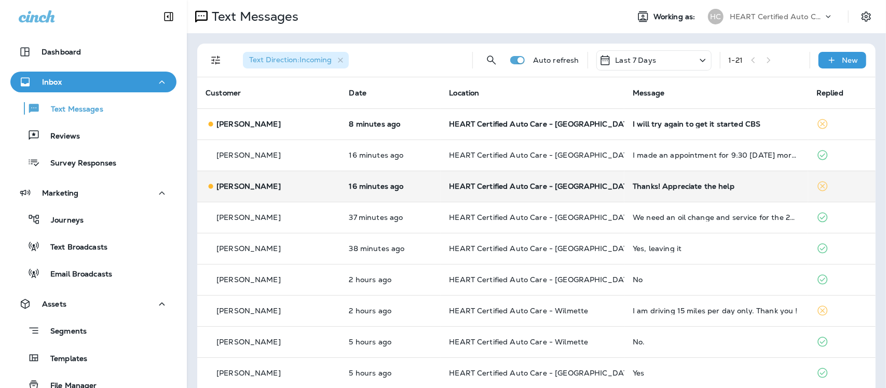
click at [682, 184] on div "Thanks! Appreciate the help" at bounding box center [715, 186] width 167 height 8
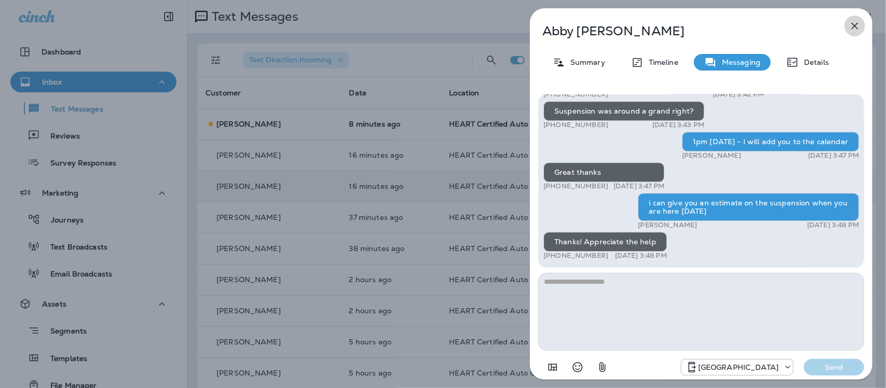
click at [852, 24] on icon "button" at bounding box center [854, 26] width 12 height 12
